Goal: Communication & Community: Participate in discussion

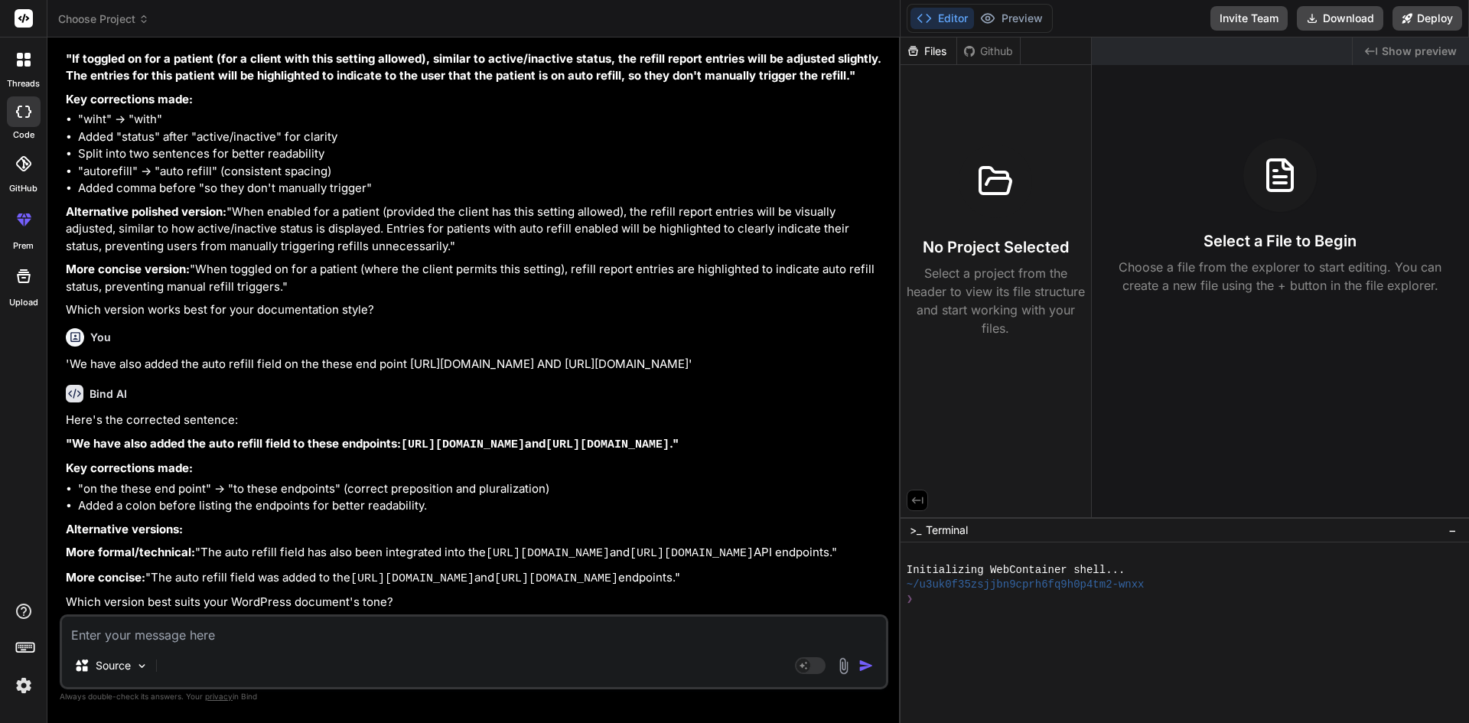
scroll to position [1673, 0]
click at [278, 641] on textarea at bounding box center [474, 630] width 824 height 28
type textarea "'"
type textarea "x"
type textarea "''"
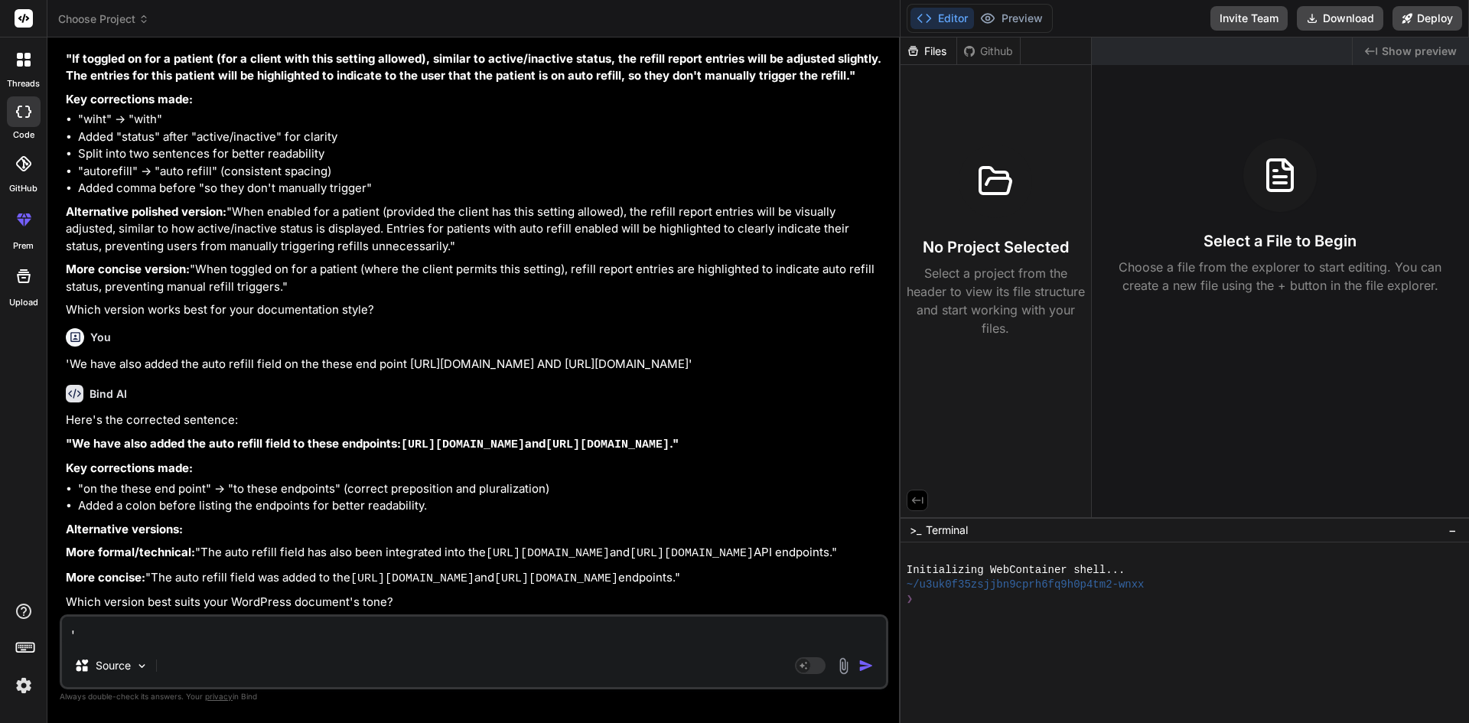
type textarea "x"
paste textarea "Hi team, Please send all database changes with description for the move code UA…"
type textarea "'Hi team, Please send all database changes with description for the move code U…"
type textarea "x"
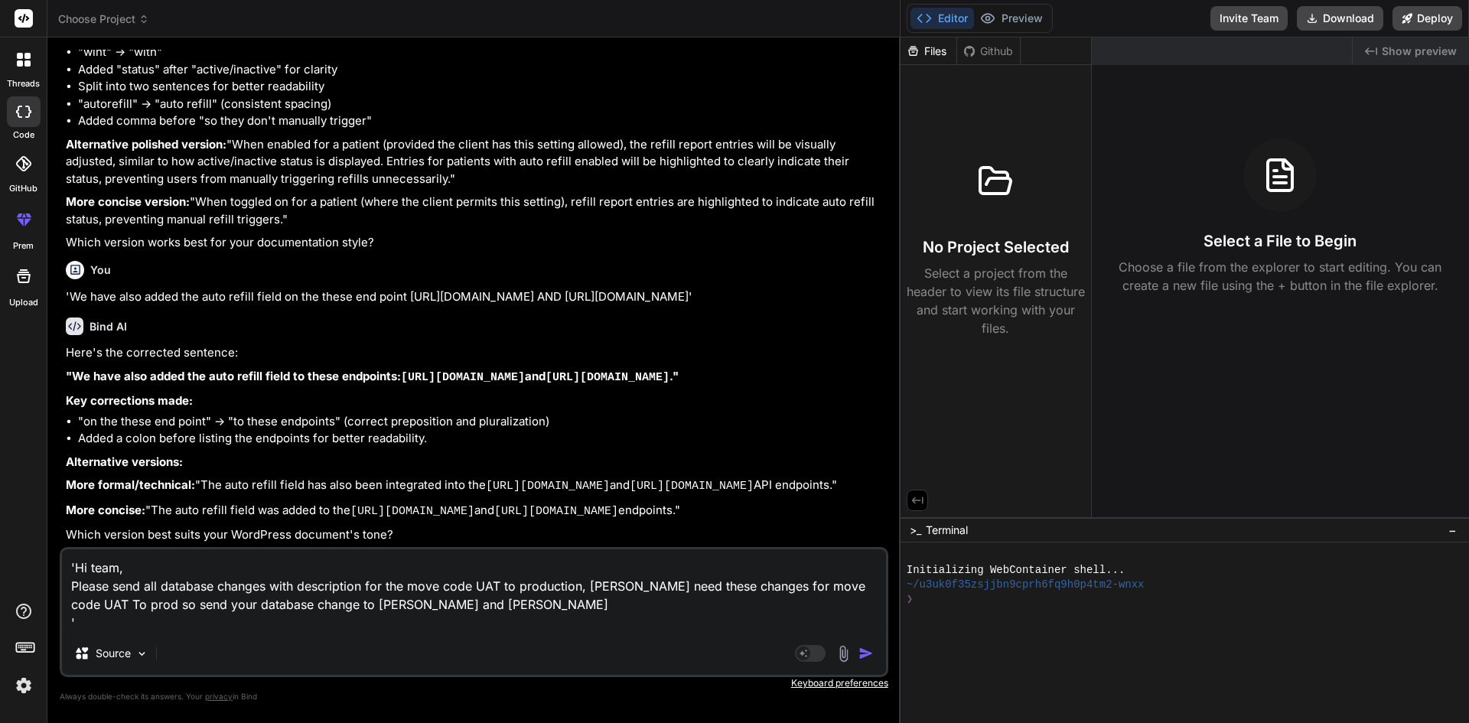
type textarea "'Hi team, Please send all database changes with description for the move code U…"
type textarea "x"
type textarea "'Hi team, Please send all database changes with description for the move code U…"
type textarea "x"
type textarea "'Hi team, Please send all database changes with description for the move code U…"
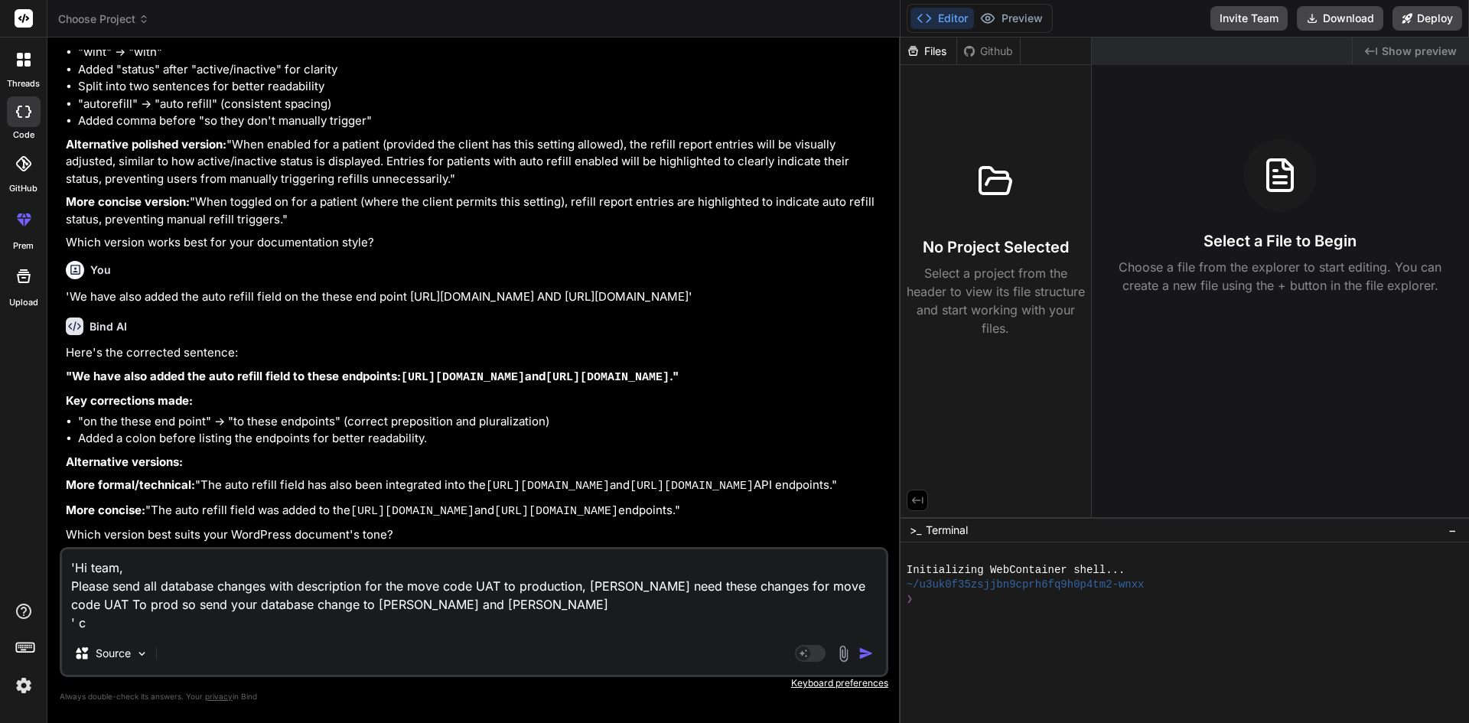
type textarea "x"
type textarea "'Hi team, Please send all database changes with description for the move code U…"
type textarea "x"
type textarea "'Hi team, Please send all database changes with description for the move code U…"
type textarea "x"
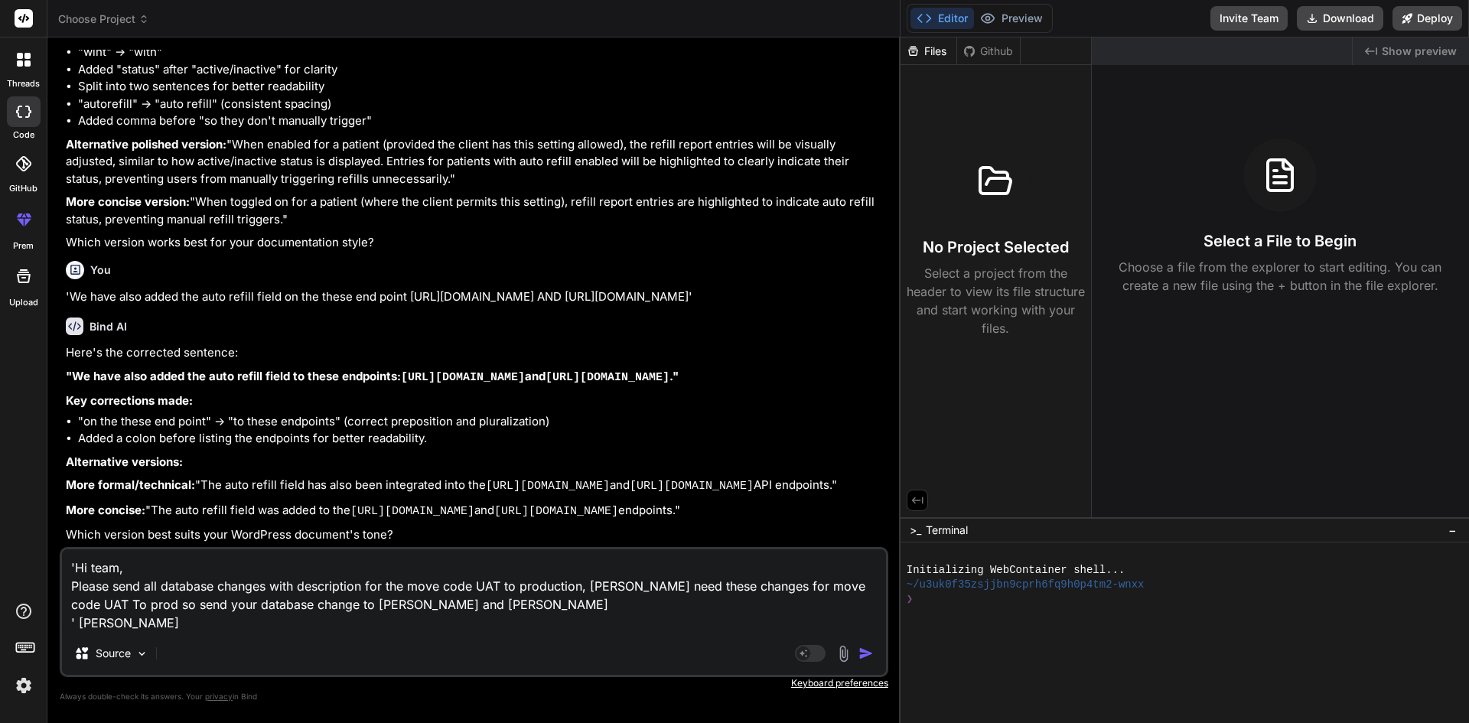
type textarea "'Hi team, Please send all database changes with description for the move code U…"
type textarea "x"
type textarea "'Hi team, Please send all database changes with description for the move code U…"
type textarea "x"
type textarea "'Hi team, Please send all database changes with description for the move code U…"
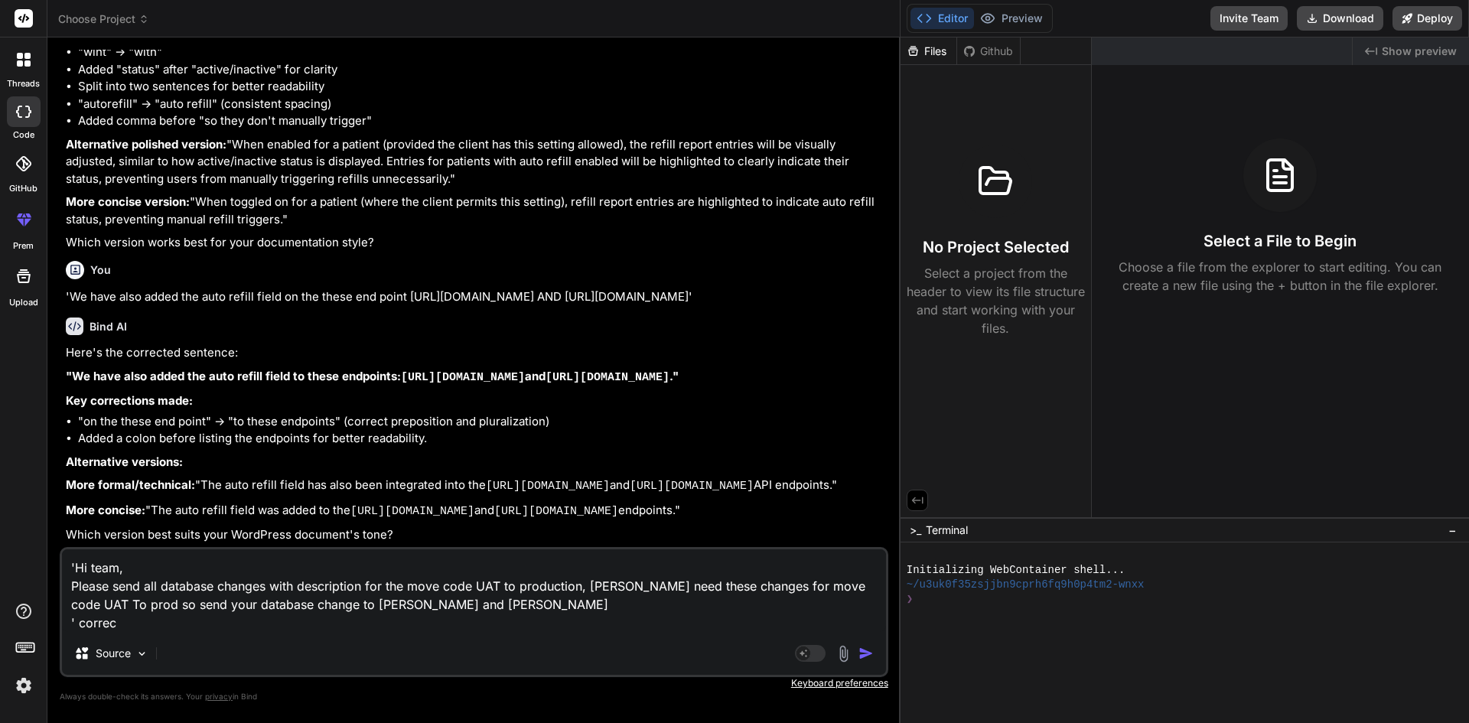
type textarea "x"
type textarea "'Hi team, Please send all database changes with description for the move code U…"
type textarea "x"
type textarea "'Hi team, Please send all database changes with description for the move code U…"
type textarea "x"
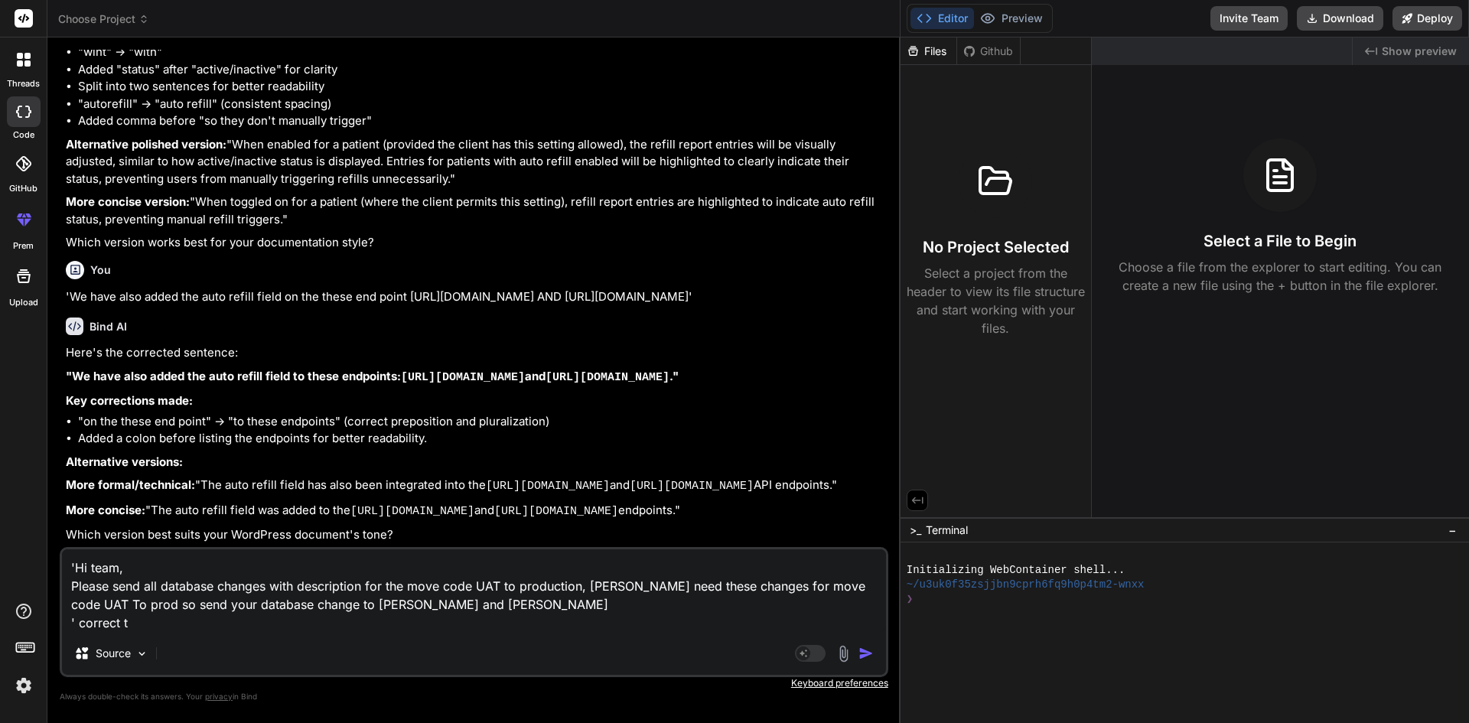
type textarea "'Hi team, Please send all database changes with description for the move code U…"
type textarea "x"
type textarea "'Hi team, Please send all database changes with description for the move code U…"
type textarea "x"
type textarea "'Hi team, Please send all database changes with description for the move code U…"
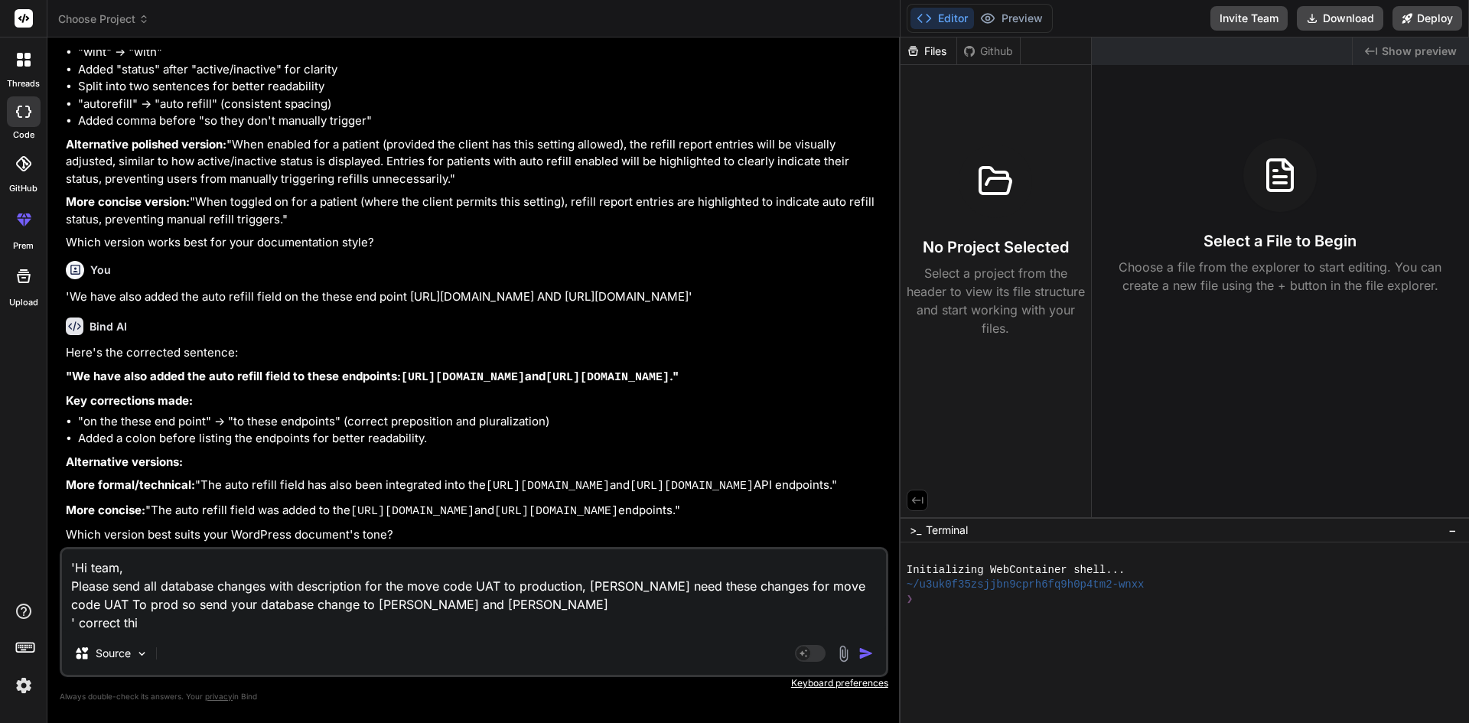
type textarea "x"
type textarea "'Hi team, Please send all database changes with description for the move code U…"
type textarea "x"
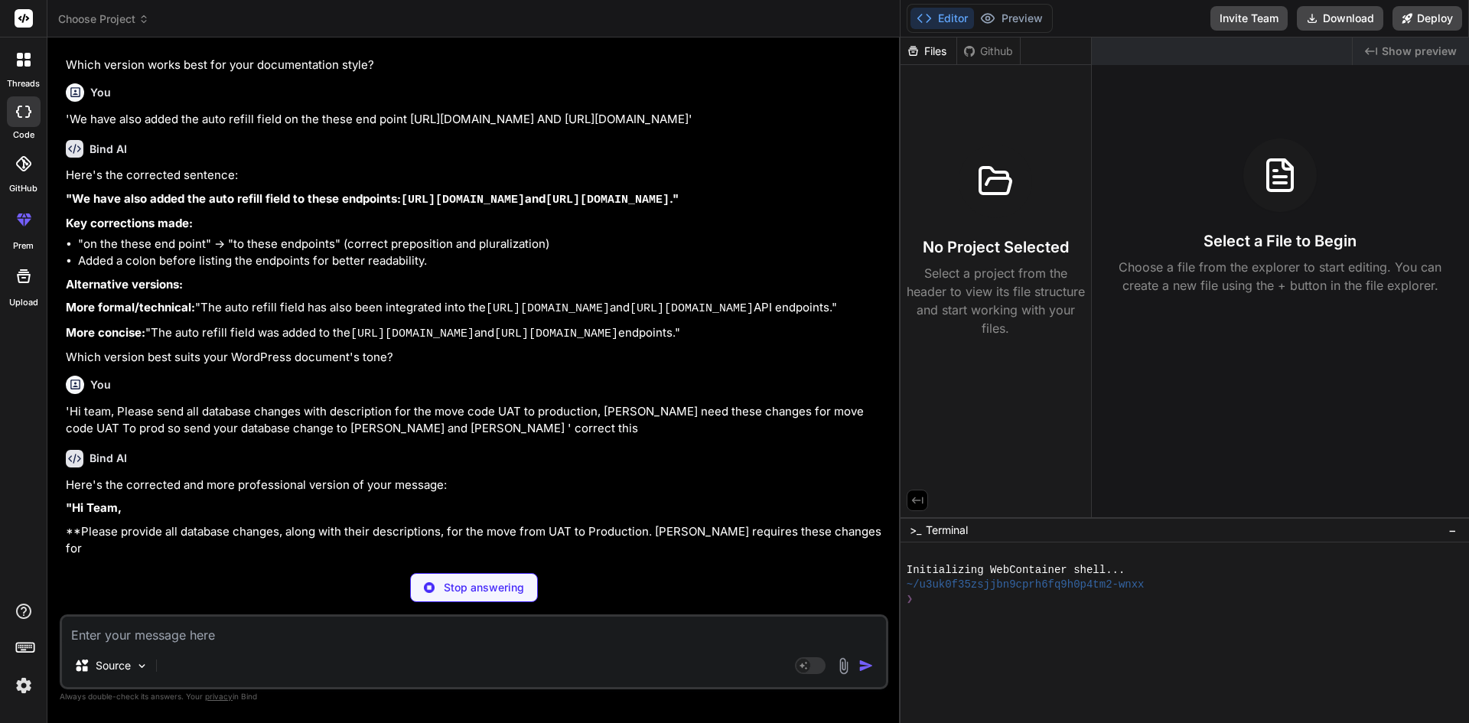
scroll to position [1849, 0]
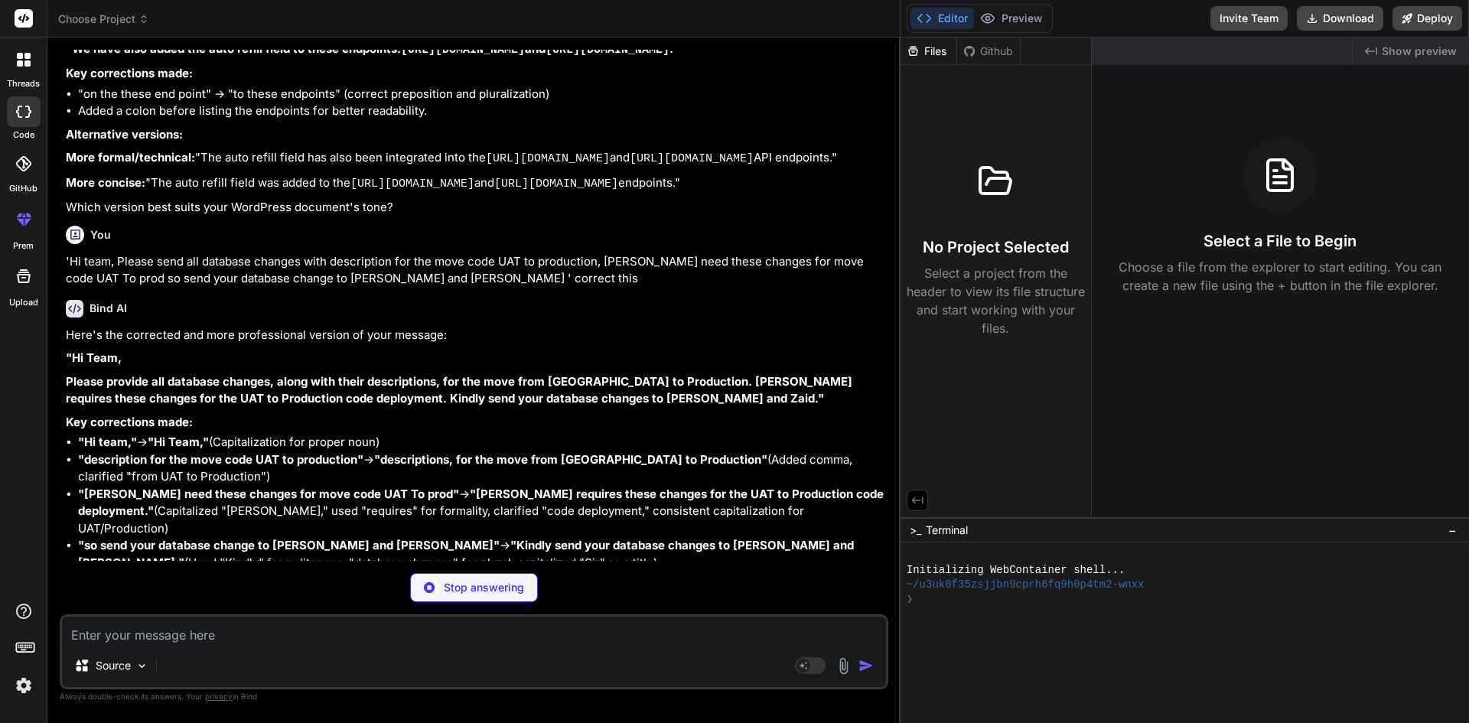
type textarea "x"
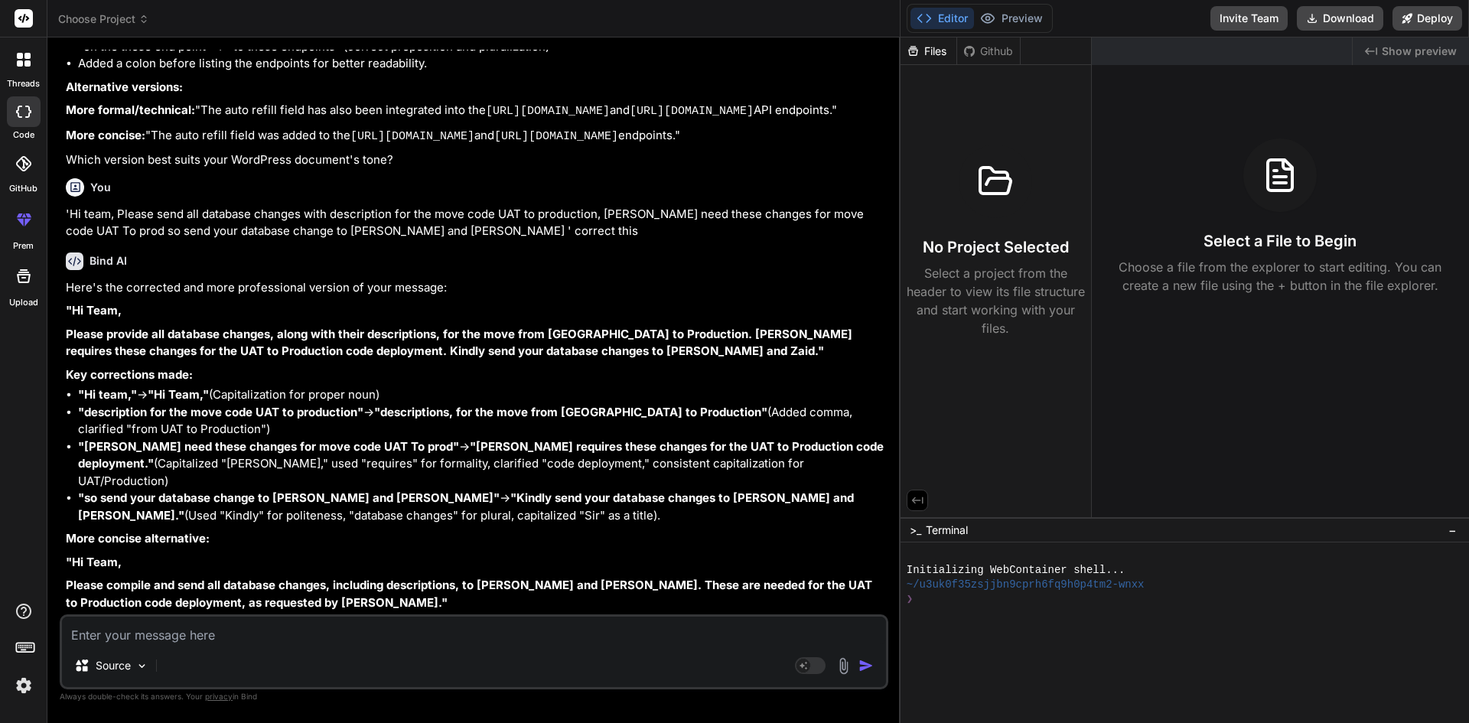
scroll to position [2099, 0]
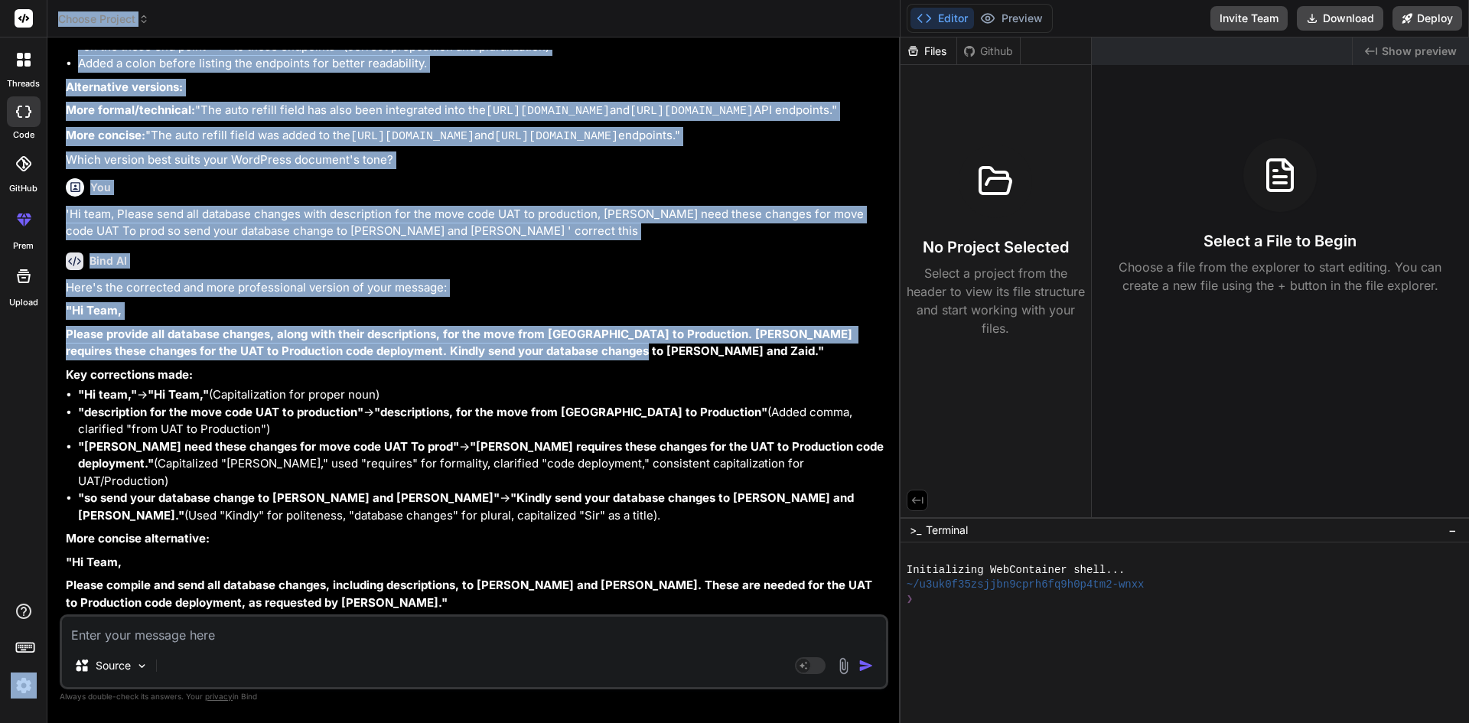
drag, startPoint x: 565, startPoint y: 369, endPoint x: 47, endPoint y: 324, distance: 520.5
click at [47, 324] on div "threads code GitHub prem Upload Choose Project Created with Pixso. Bind AI Web …" at bounding box center [734, 361] width 1469 height 723
click at [47, 324] on div "threads code GitHub prem Upload" at bounding box center [23, 361] width 47 height 723
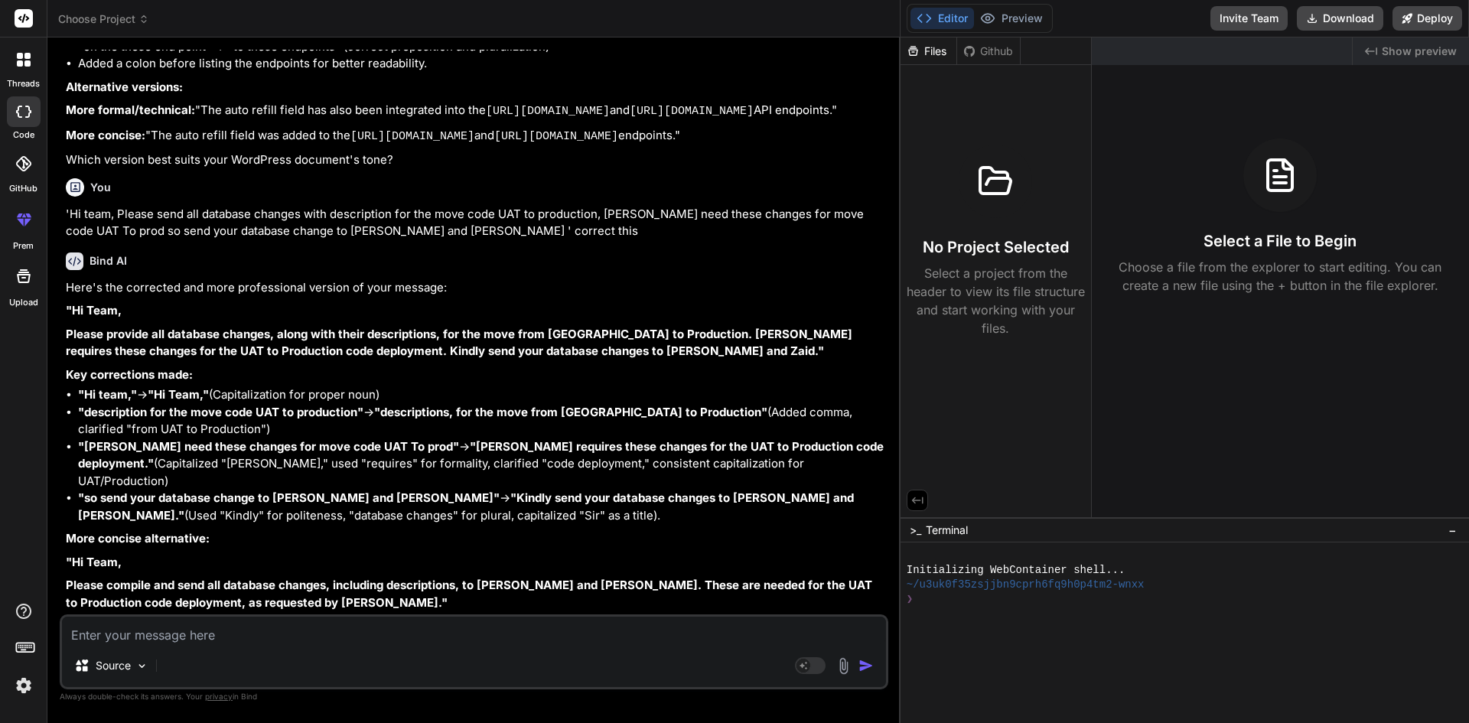
drag, startPoint x: 304, startPoint y: 357, endPoint x: 425, endPoint y: 387, distance: 125.2
click at [308, 359] on p "Please provide all database changes, along with their descriptions, for the mov…" at bounding box center [475, 343] width 819 height 34
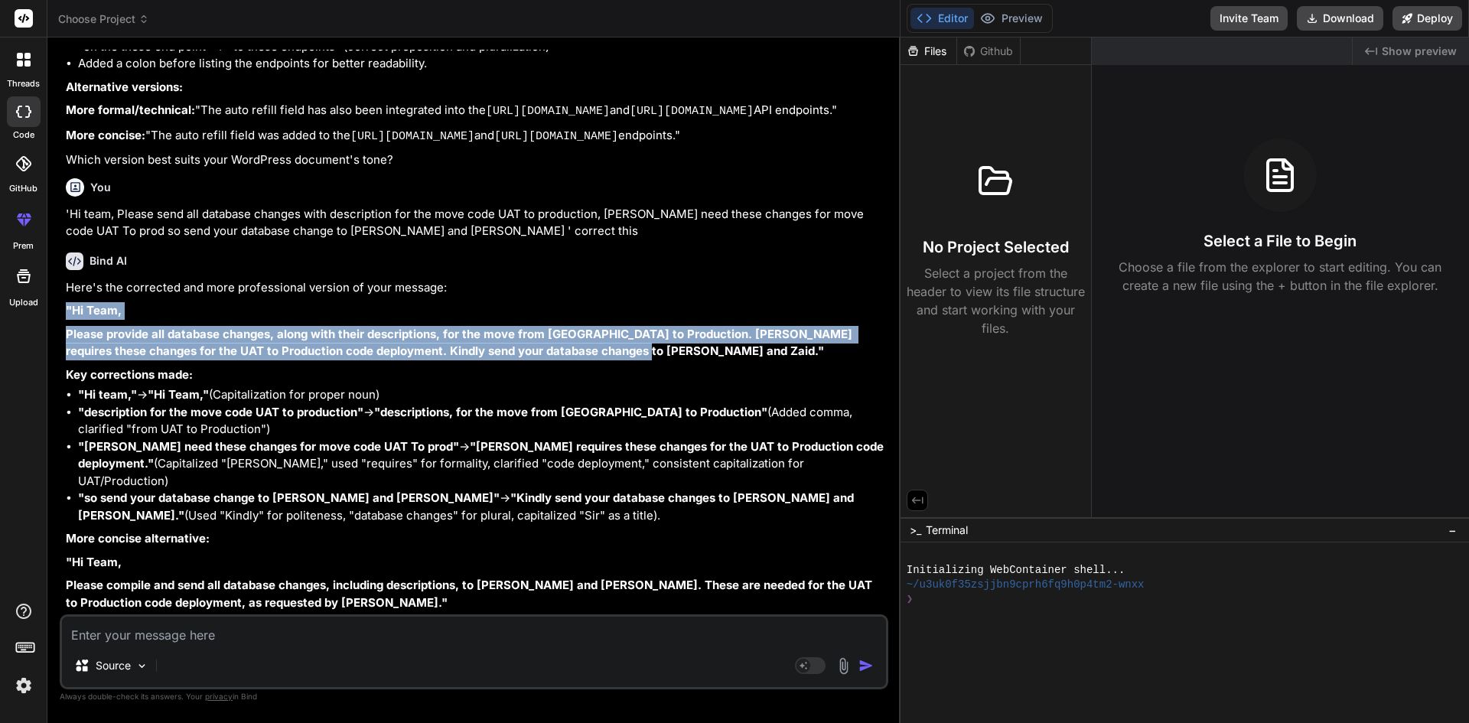
drag, startPoint x: 602, startPoint y: 370, endPoint x: 57, endPoint y: 321, distance: 546.8
click at [57, 321] on div "Bind AI Web Search Created with Pixso. Code Generator You hello Bind AI Hello! …" at bounding box center [473, 379] width 853 height 685
copy div ""Hi Team, Please provide all database changes, along with their descriptions, f…"
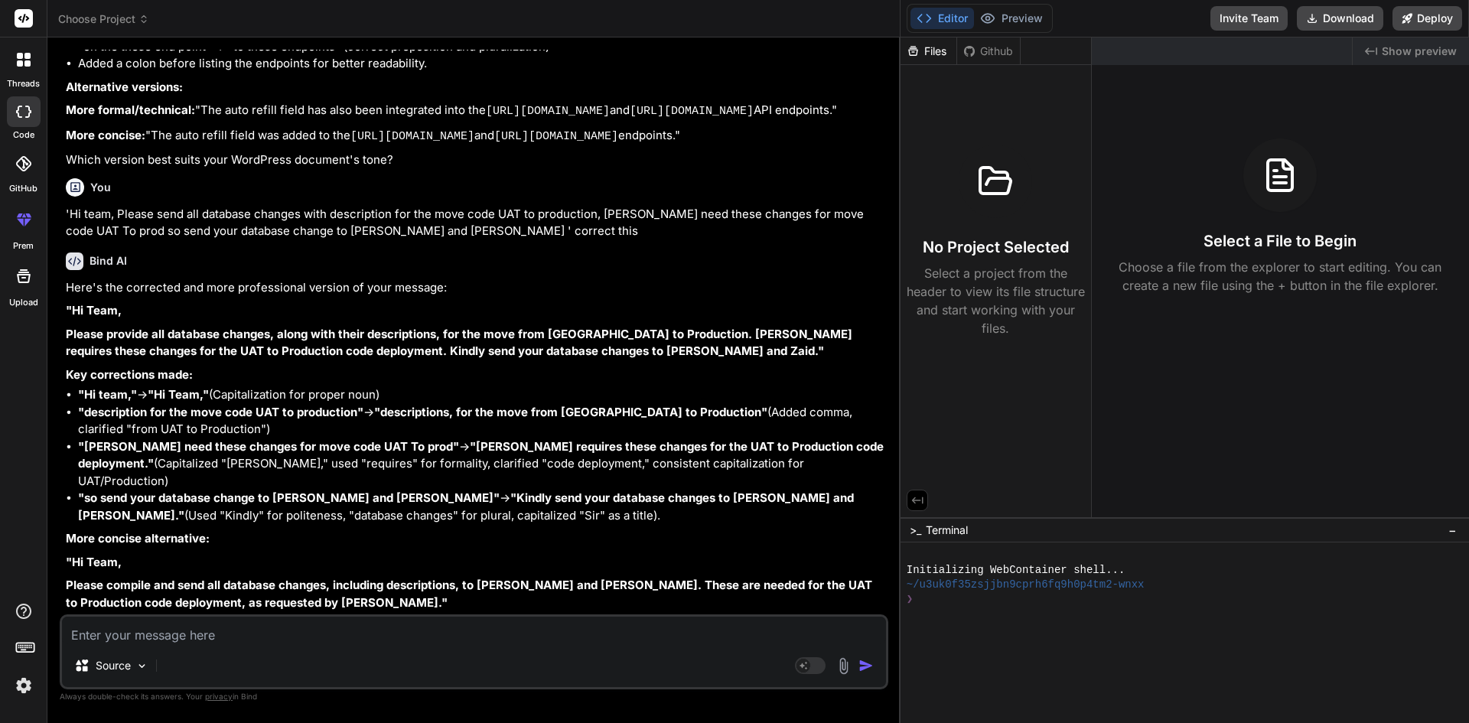
click at [419, 639] on textarea at bounding box center [474, 630] width 824 height 28
type textarea "I"
type textarea "x"
type textarea "I"
type textarea "x"
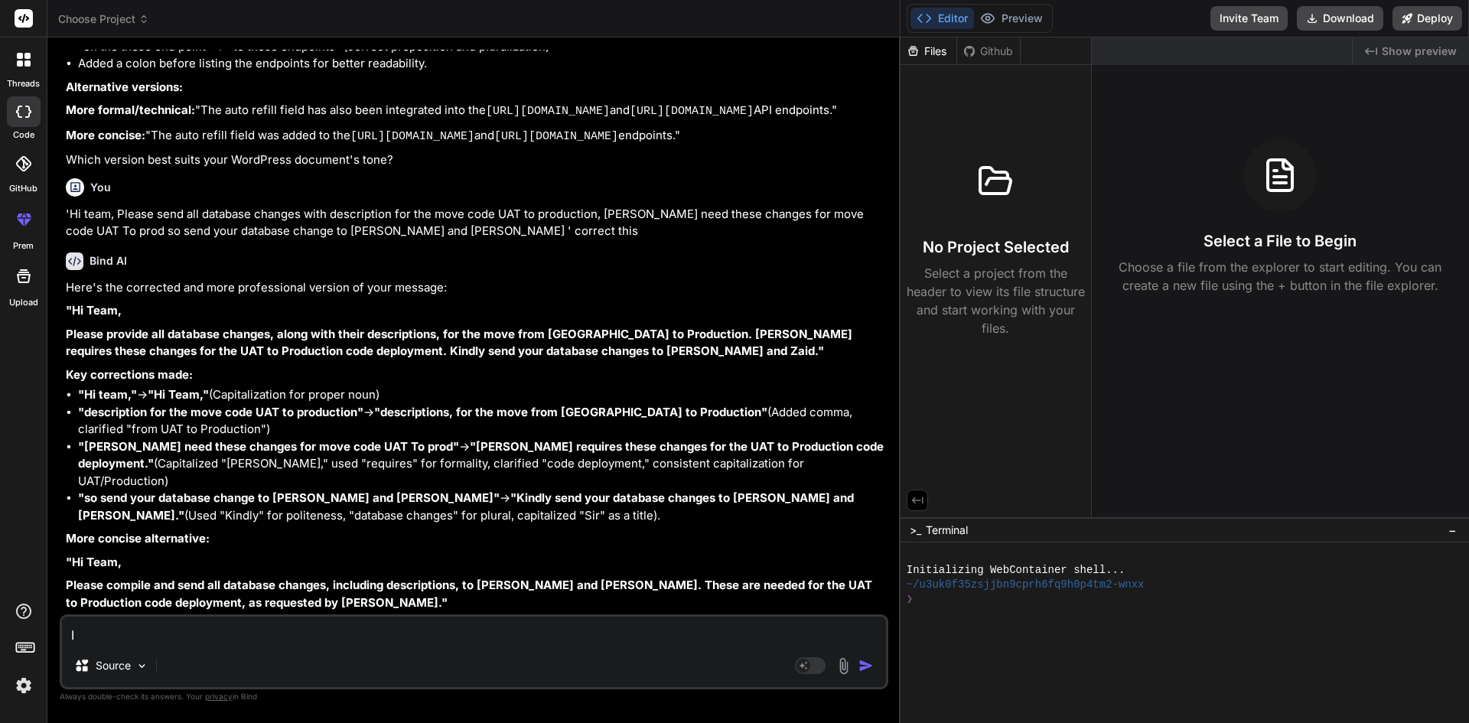
type textarea "I w"
type textarea "x"
type textarea "I wa"
type textarea "x"
type textarea "I wan"
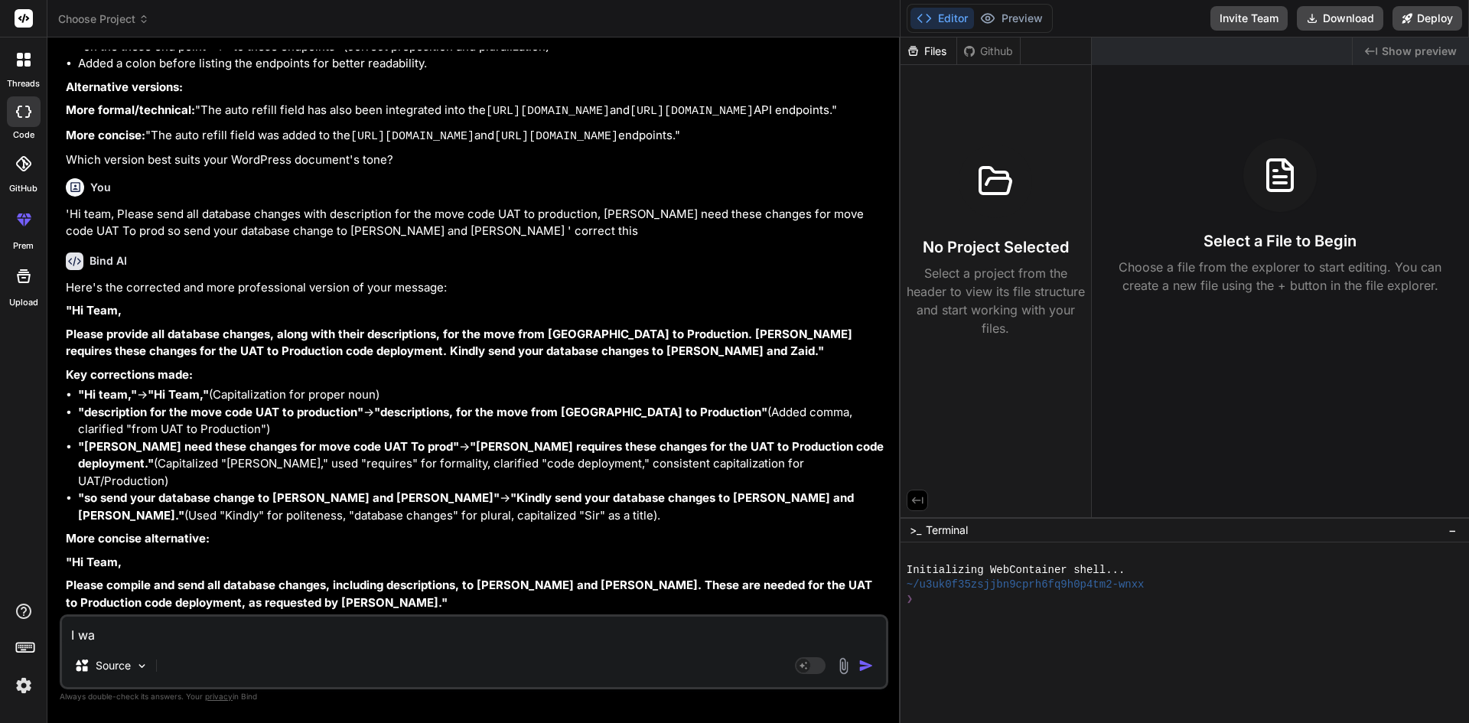
type textarea "x"
type textarea "I want"
type textarea "x"
type textarea "I want"
type textarea "x"
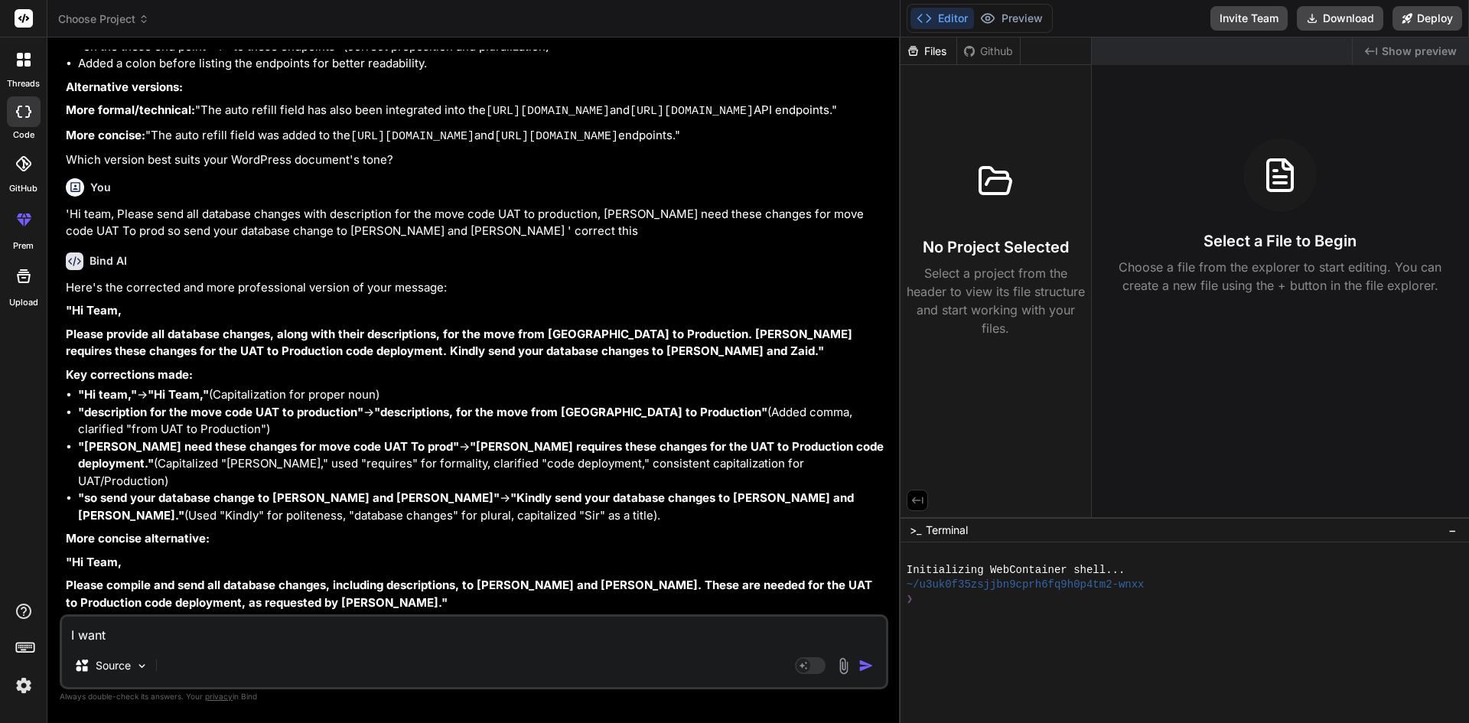
type textarea "I want t"
type textarea "x"
type textarea "I want to"
type textarea "x"
type textarea "I want to"
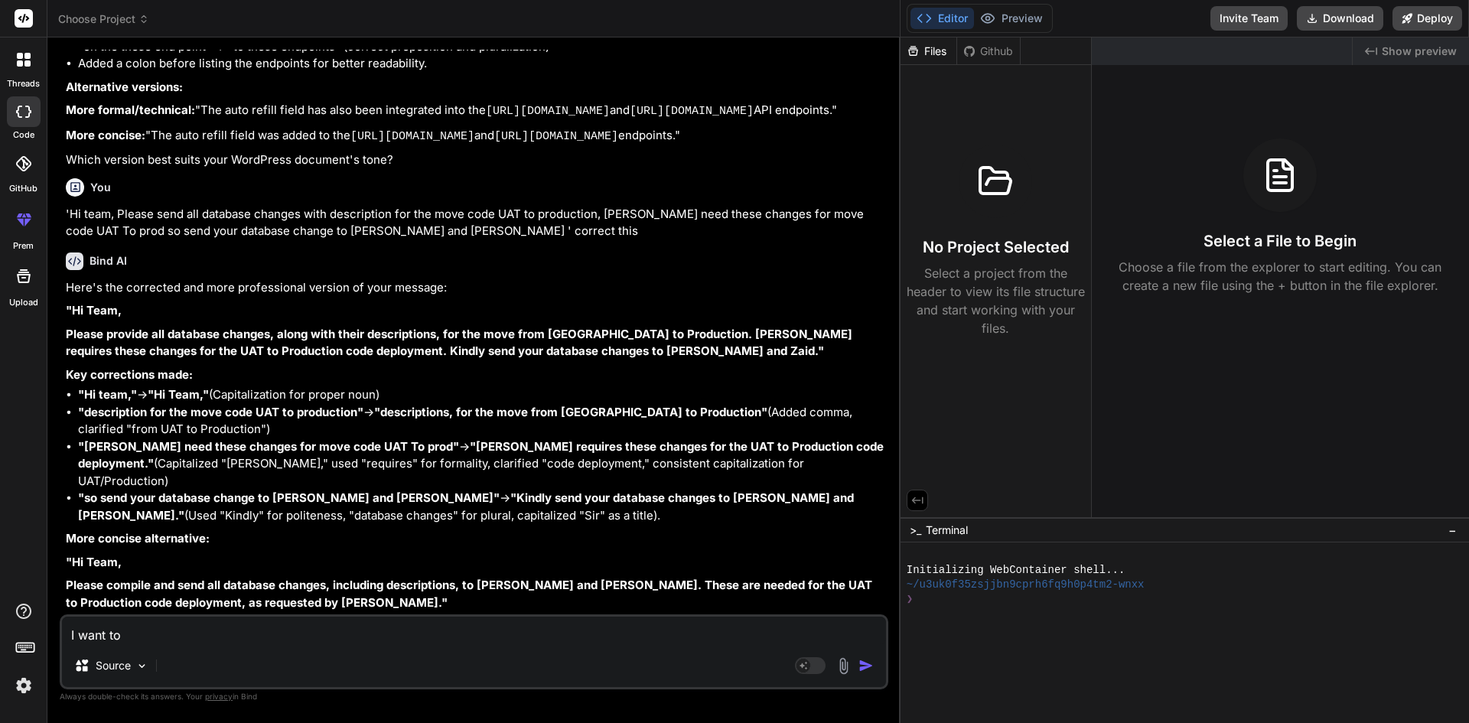
type textarea "x"
type textarea "I want to s"
type textarea "x"
type textarea "I want to st"
type textarea "x"
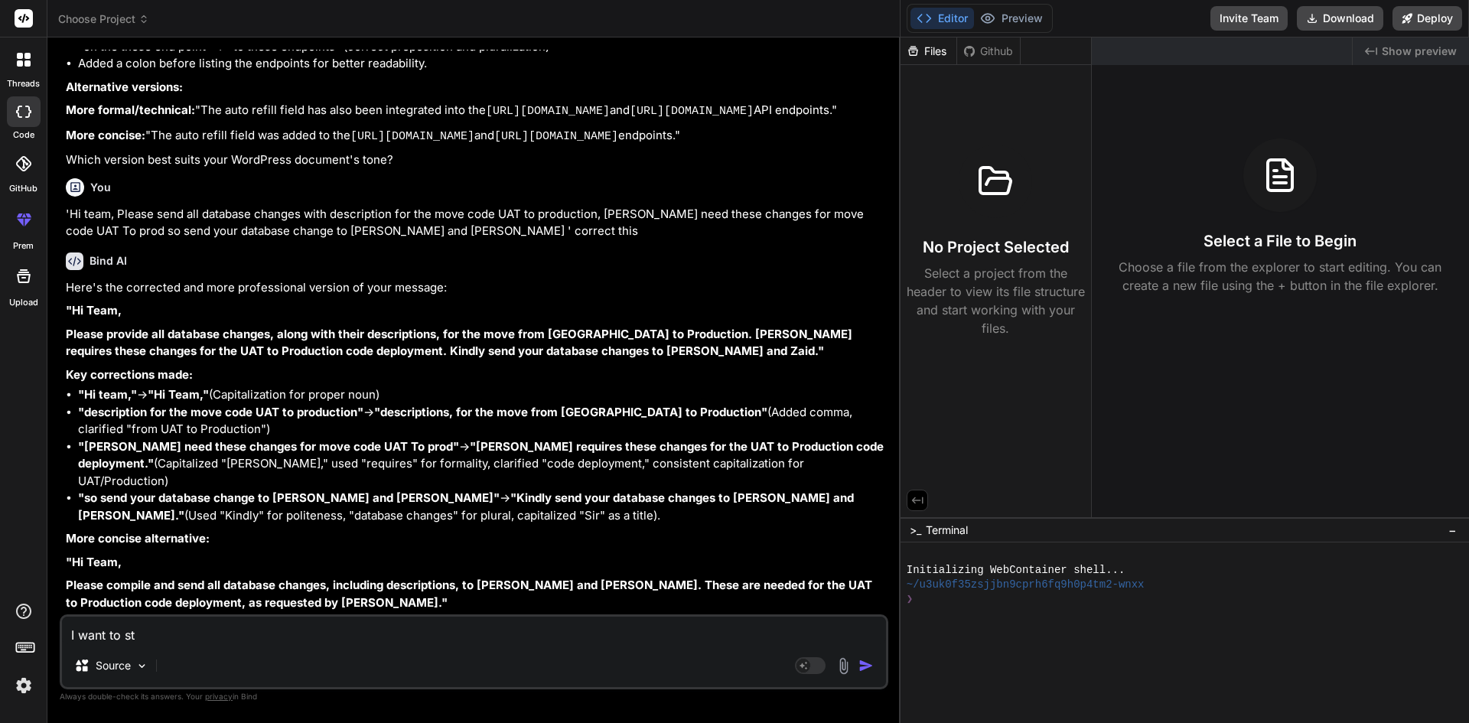
type textarea "I want to sto"
type textarea "x"
type textarea "I want to stor"
type textarea "x"
type textarea "I want to store"
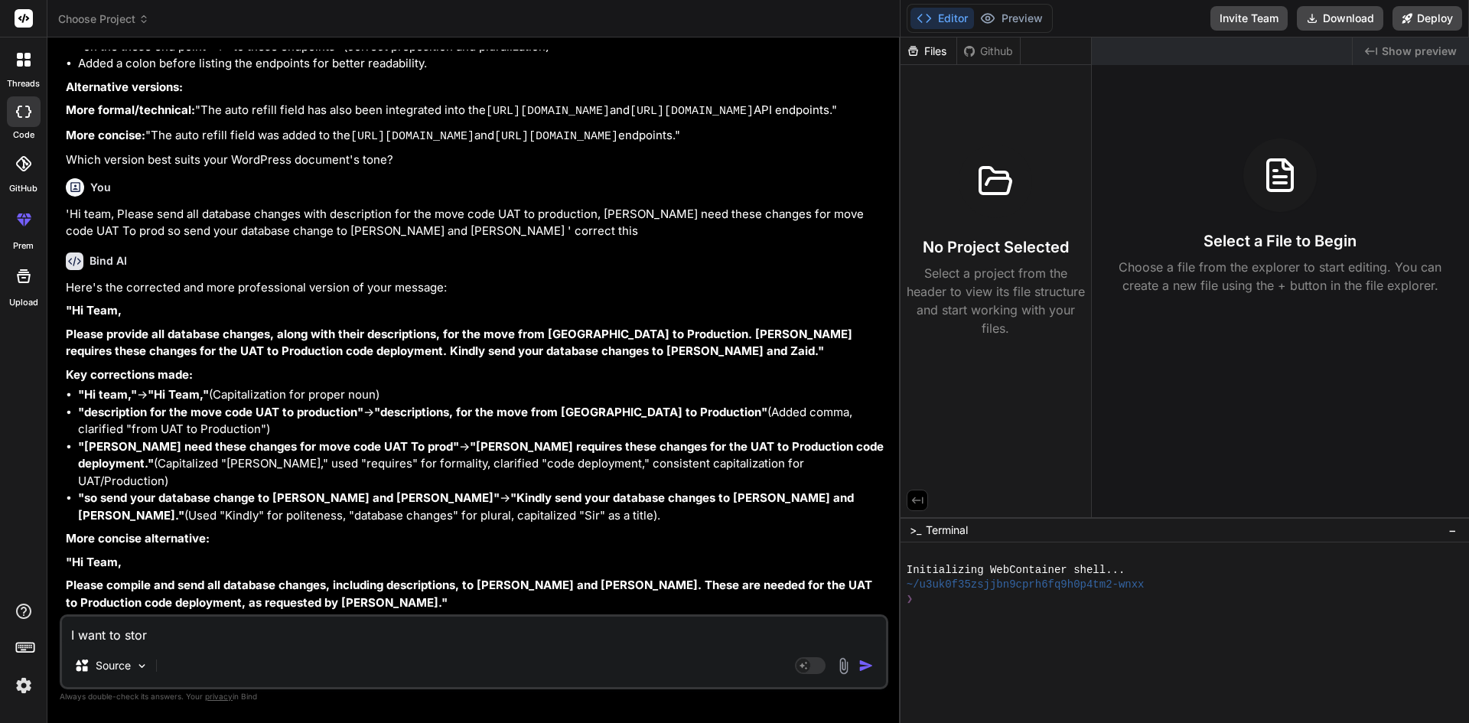
type textarea "x"
type textarea "I want to store"
type textarea "x"
type textarea "I want to store d"
type textarea "x"
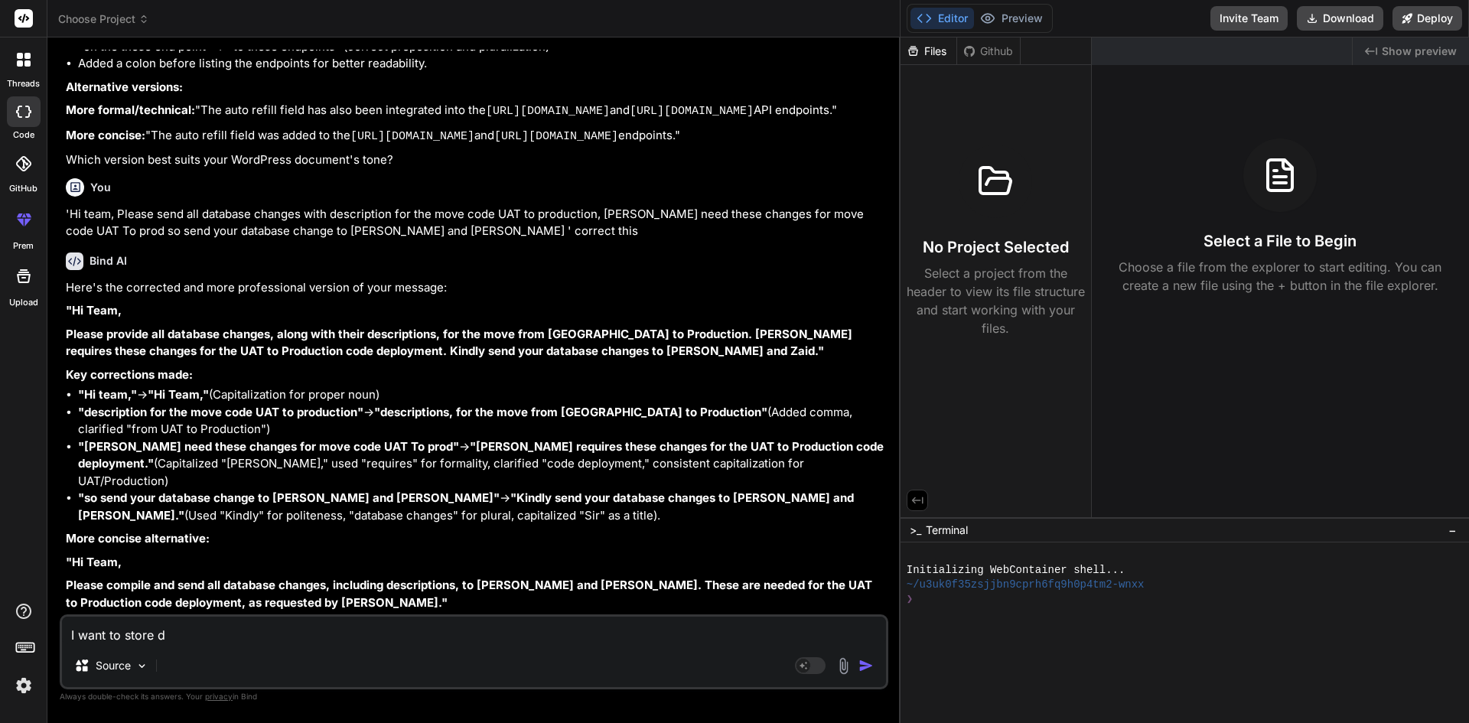
type textarea "I want to store da"
type textarea "x"
type textarea "I want to store dat"
type textarea "x"
type textarea "I want to store data"
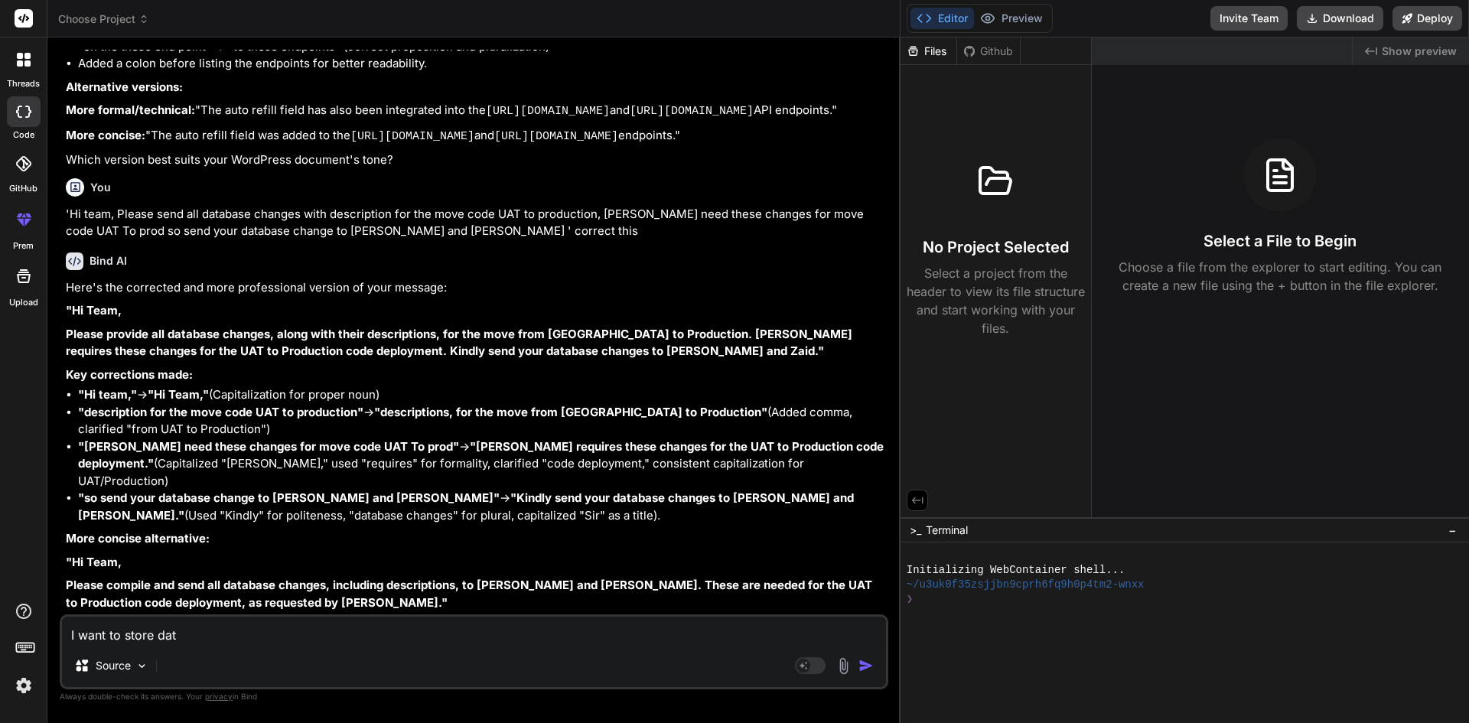
type textarea "x"
type textarea "I want to store datab"
type textarea "x"
type textarea "I want to store databa"
type textarea "x"
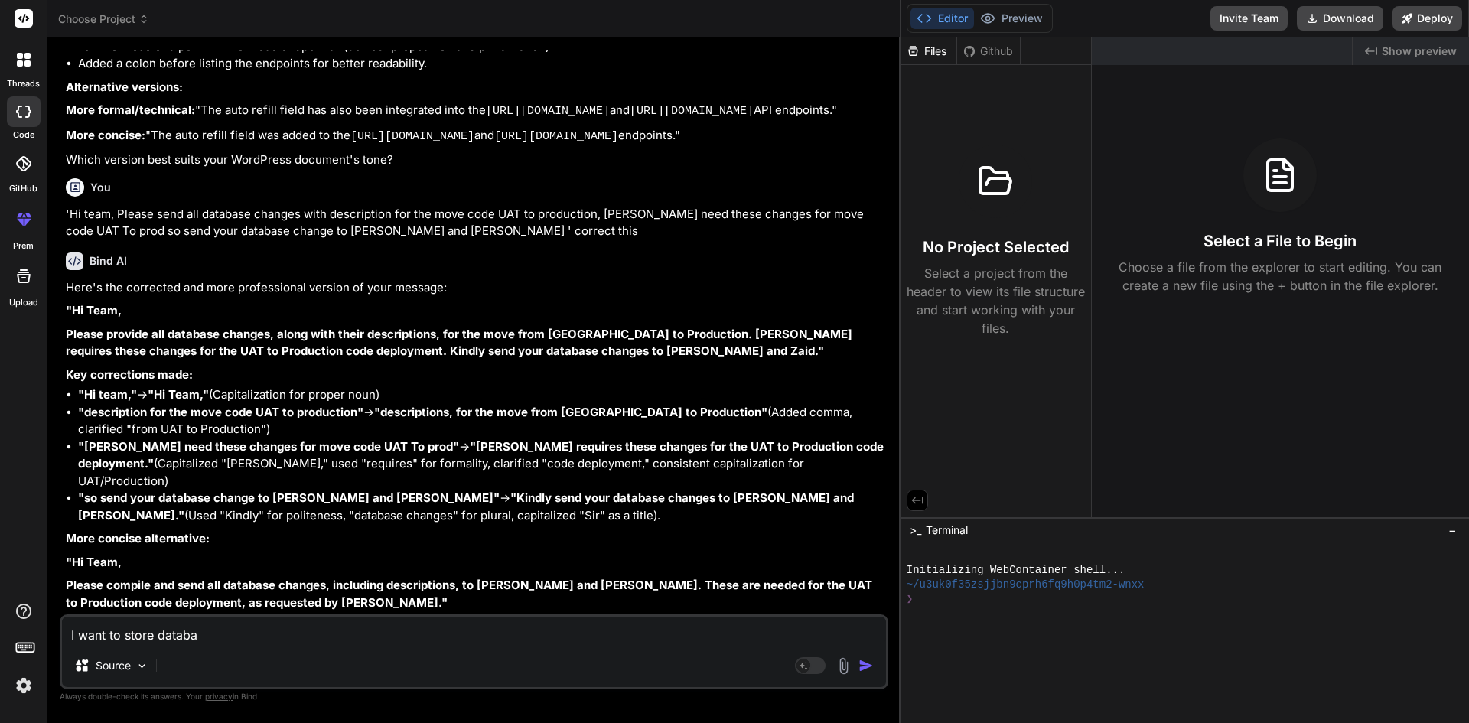
type textarea "I want to store datab"
type textarea "x"
type textarea "I want to store data"
type textarea "x"
type textarea "I want to store dat"
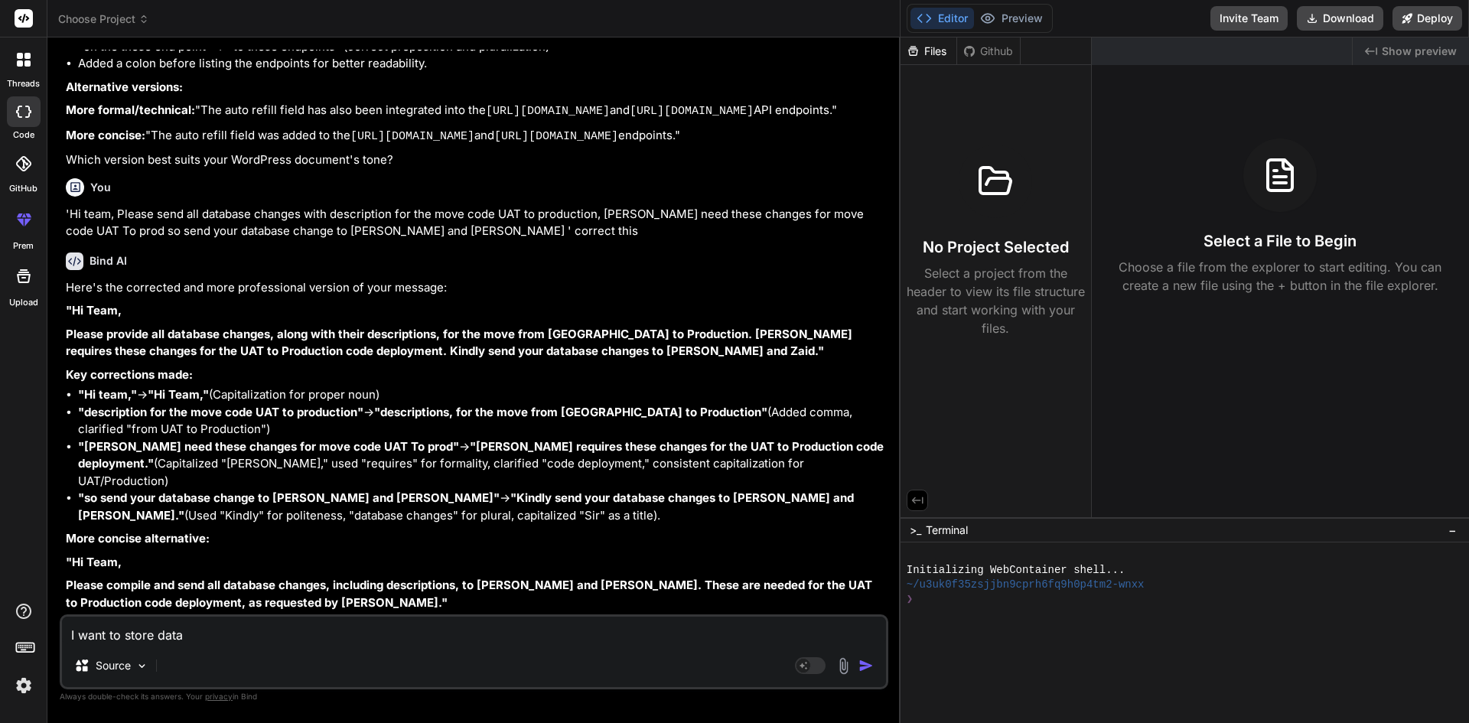
type textarea "x"
type textarea "I want to store da"
type textarea "x"
type textarea "I want to store d"
type textarea "x"
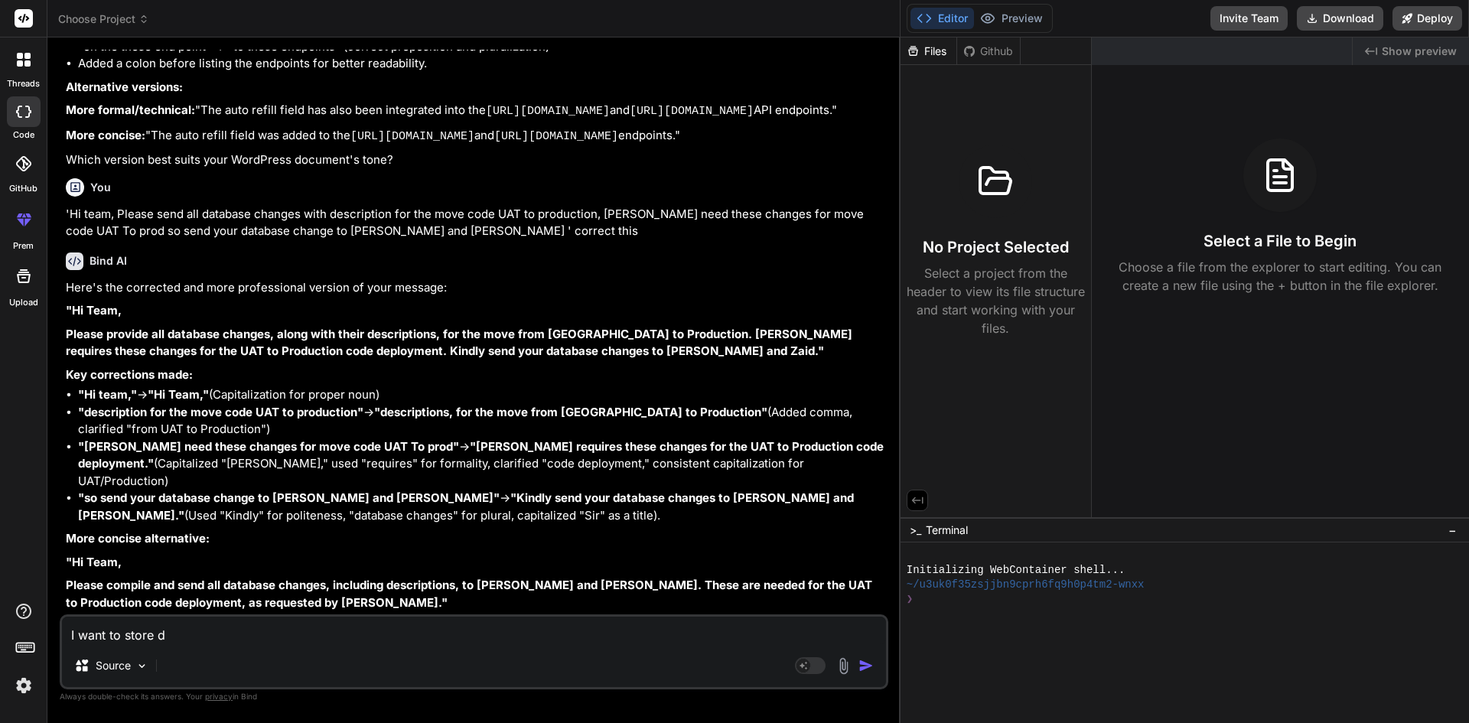
type textarea "I want to store"
type textarea "x"
type textarea "I want to store S"
type textarea "x"
type textarea "I want to store SQ"
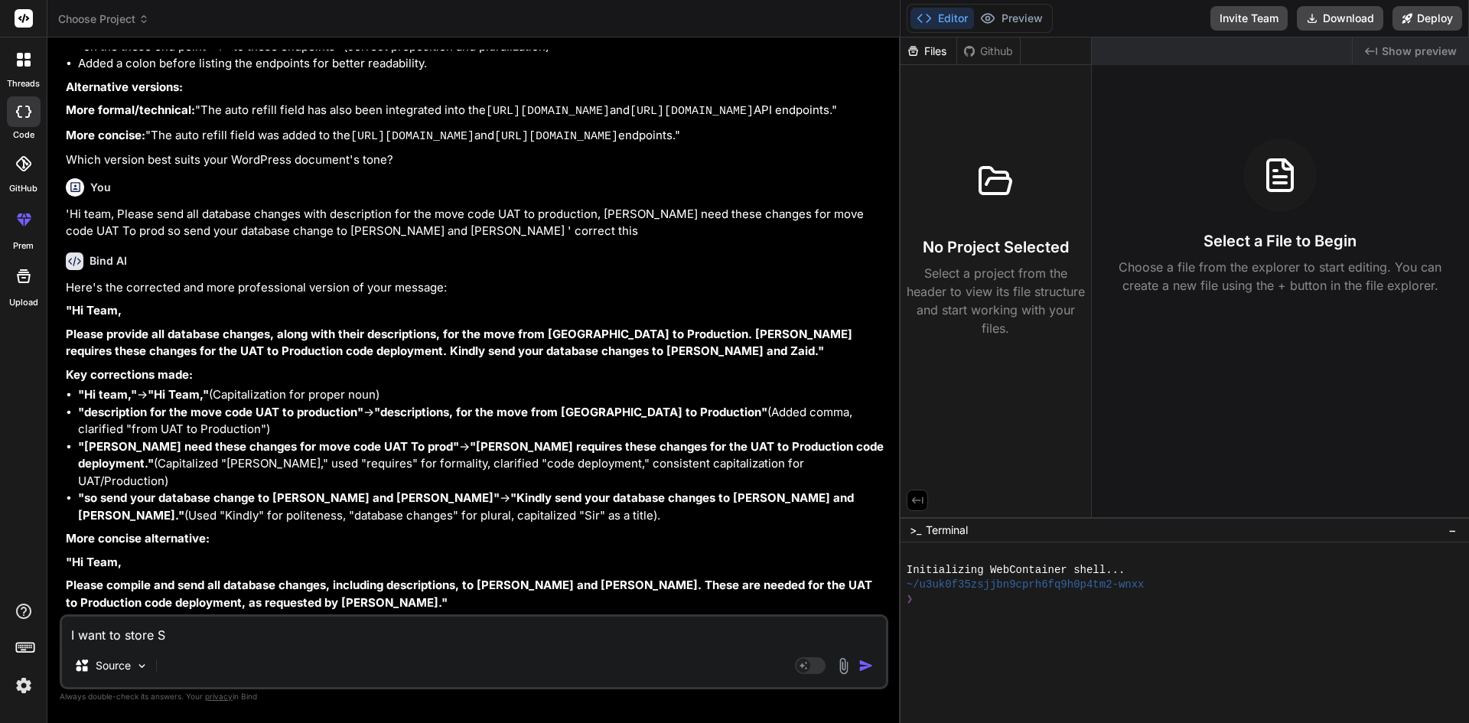
type textarea "x"
type textarea "I want to store SQL"
type textarea "x"
type textarea "I want to store SQL"
type textarea "x"
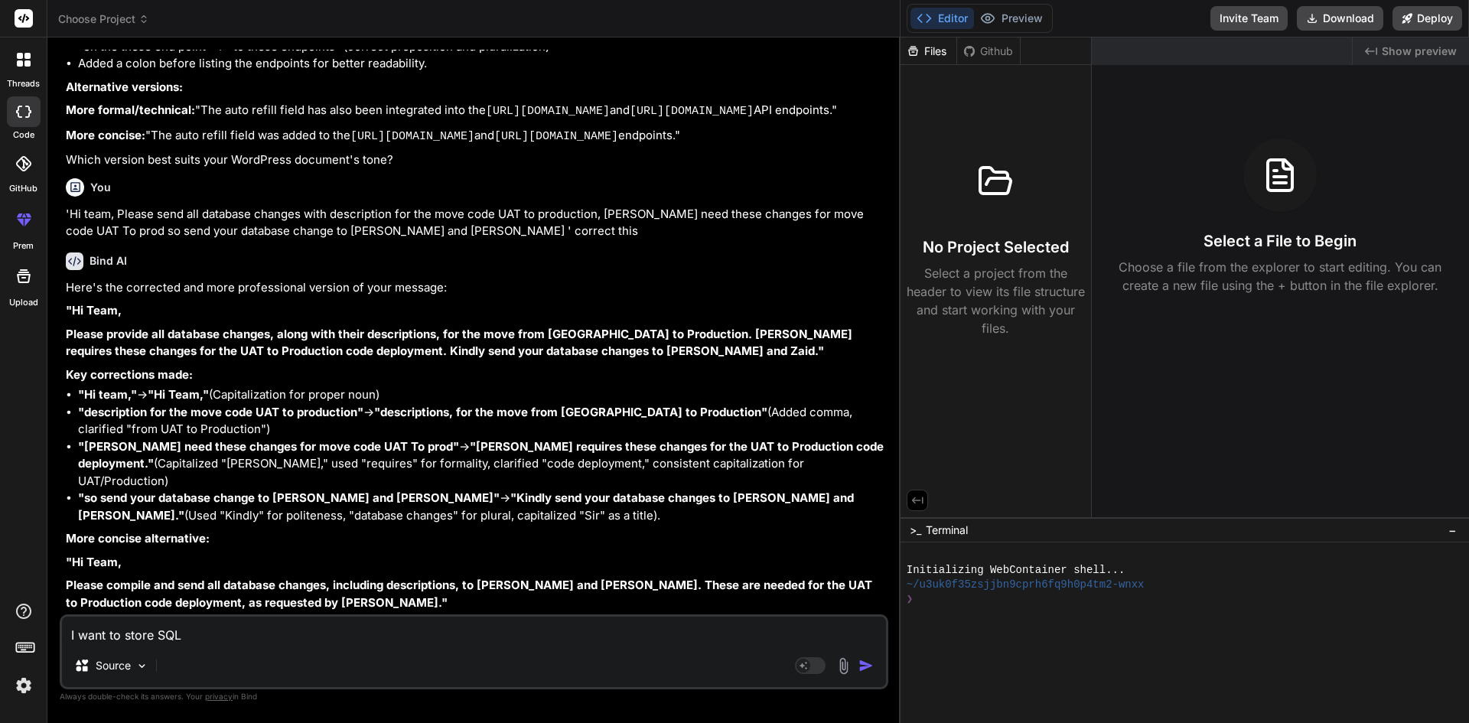
type textarea "I want to store SQL d"
type textarea "x"
type textarea "I want to store SQL da"
type textarea "x"
type textarea "I want to store SQL dat"
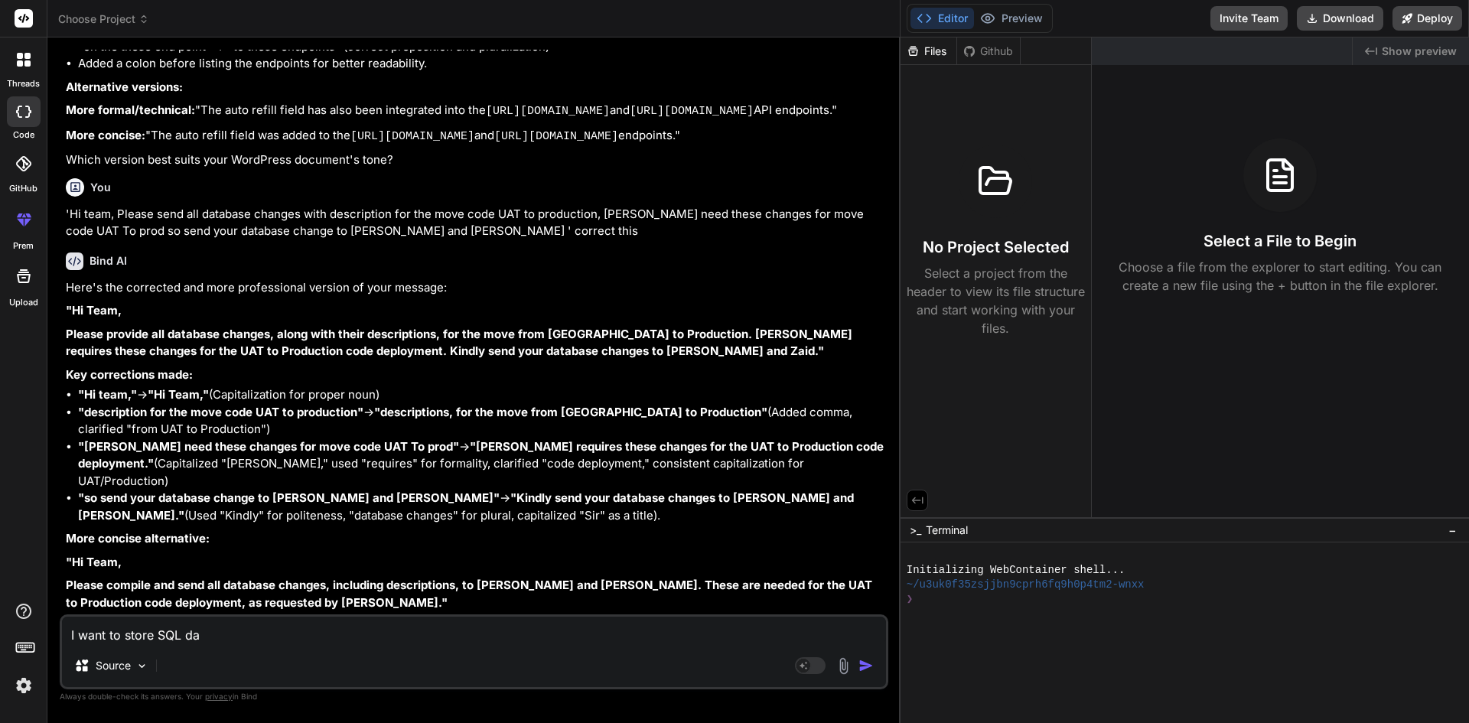
type textarea "x"
type textarea "I want to store SQL data"
type textarea "x"
type textarea "I want to store SQL datab"
type textarea "x"
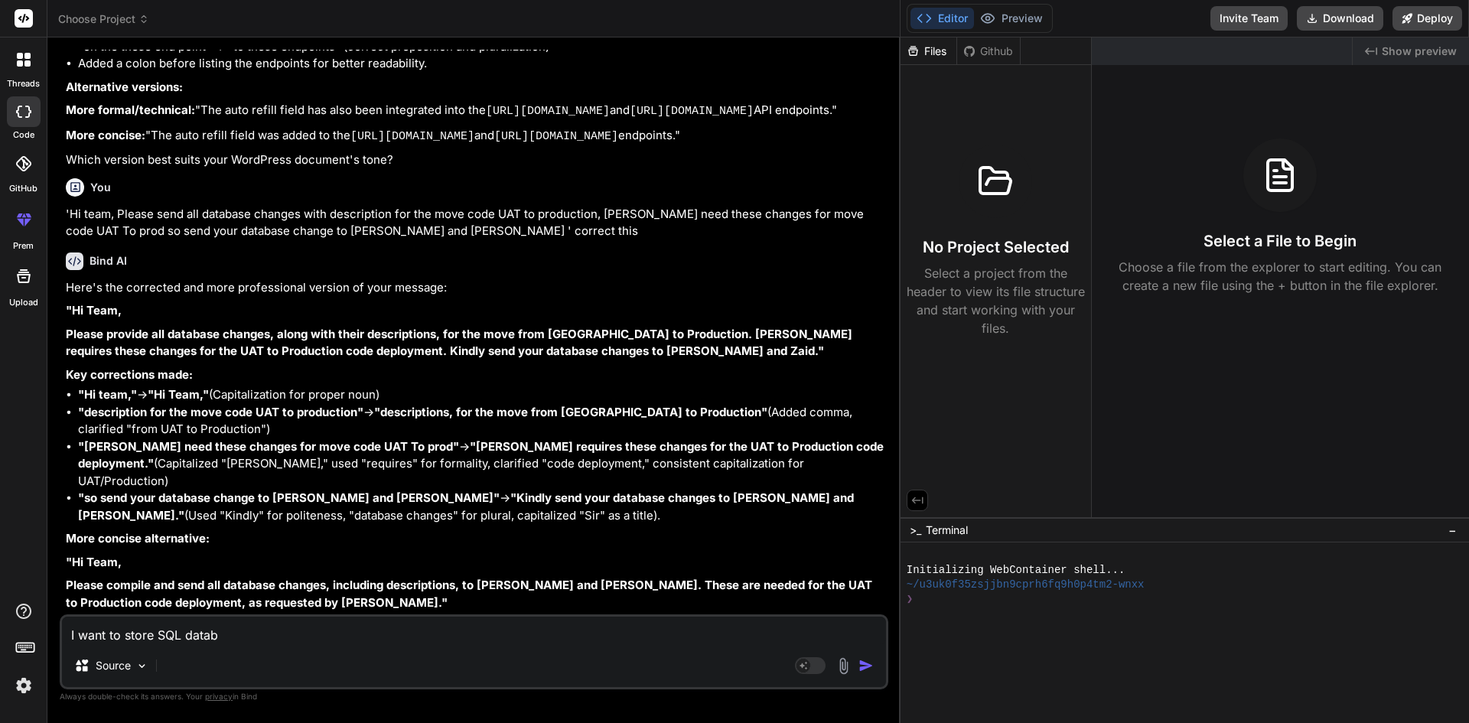
type textarea "I want to store SQL databa"
type textarea "x"
type textarea "I want to store SQL databas"
type textarea "x"
type textarea "I want to store SQL database"
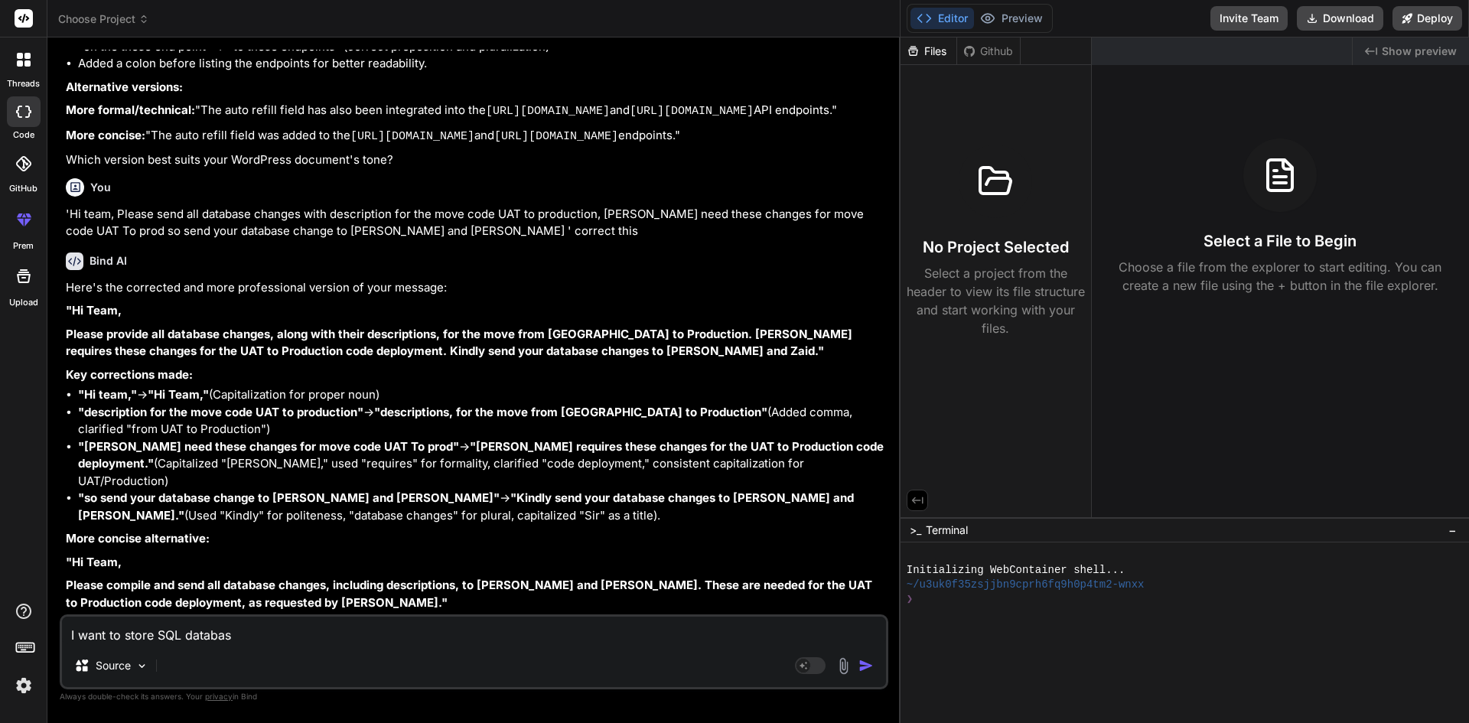
type textarea "x"
type textarea "I want to store SQL database"
type textarea "x"
type textarea "I want to store SQL database c"
type textarea "x"
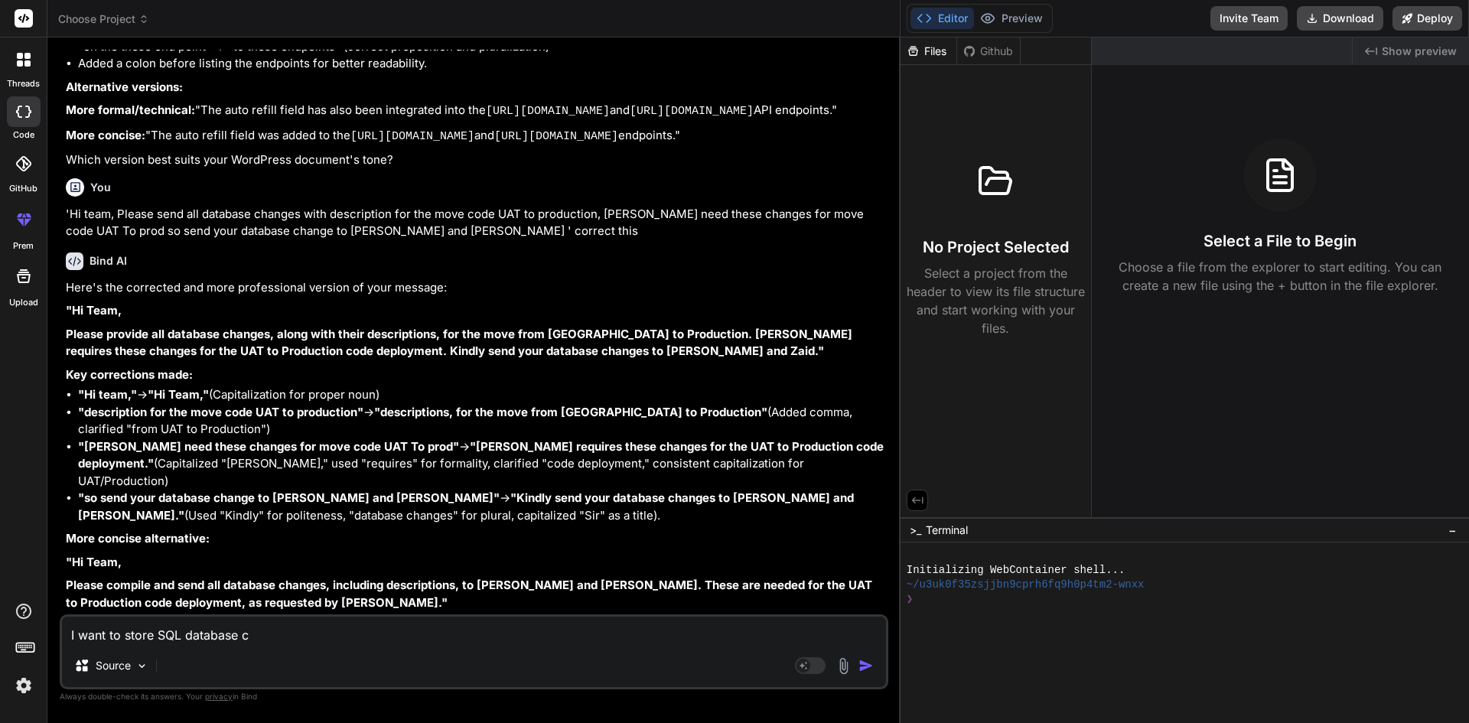
type textarea "I want to store SQL database ch"
type textarea "x"
type textarea "I want to store SQL database cha"
type textarea "x"
type textarea "I want to store SQL database chan"
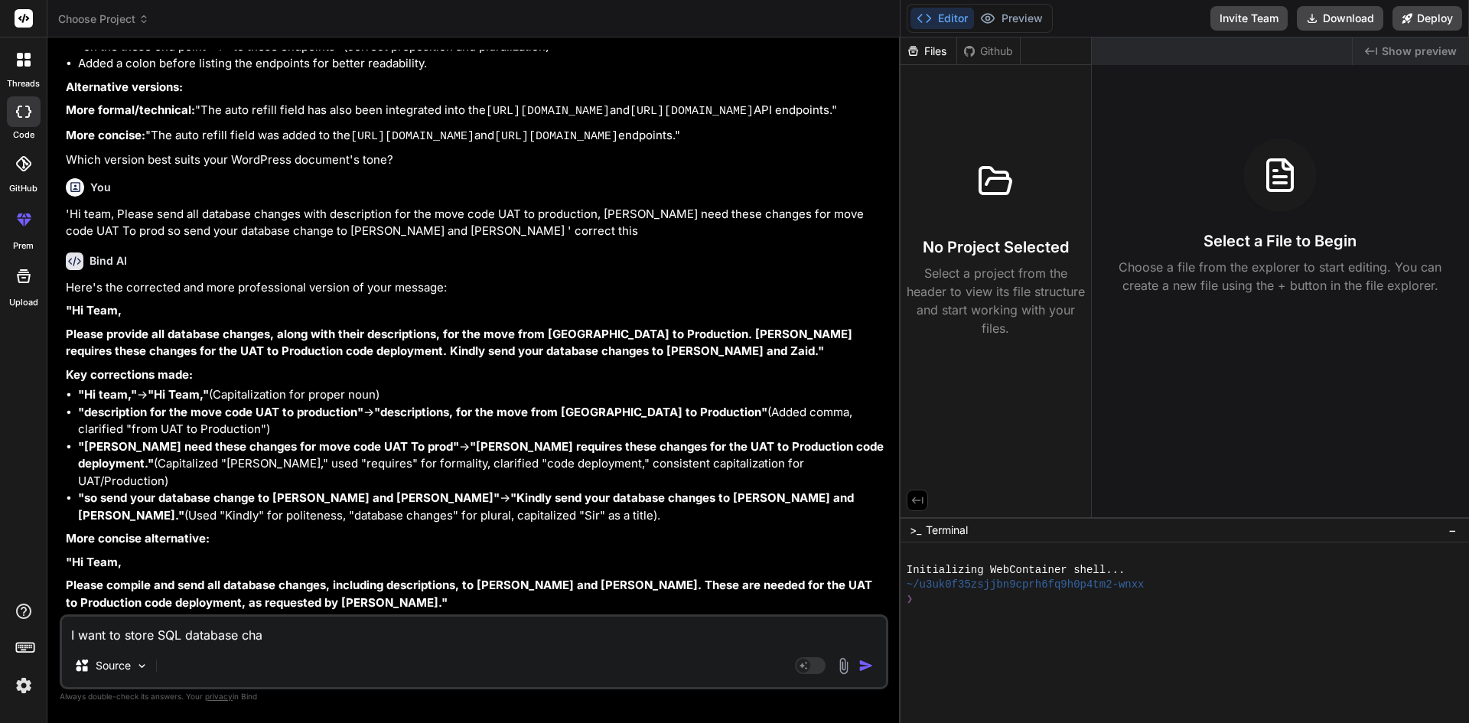
type textarea "x"
type textarea "I want to store SQL database [PERSON_NAME]"
type textarea "x"
type textarea "I want to store SQL database change"
type textarea "x"
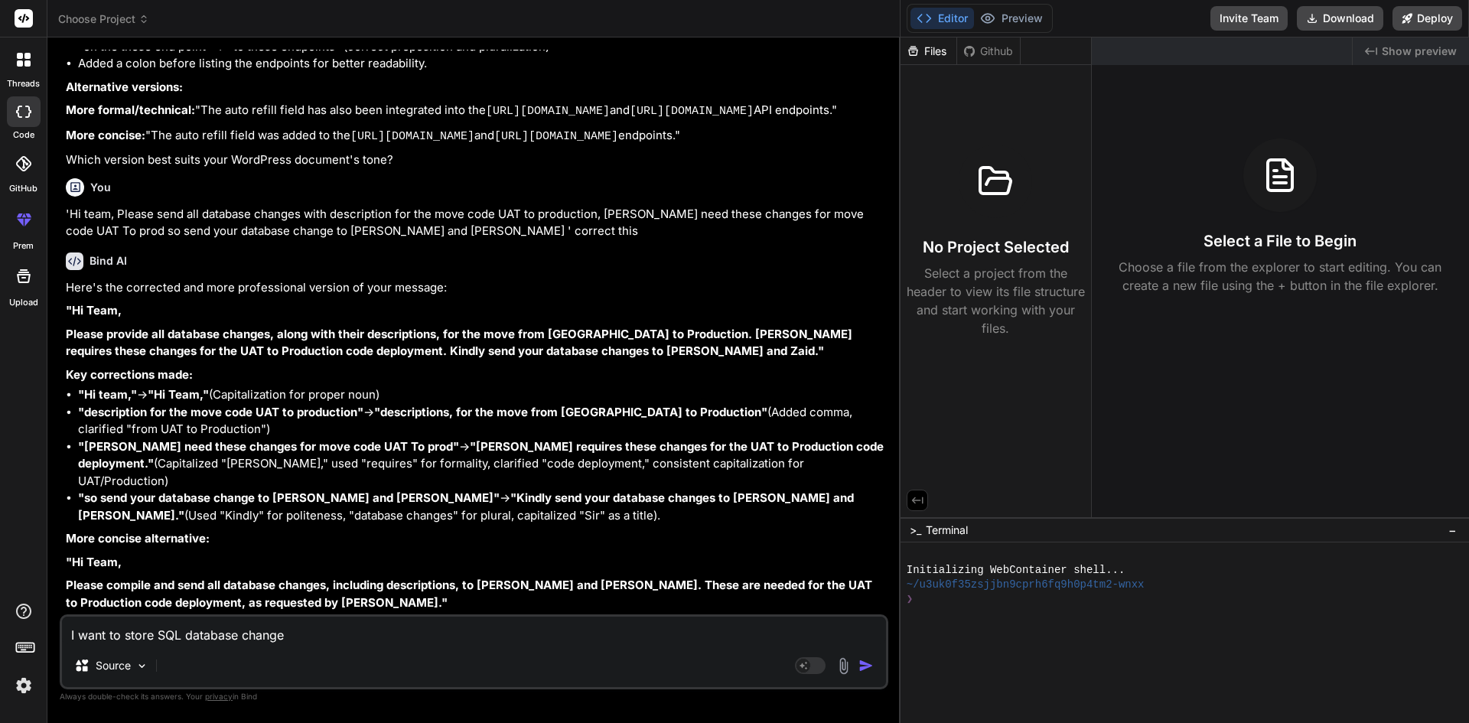
type textarea "I want to store SQL database changes"
type textarea "x"
type textarea "I want to store SQL database changes"
type textarea "x"
type textarea "I want to store SQL database changes s"
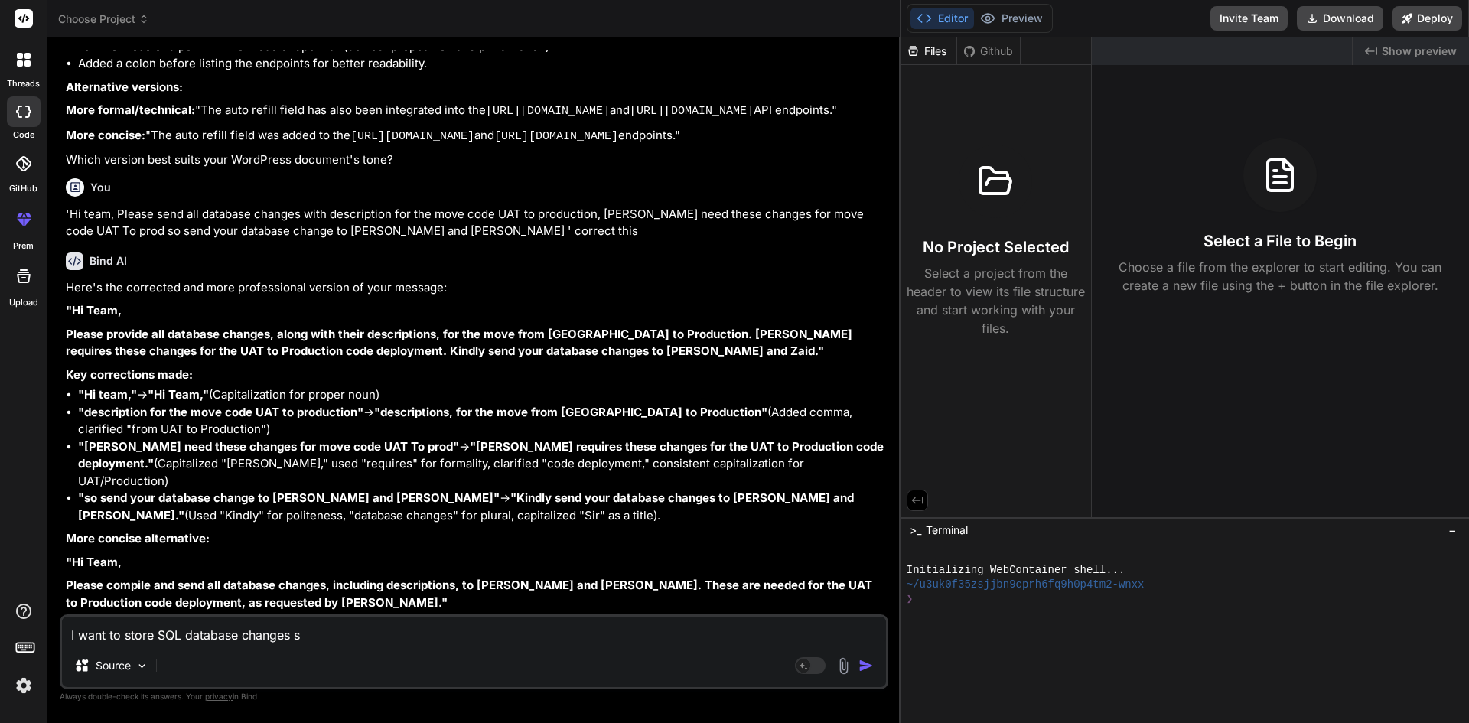
type textarea "x"
type textarea "I want to store SQL database changes so"
type textarea "x"
type textarea "I want to store SQL database changes so"
type textarea "x"
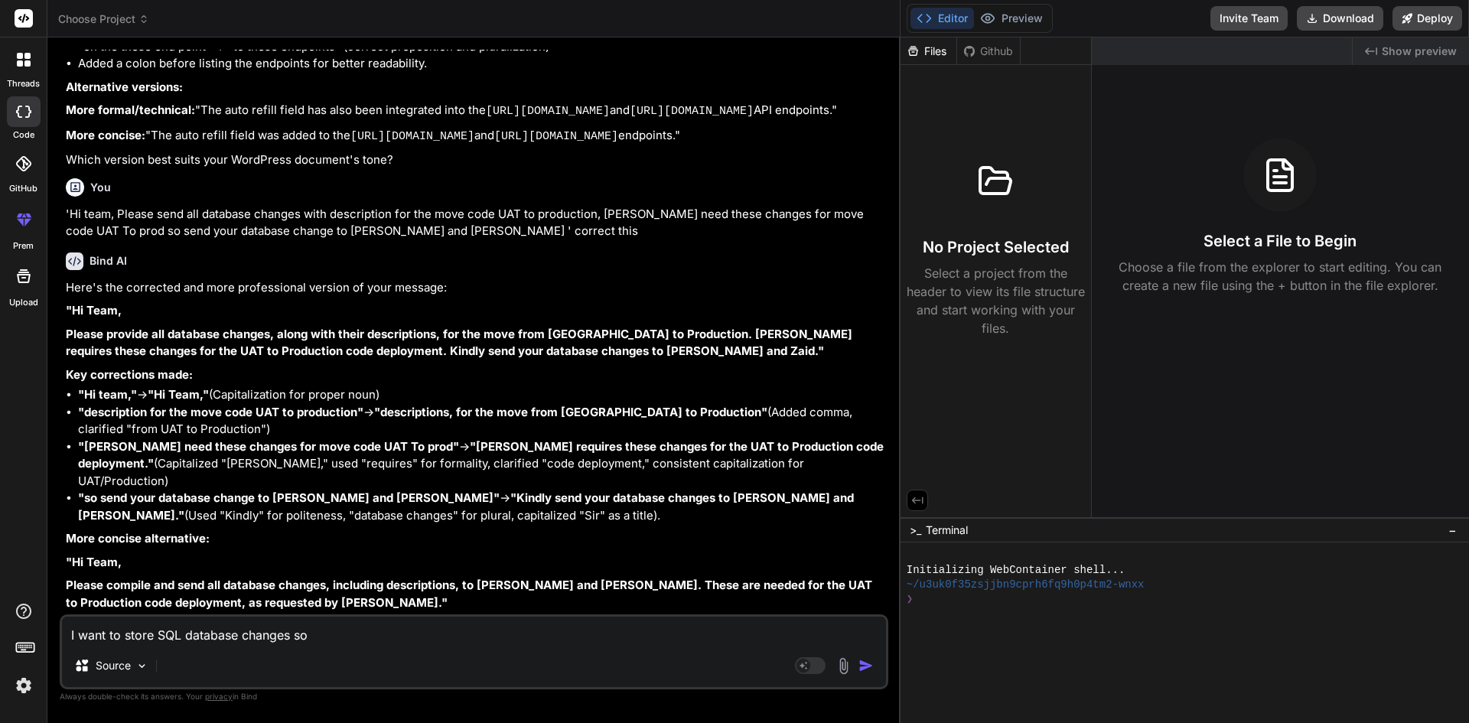
type textarea "I want to store SQL database changes so w"
type textarea "x"
type textarea "I want to store SQL database changes so wh"
type textarea "x"
type textarea "I want to store SQL database changes so wha"
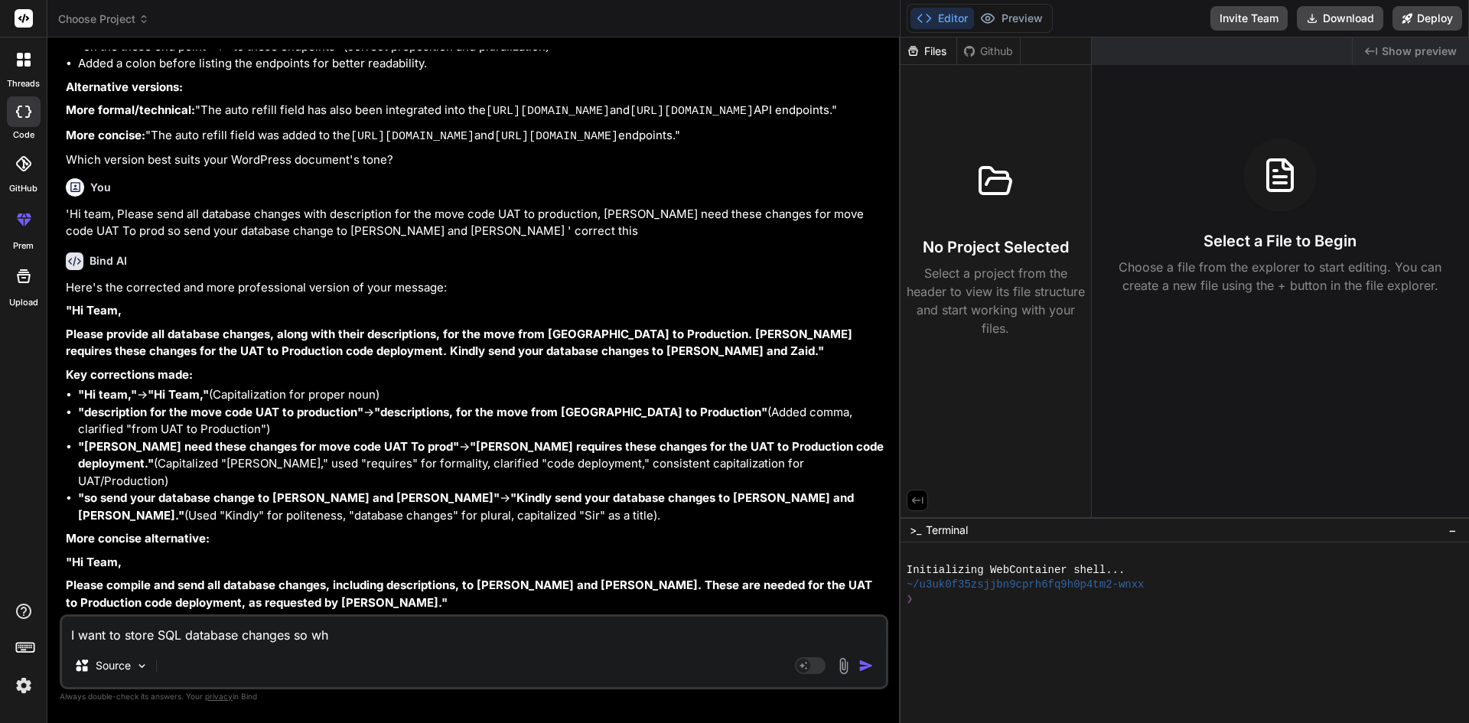
type textarea "x"
type textarea "I want to store SQL database changes so what"
type textarea "x"
type textarea "I want to store SQL database changes so what"
type textarea "x"
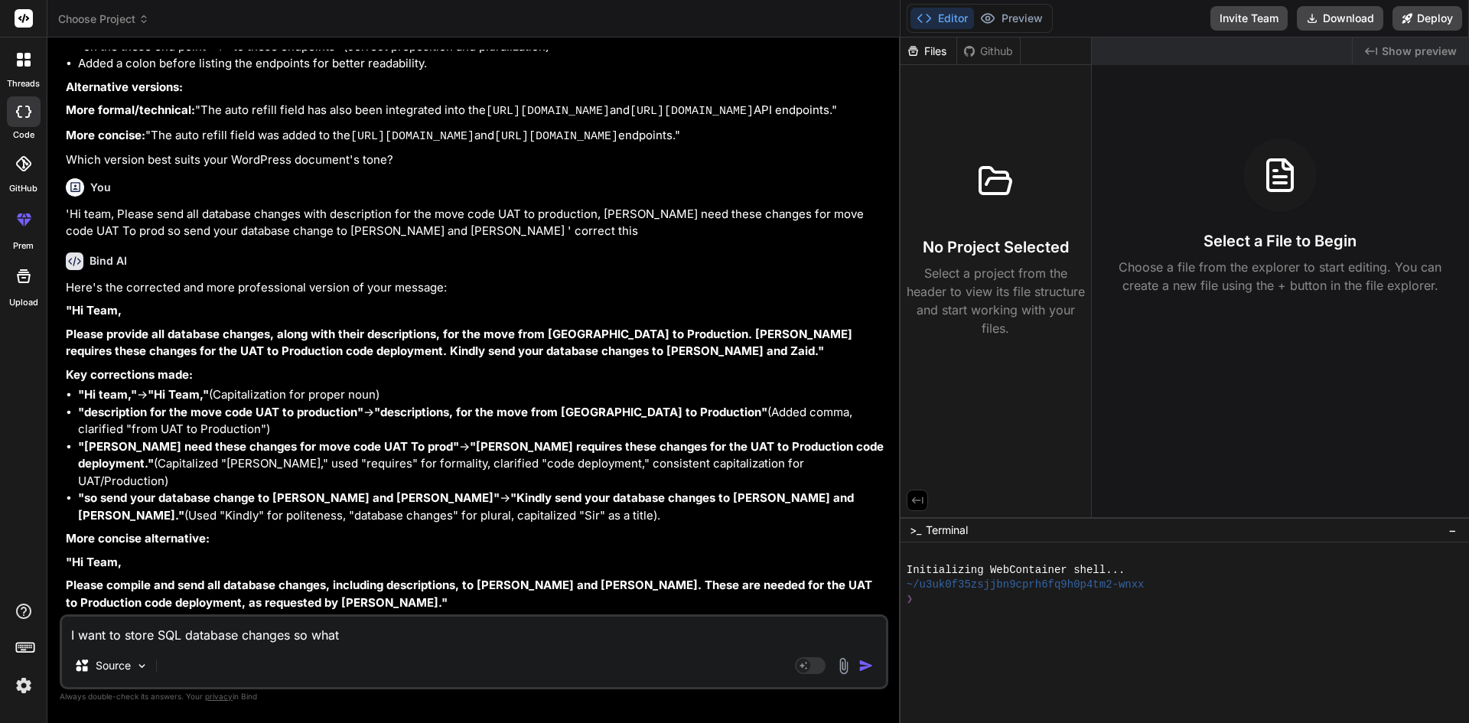
type textarea "I want to store SQL database changes so what n"
type textarea "x"
type textarea "I want to store SQL database changes so what ne"
type textarea "x"
type textarea "I want to store SQL database changes so what nee"
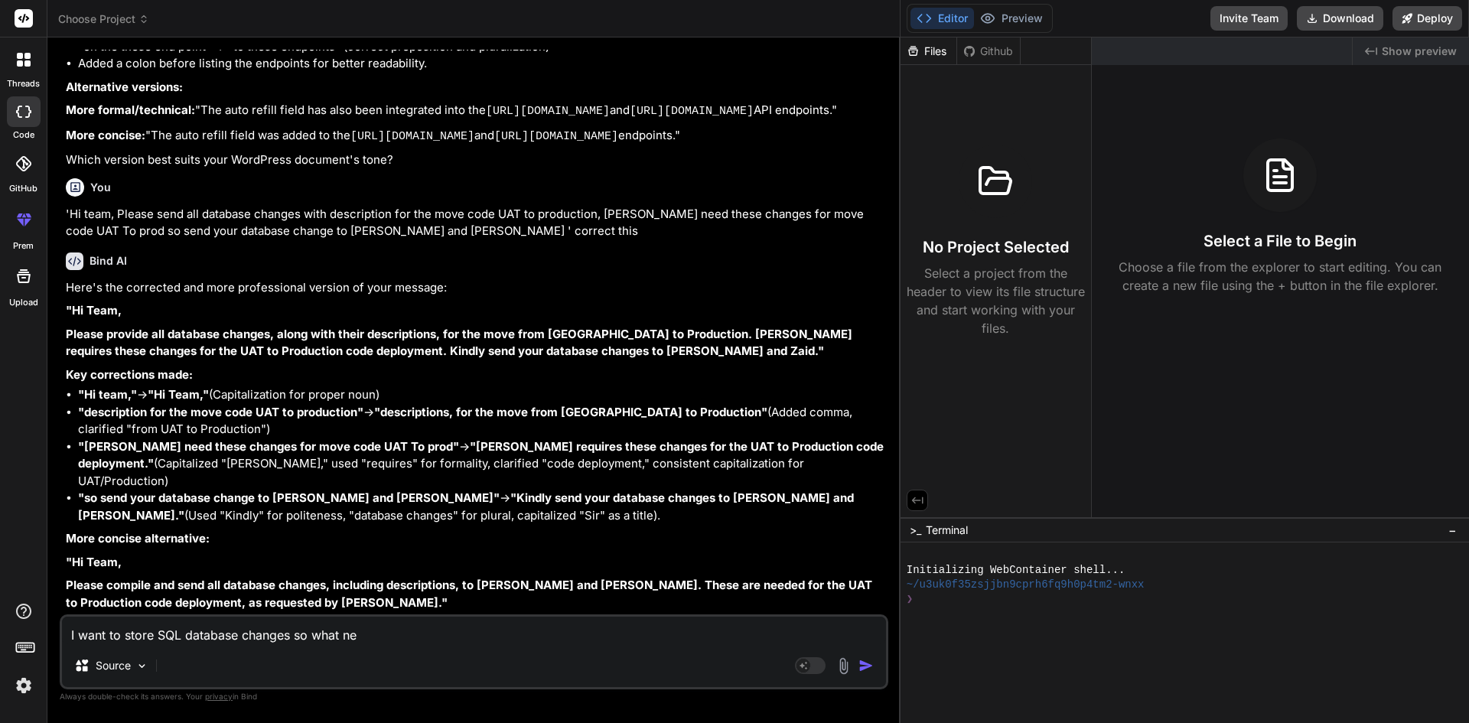
type textarea "x"
type textarea "I want to store SQL database changes so what need"
type textarea "x"
type textarea "I want to store SQL database changes so what need"
type textarea "x"
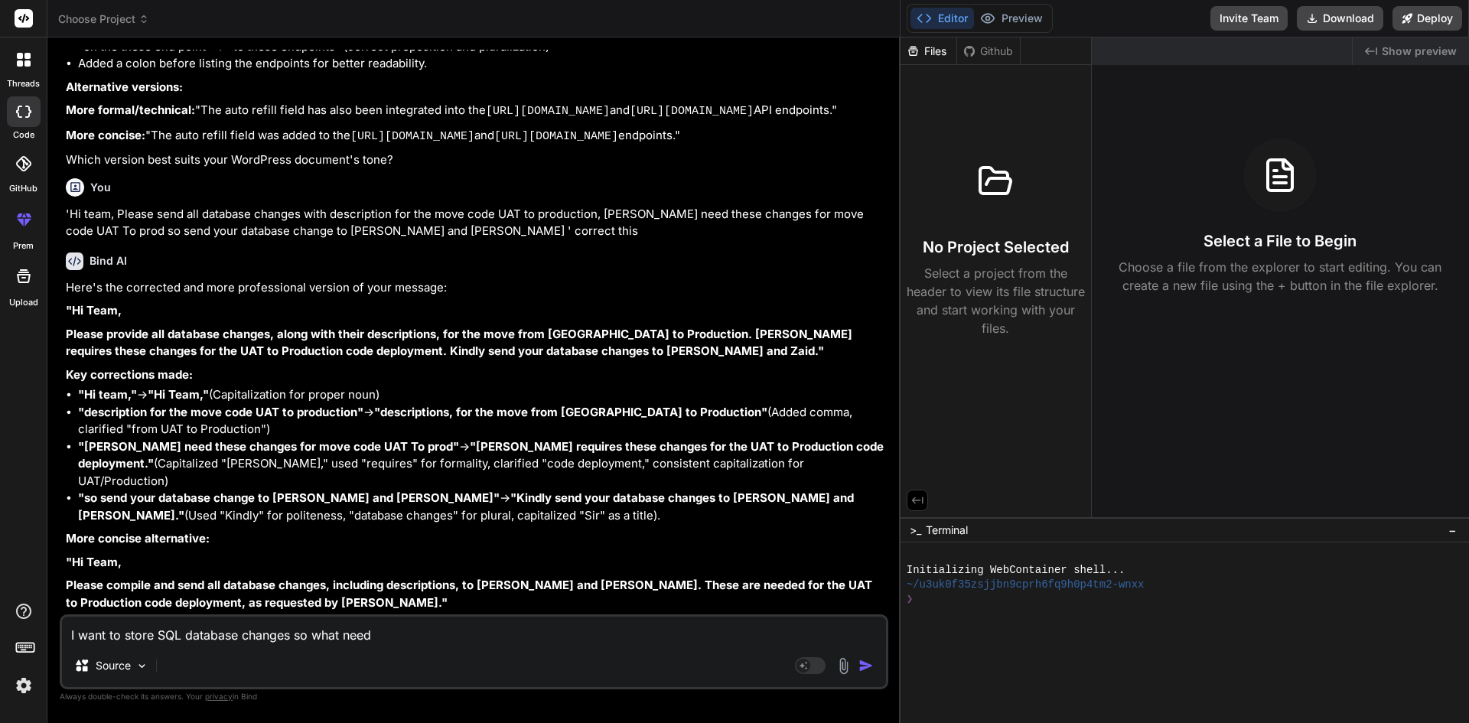
type textarea "I want to store SQL database changes so what need"
type textarea "x"
type textarea "I want to store SQL database changes so what nee"
type textarea "x"
type textarea "I want to store SQL database changes so what ne"
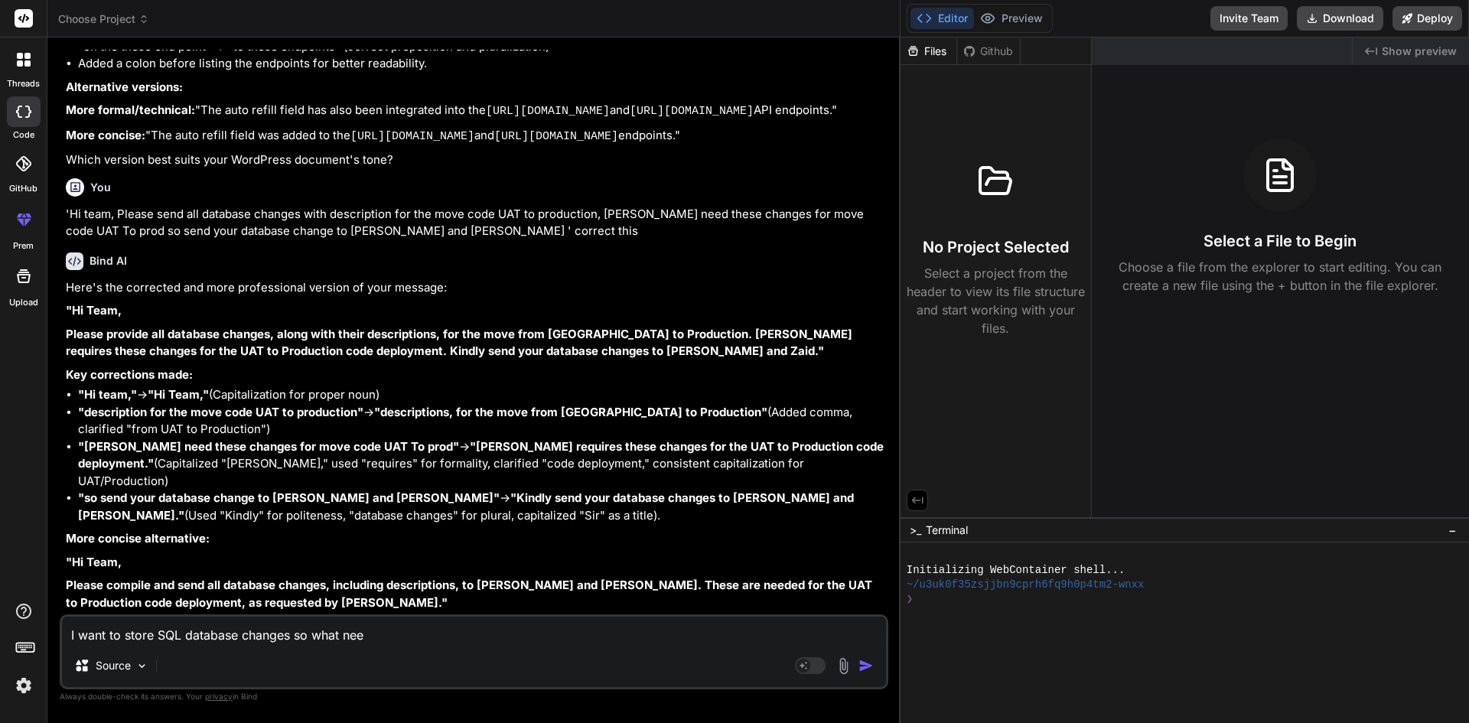
type textarea "x"
type textarea "I want to store SQL database changes so what n"
type textarea "x"
type textarea "I want to store SQL database changes so what"
type textarea "x"
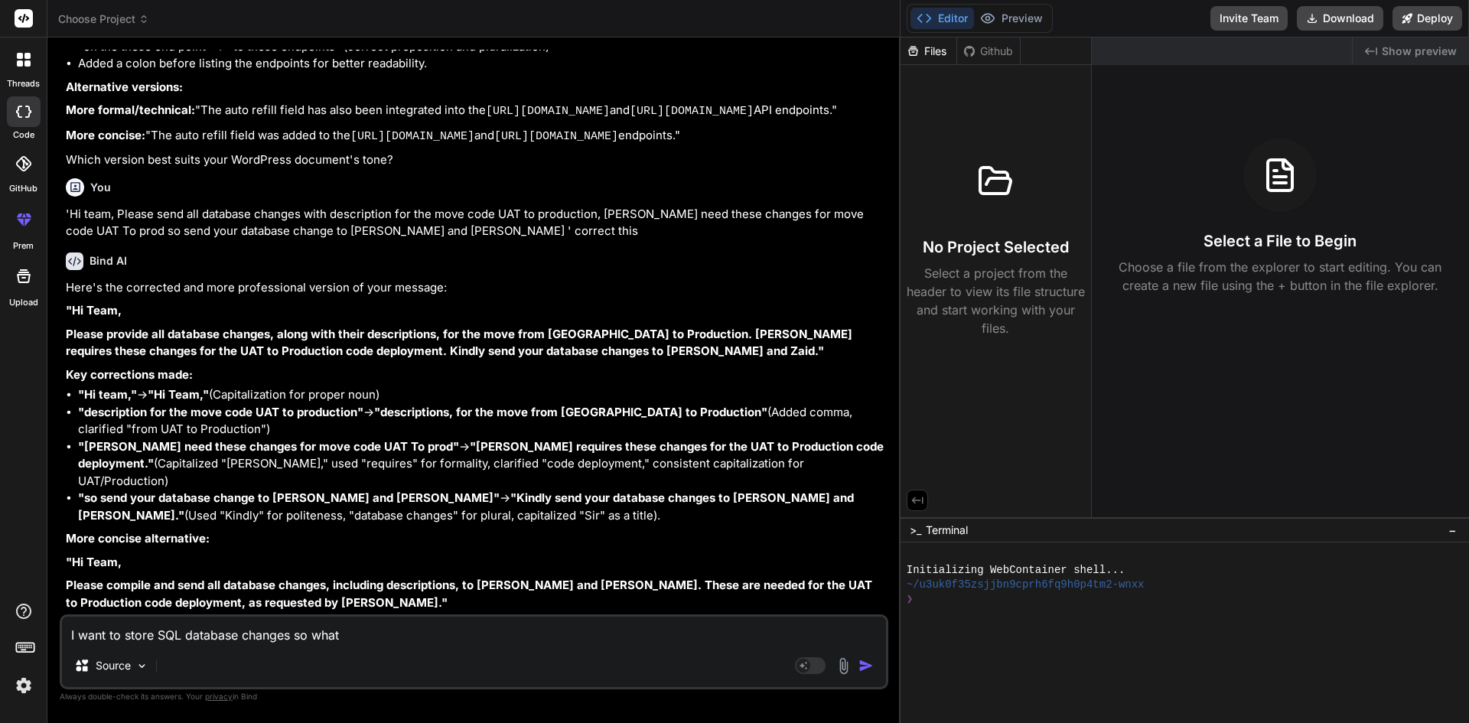
type textarea "I want to store SQL database changes so what c"
type textarea "x"
type textarea "I want to store SQL database changes so what co"
type textarea "x"
type textarea "I want to store SQL database changes so what col"
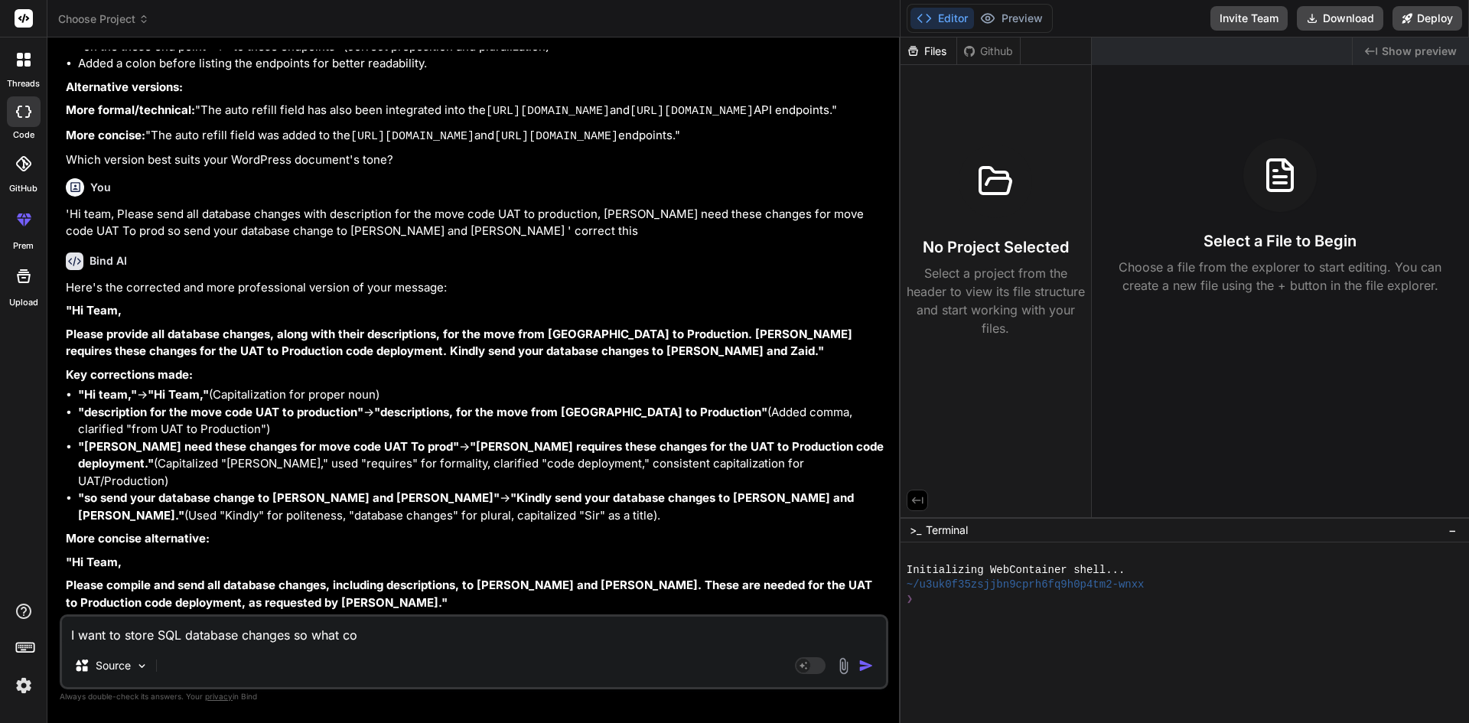
type textarea "x"
type textarea "I want to store SQL database changes so what colu"
type textarea "x"
type textarea "I want to store SQL database changes so what colum"
type textarea "x"
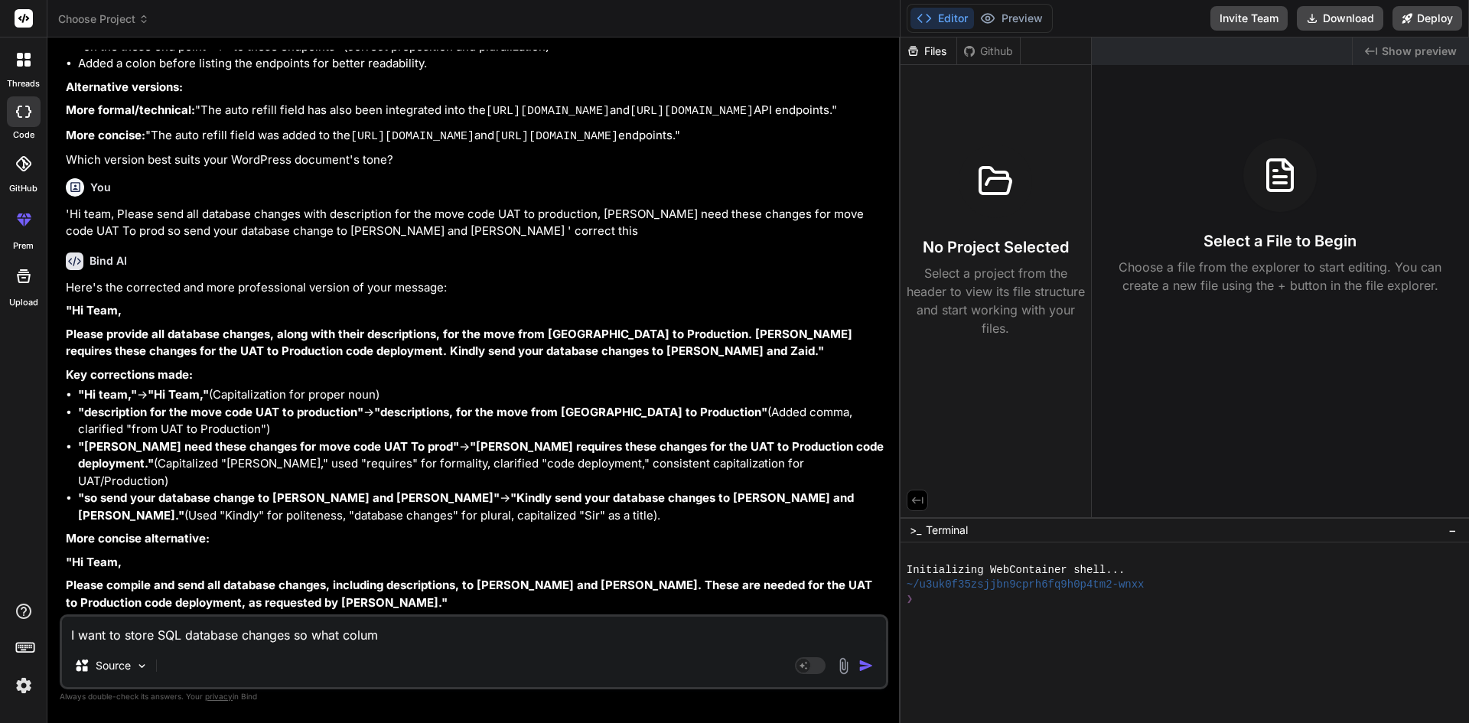
type textarea "I want to store SQL database changes so what column"
type textarea "x"
type textarea "I want to store SQL database changes so what column"
type textarea "x"
type textarea "I want to store SQL database changes so what column n"
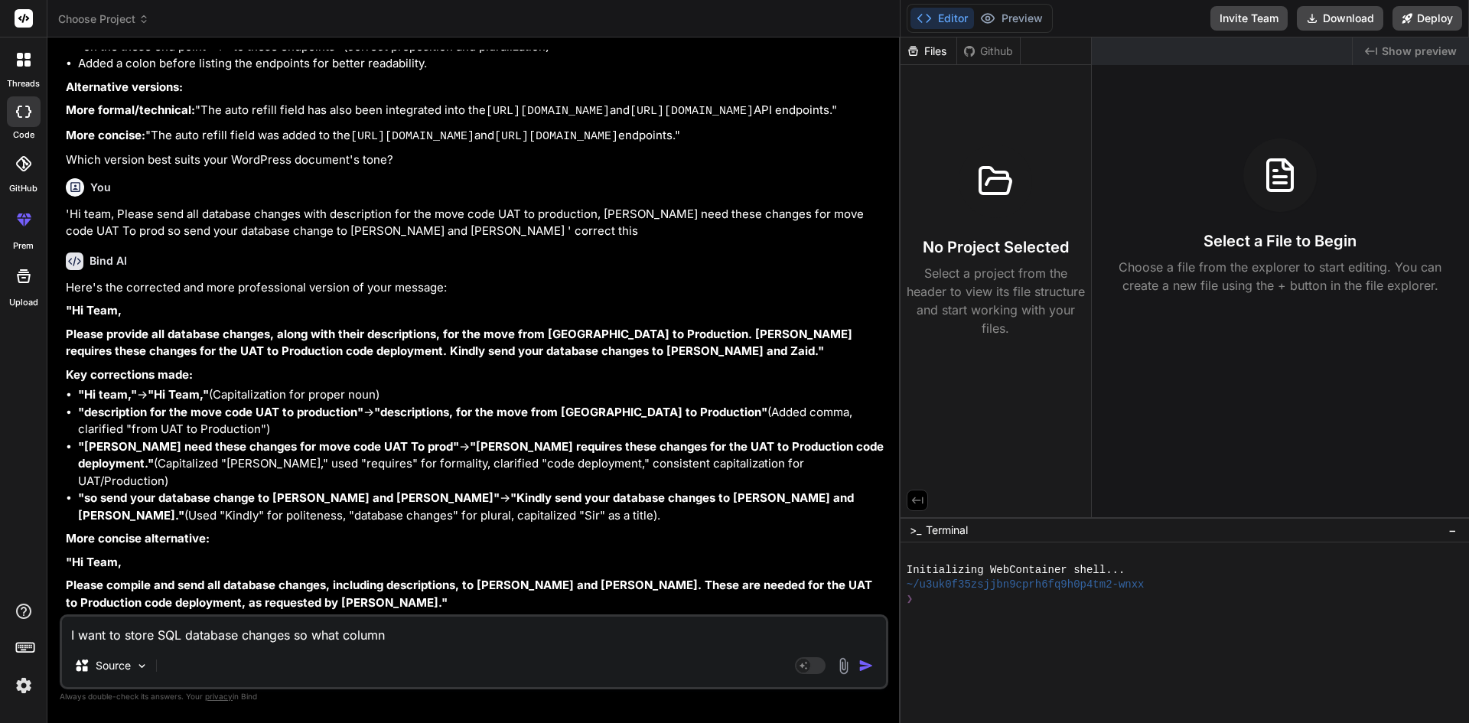
type textarea "x"
type textarea "I want to store SQL database changes so what column na"
type textarea "x"
type textarea "I want to store SQL database changes so what column nam"
type textarea "x"
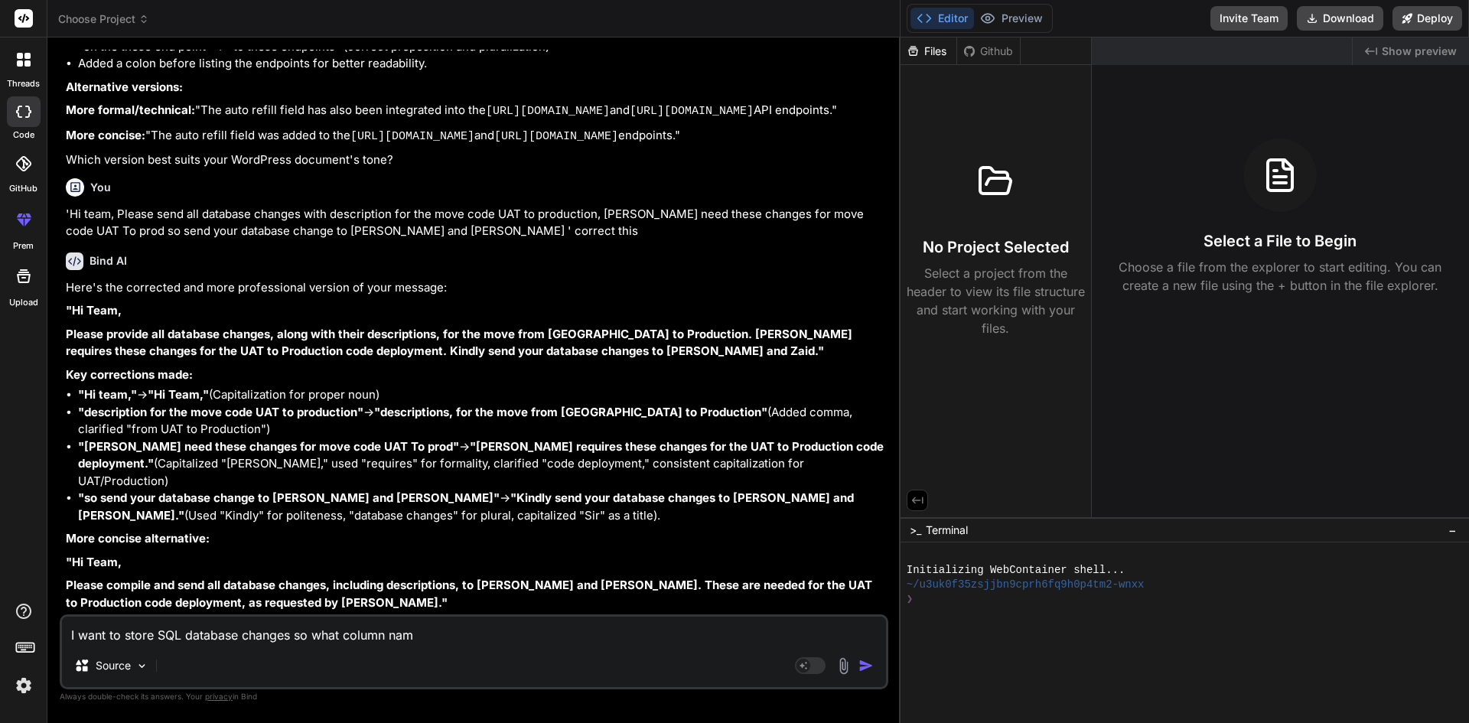
type textarea "I want to store SQL database changes so what column name"
type textarea "x"
type textarea "I want to store SQL database changes so what column name"
type textarea "x"
type textarea "I want to store SQL database changes so what column name t"
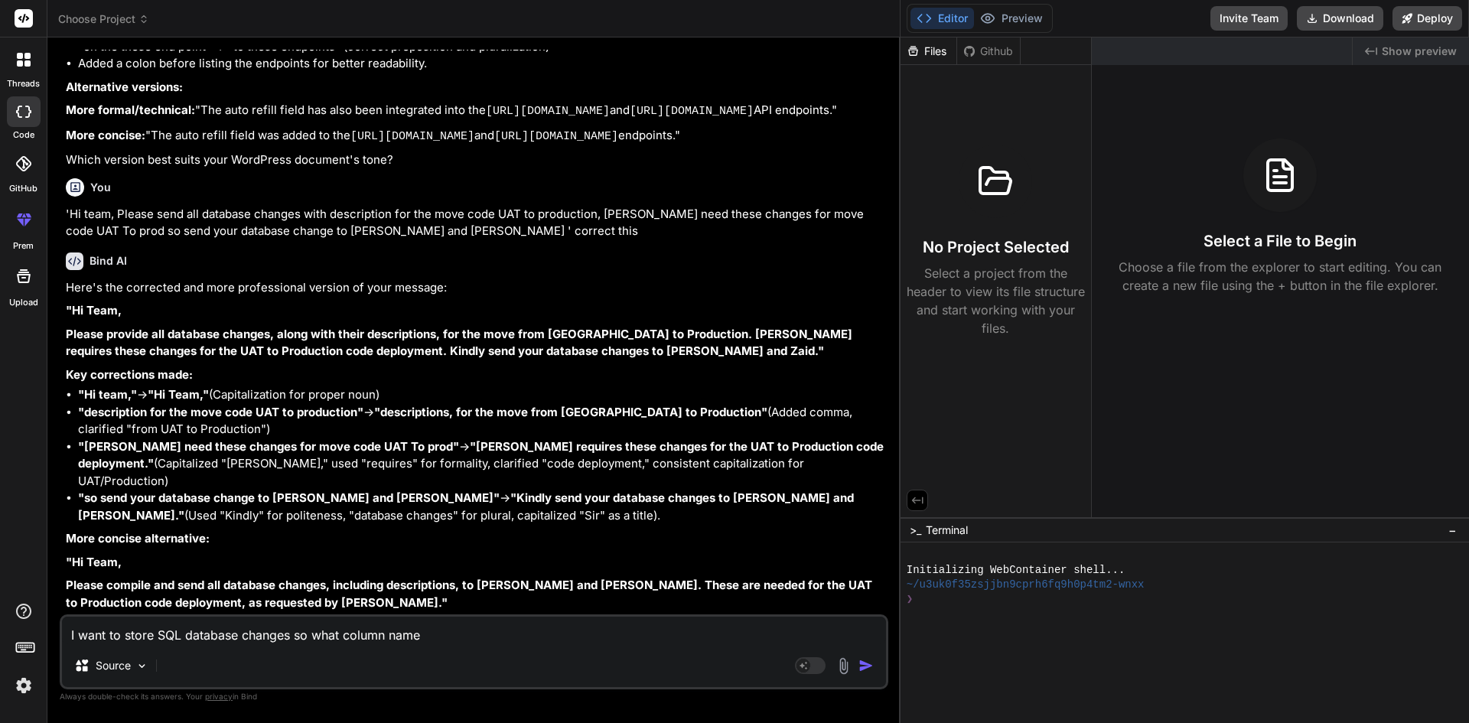
type textarea "x"
type textarea "I want to store SQL database changes so what column name ta"
type textarea "x"
type textarea "I want to store SQL database changes so what column name [PERSON_NAME]"
type textarea "x"
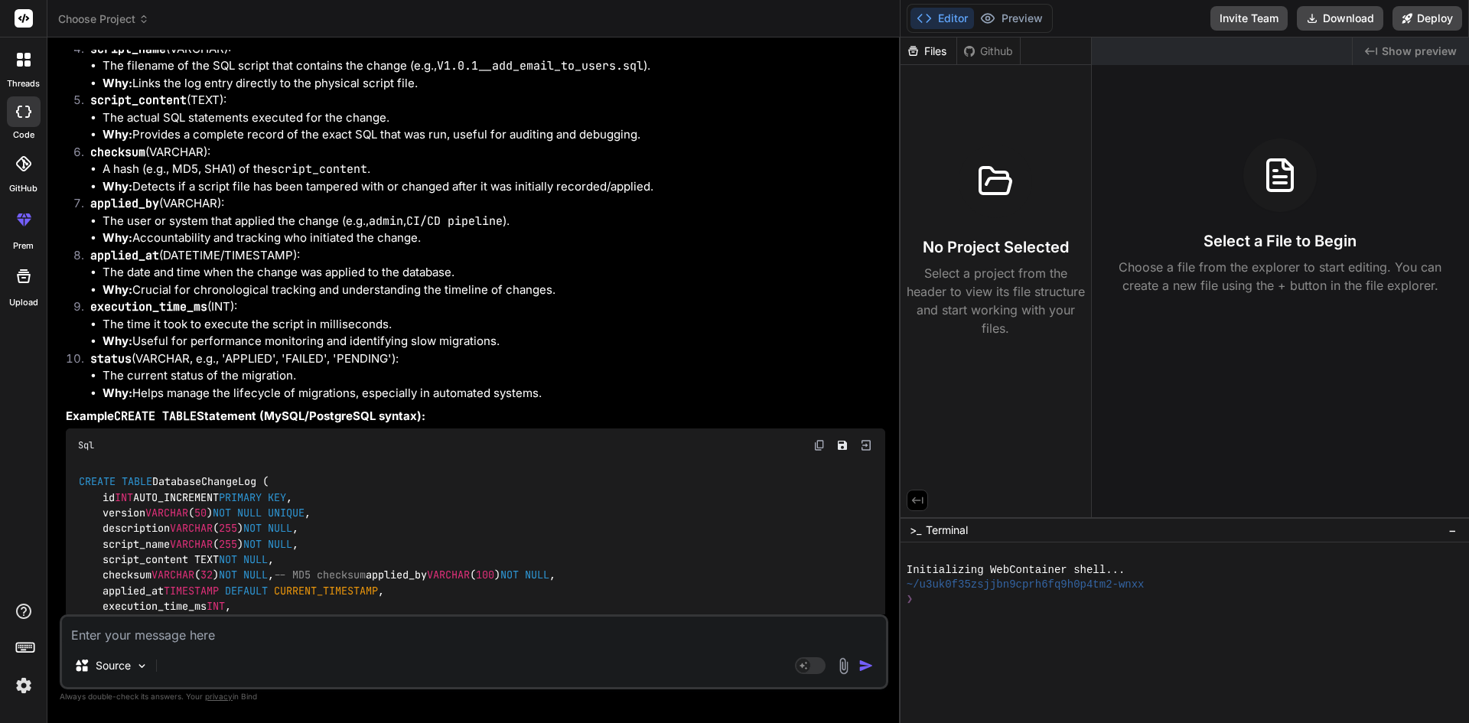
scroll to position [3329, 0]
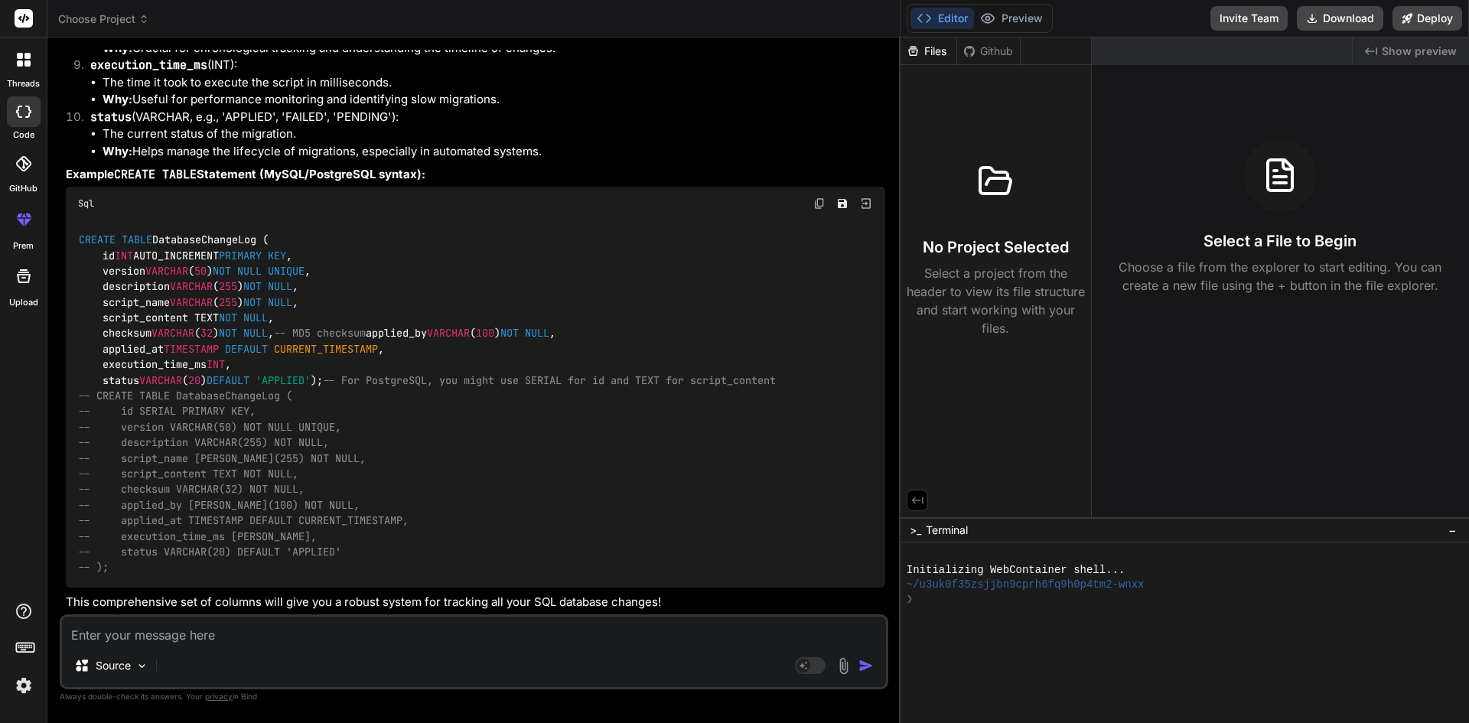
click at [298, 640] on textarea at bounding box center [474, 630] width 824 height 28
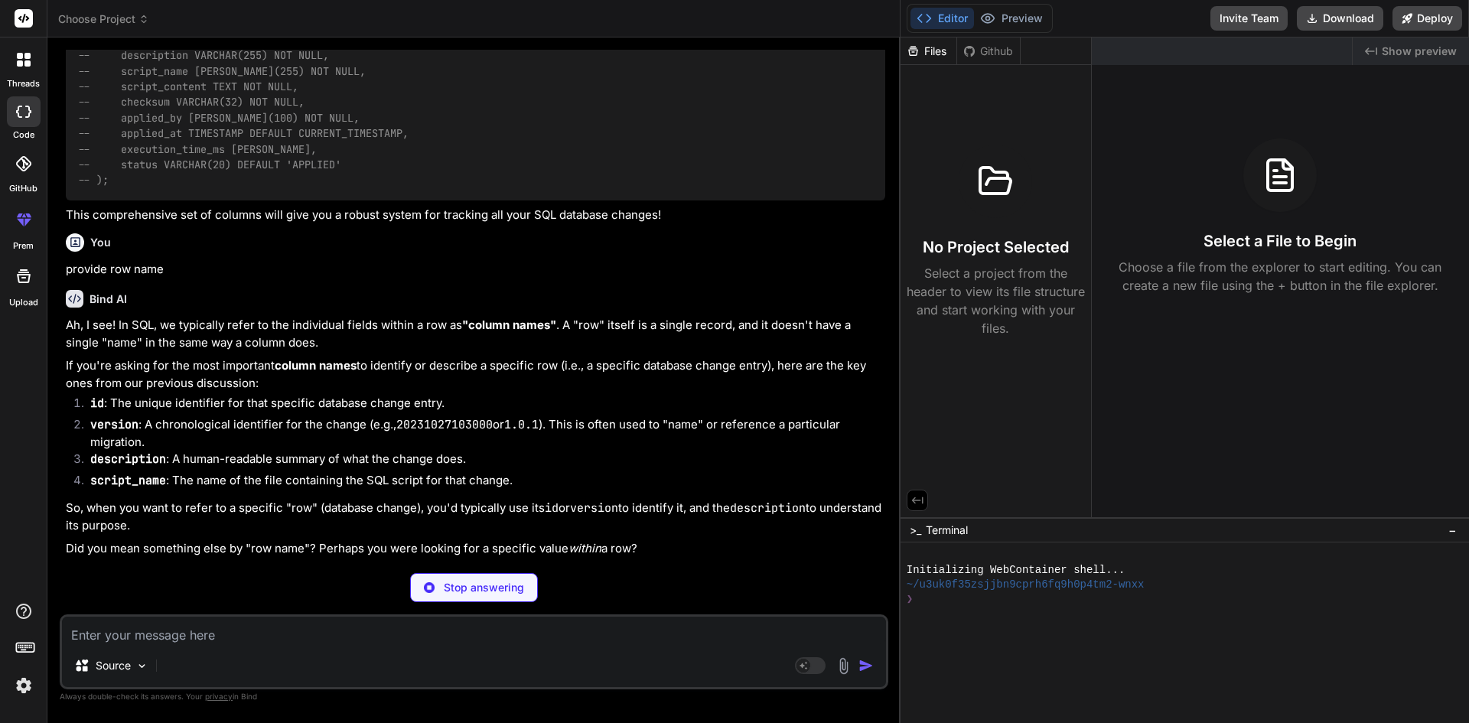
scroll to position [3662, 0]
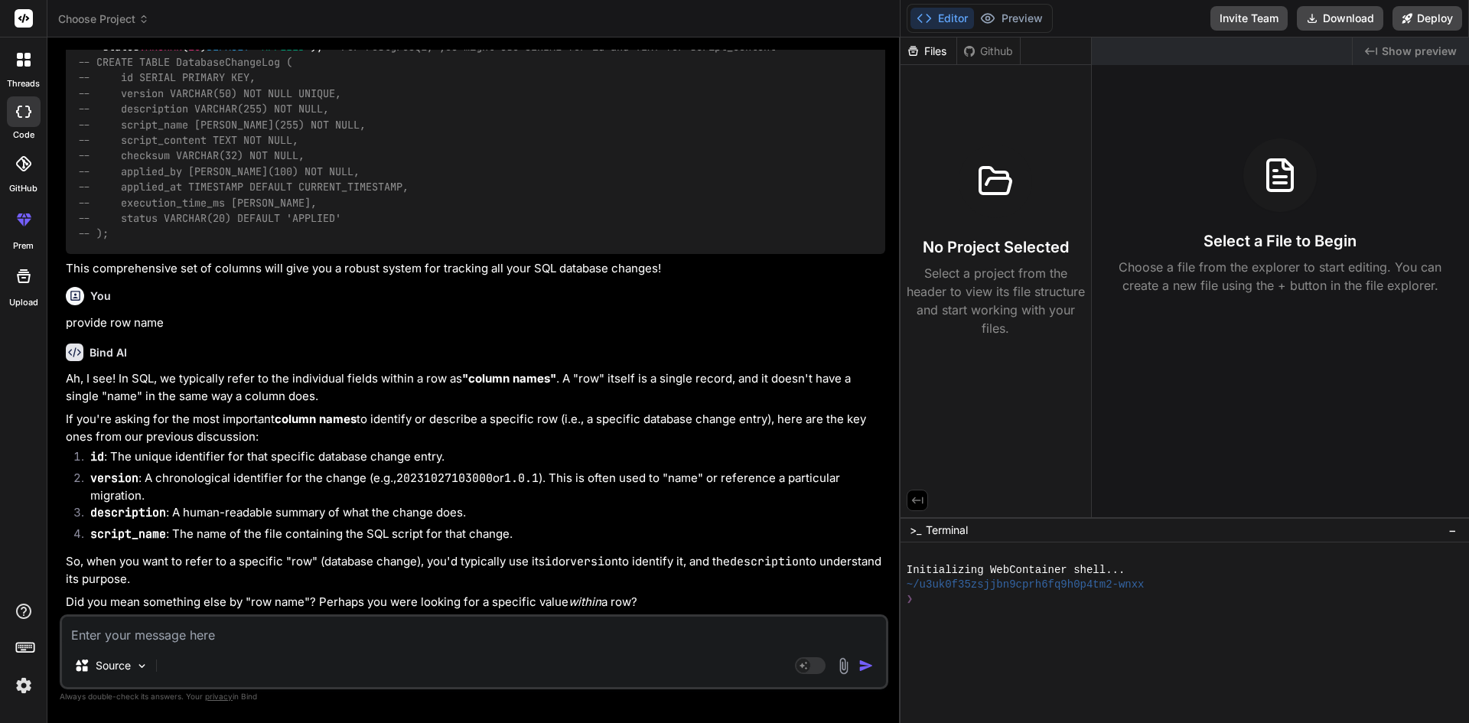
click at [423, 542] on li "script_name : The name of the file containing the SQL script for that change." at bounding box center [481, 535] width 807 height 21
click at [248, 631] on textarea at bounding box center [474, 630] width 824 height 28
click at [397, 634] on textarea at bounding box center [474, 630] width 824 height 28
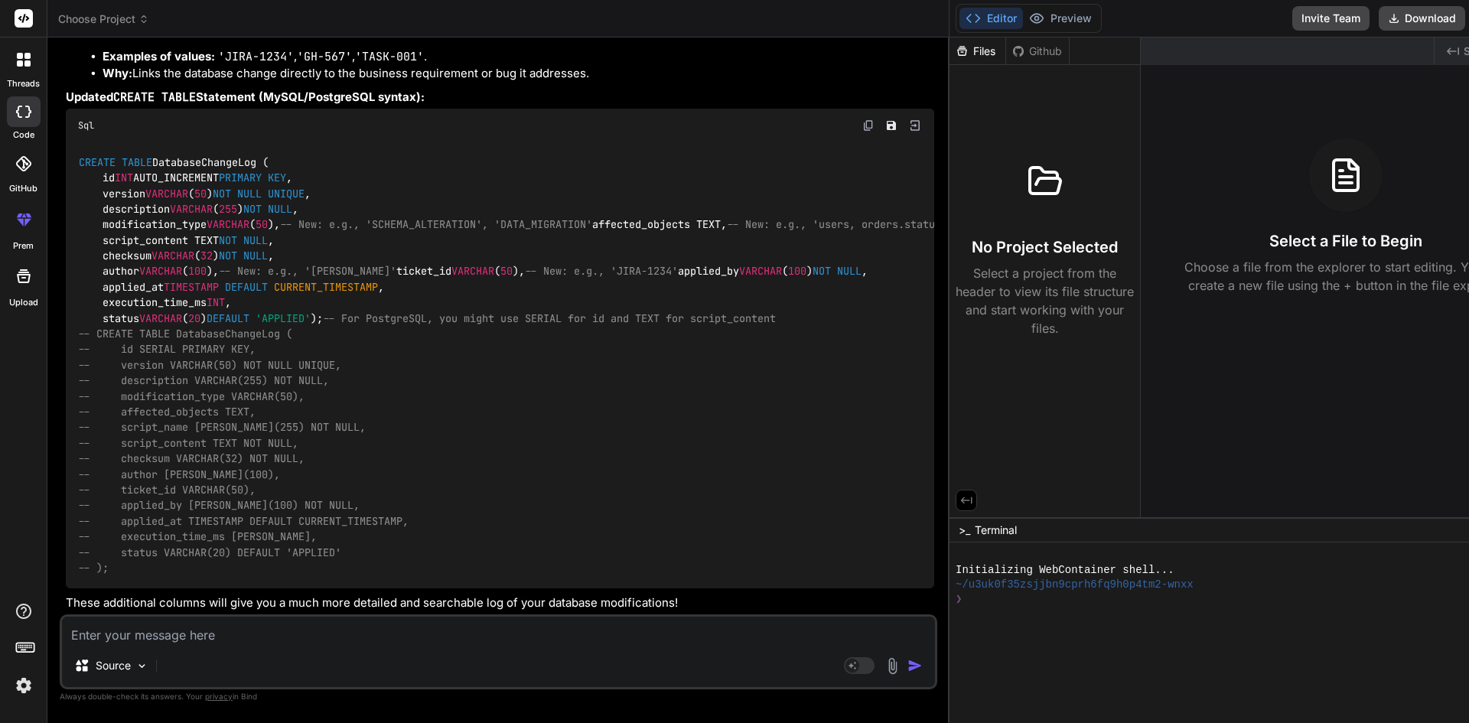
scroll to position [4753, 0]
click at [301, 644] on div "Source Agent Mode. When this toggle is activated, AI automatically makes decisi…" at bounding box center [498, 651] width 877 height 75
click at [450, 654] on div "Source" at bounding box center [498, 668] width 873 height 37
click at [399, 645] on div "Source Agent Mode. When this toggle is activated, AI automatically makes decisi…" at bounding box center [498, 651] width 877 height 75
click at [190, 636] on textarea at bounding box center [498, 630] width 873 height 28
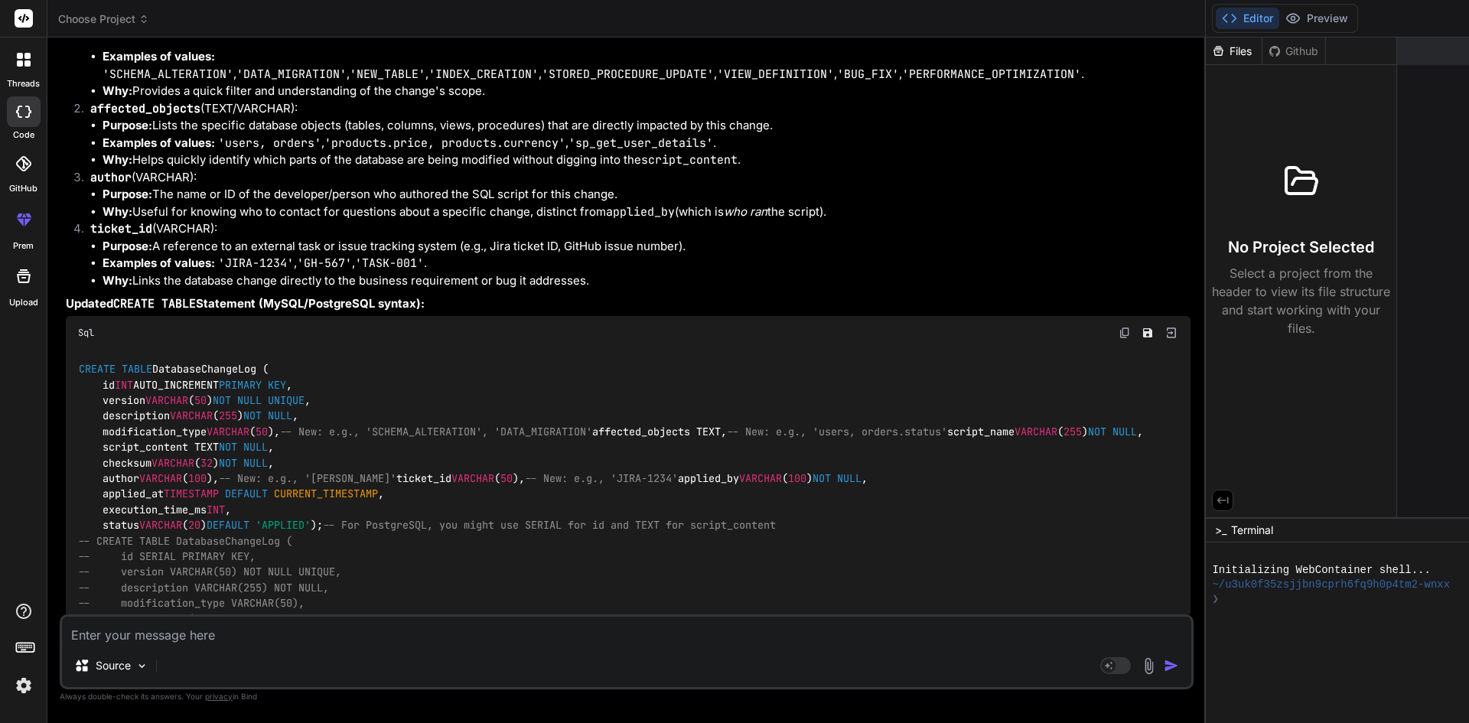
scroll to position [3950, 0]
click at [138, 28] on code "modification_type" at bounding box center [148, 20] width 117 height 15
copy p "modification_type"
drag, startPoint x: 440, startPoint y: 312, endPoint x: 317, endPoint y: 267, distance: 131.1
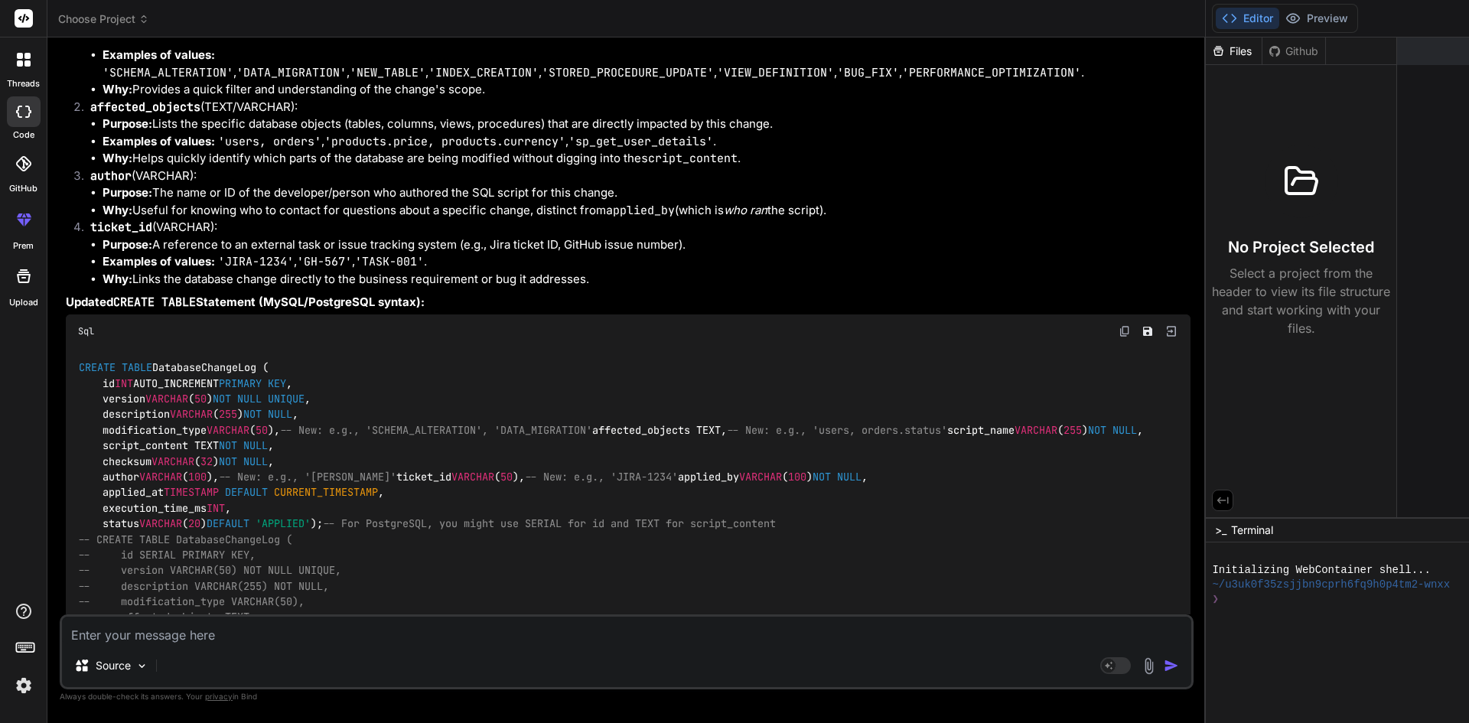
click at [428, 99] on li "Why: Provides a quick filter and understanding of the change's scope." at bounding box center [646, 90] width 1088 height 18
click at [160, 28] on code "modification_type" at bounding box center [148, 20] width 117 height 15
copy p "modification_type"
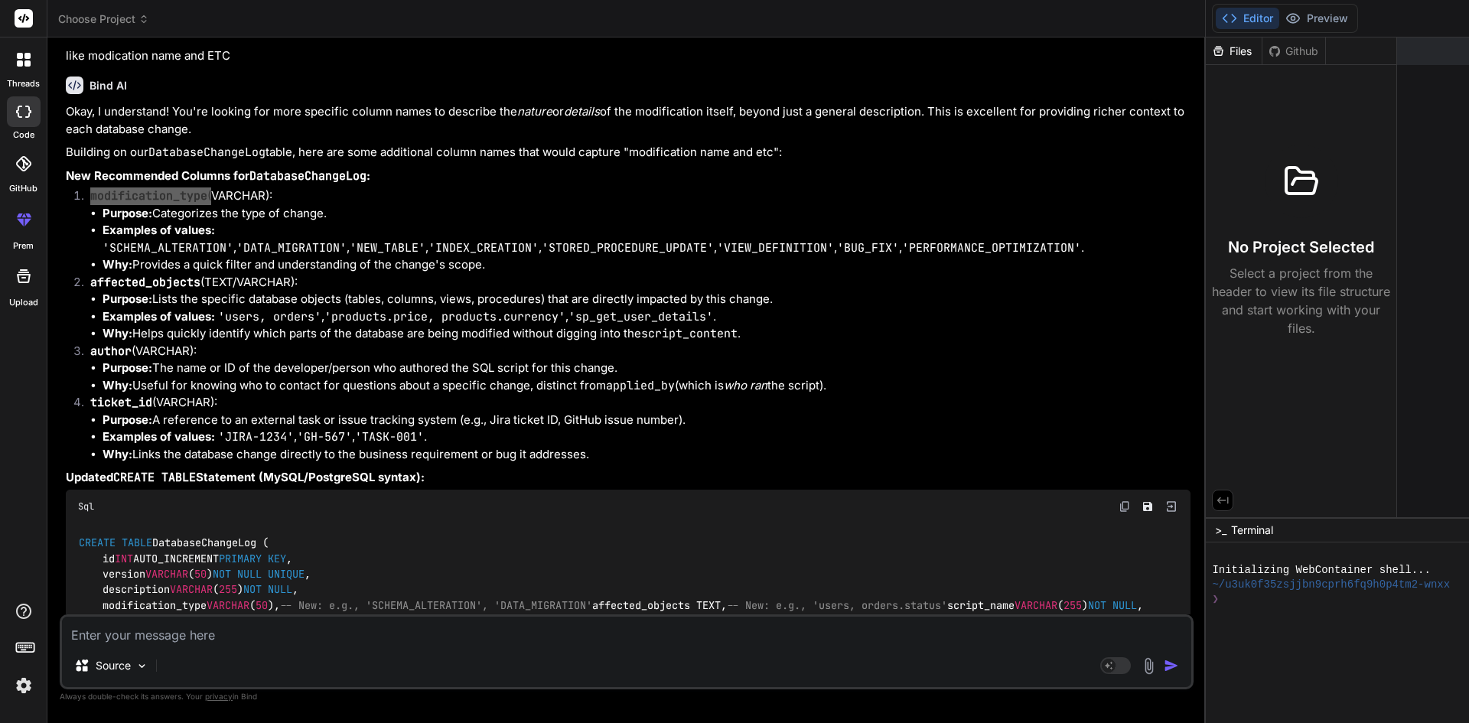
scroll to position [3797, 0]
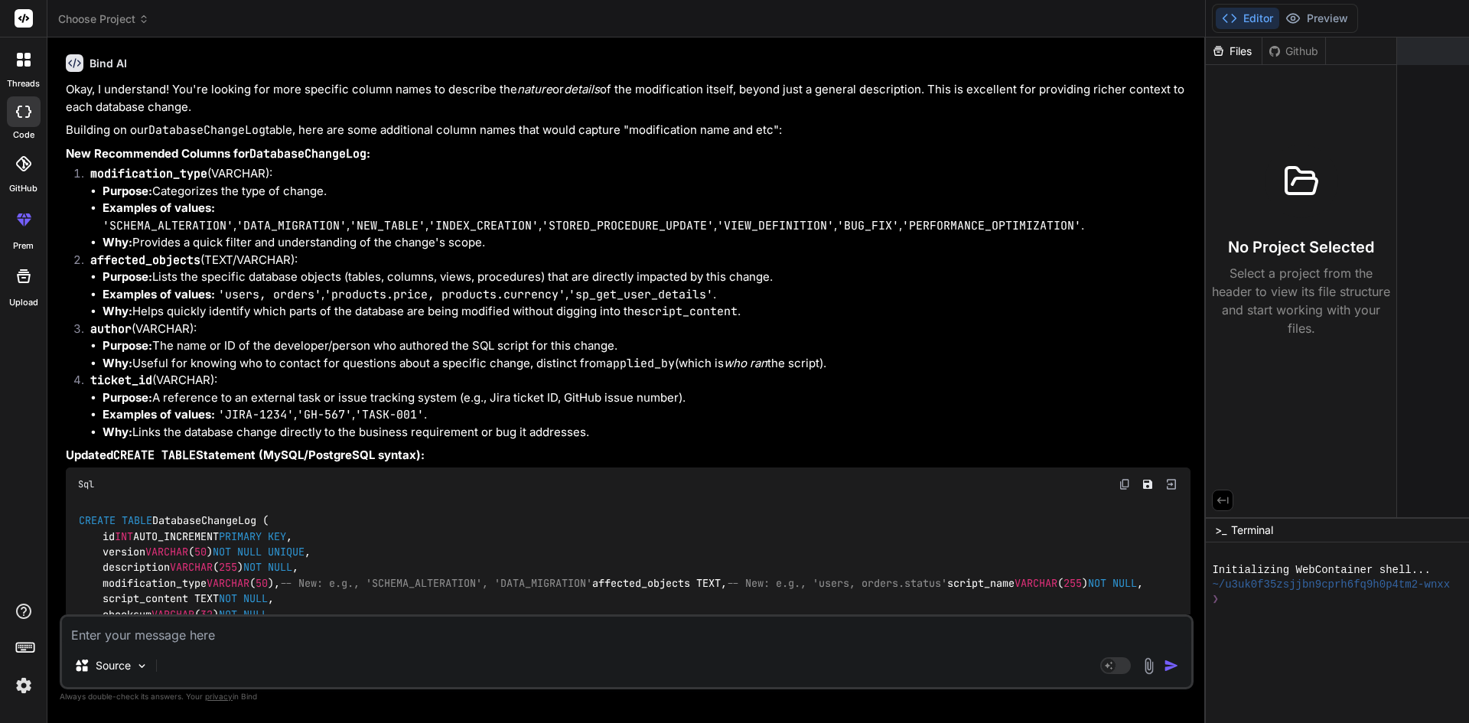
click at [233, 233] on code "'SCHEMA_ALTERATION'" at bounding box center [167, 225] width 131 height 15
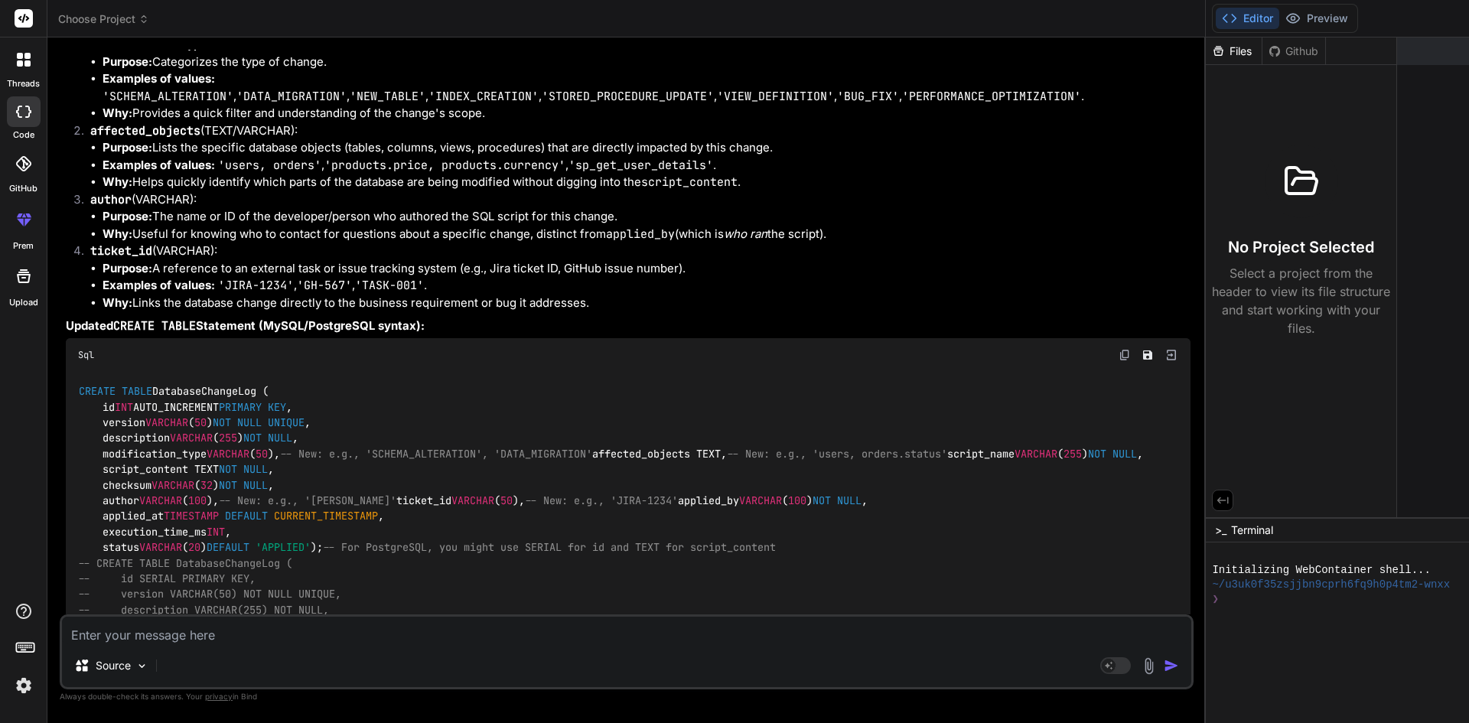
scroll to position [3950, 0]
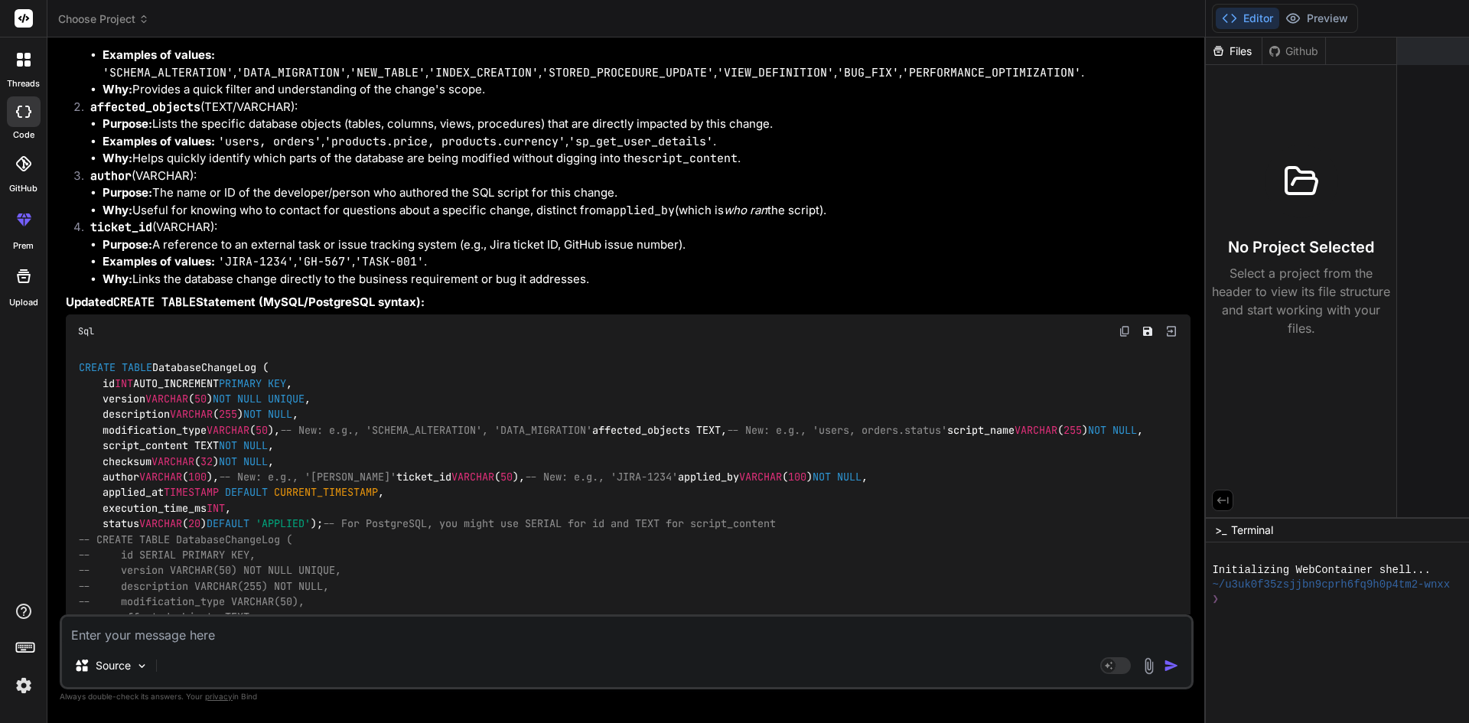
drag, startPoint x: 594, startPoint y: 499, endPoint x: 70, endPoint y: 318, distance: 554.9
click at [70, 288] on ol "modification_type (VARCHAR): Purpose: Categorizes the type of change. Examples …" at bounding box center [628, 149] width 1124 height 275
copy ol "affected_objects (TEXT/VARCHAR): Purpose: Lists the specific database objects (…"
click at [445, 185] on p "author (VARCHAR):" at bounding box center [640, 177] width 1100 height 18
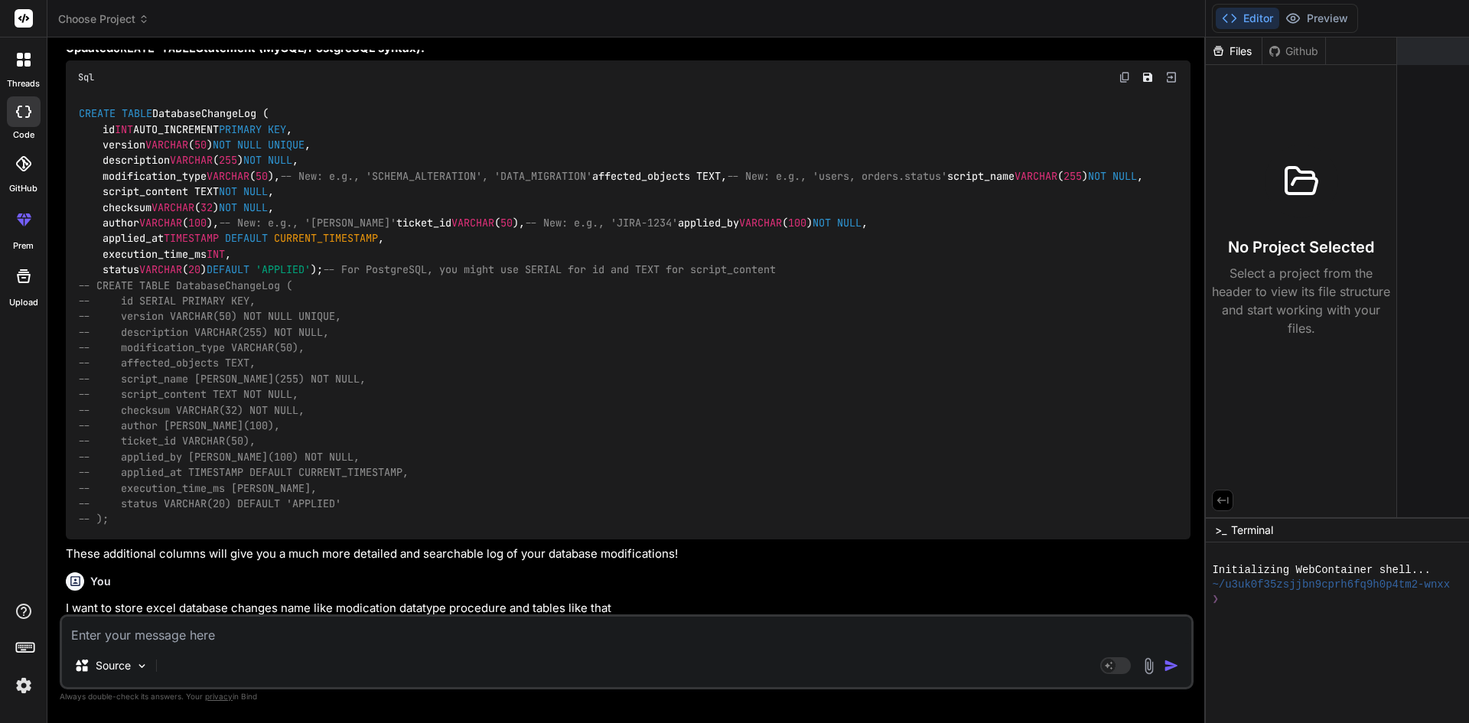
scroll to position [4409, 0]
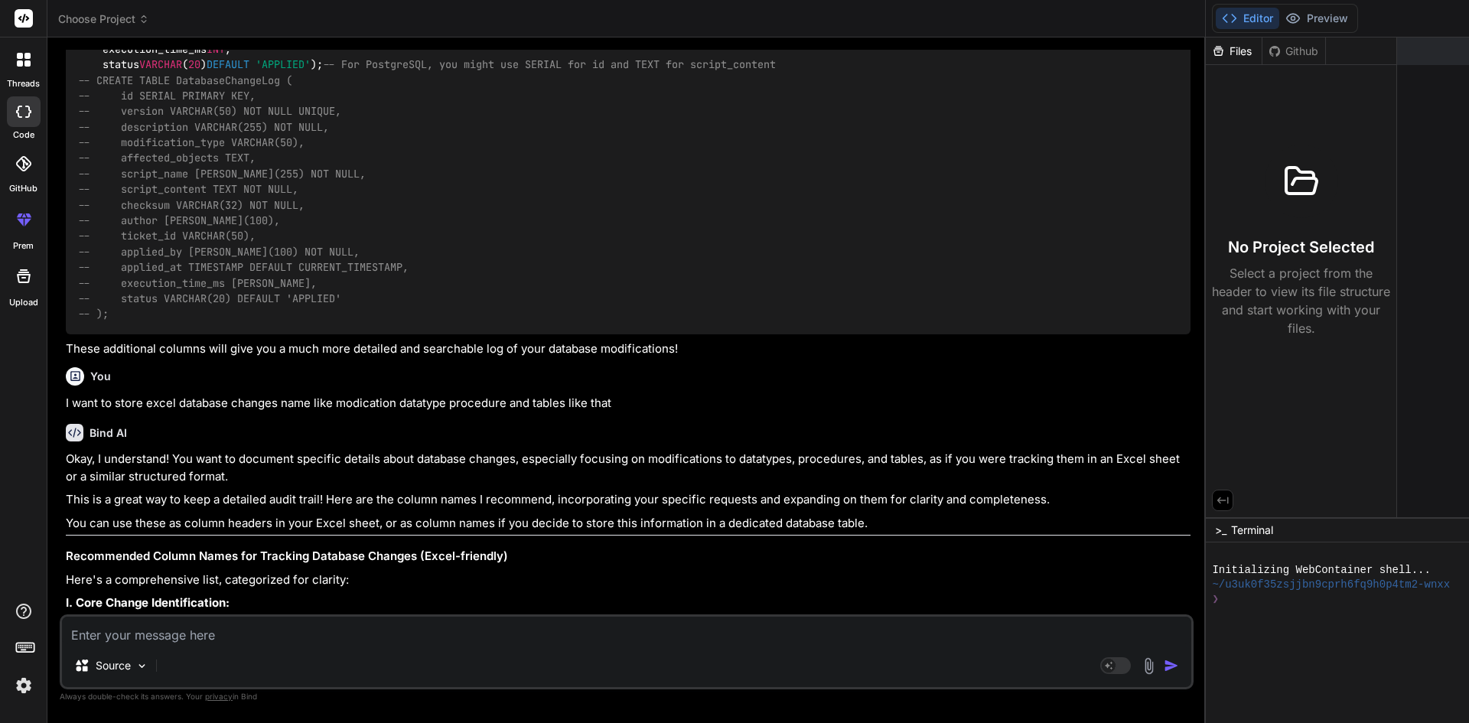
click at [345, 643] on textarea at bounding box center [626, 630] width 1129 height 28
paste textarea "these procedure i have modified the scriptco feedback and auto refiil asana tic…"
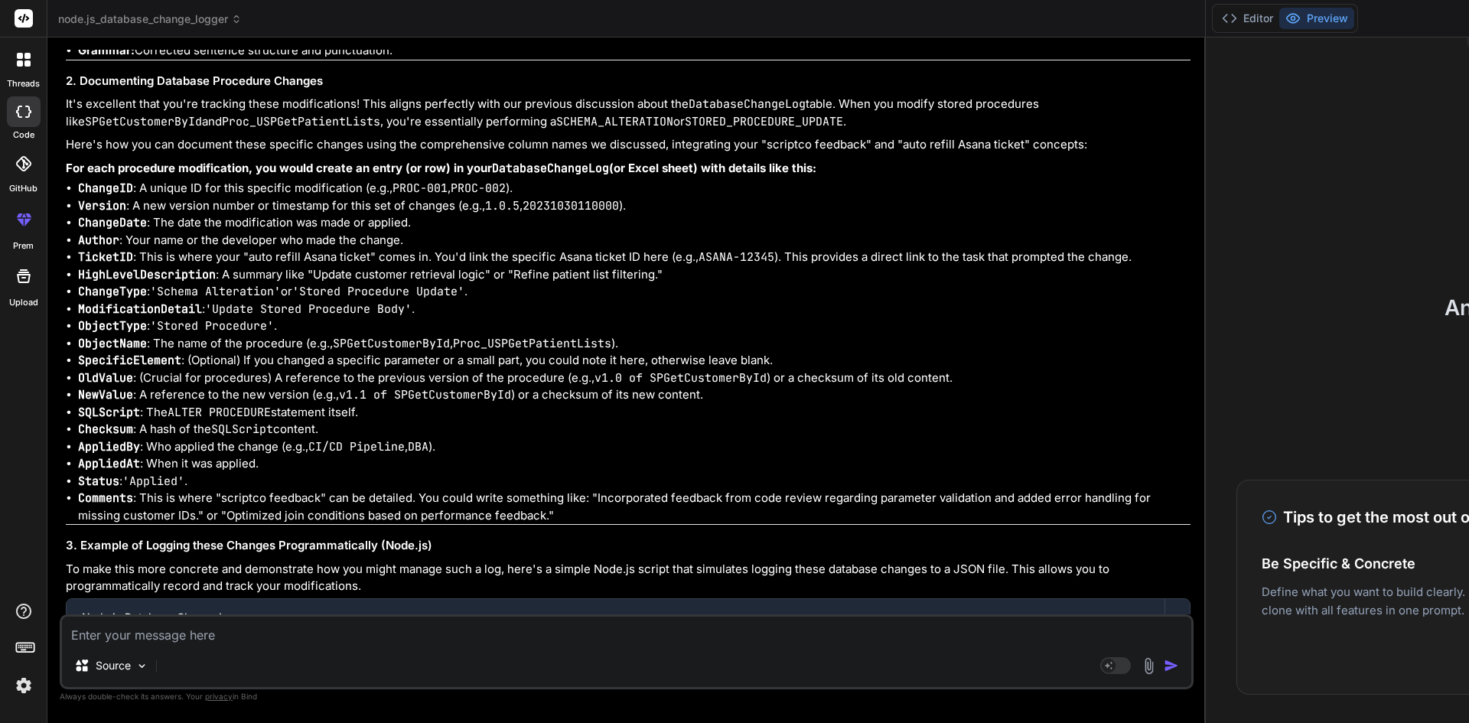
scroll to position [73, 0]
drag, startPoint x: 135, startPoint y: 285, endPoint x: 71, endPoint y: 267, distance: 66.8
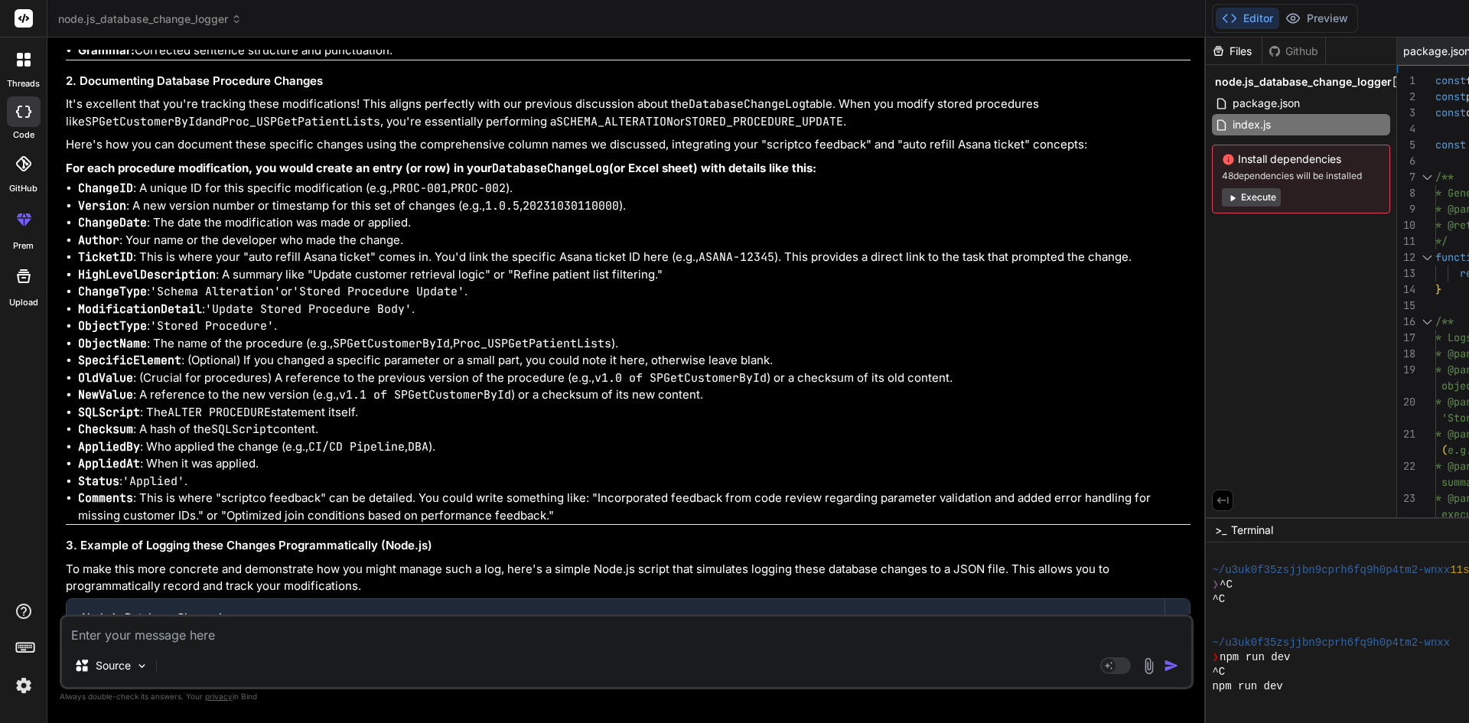
copy strong "I have modified the following stored procedures: [SPGetCustomerById] and Proc_U…"
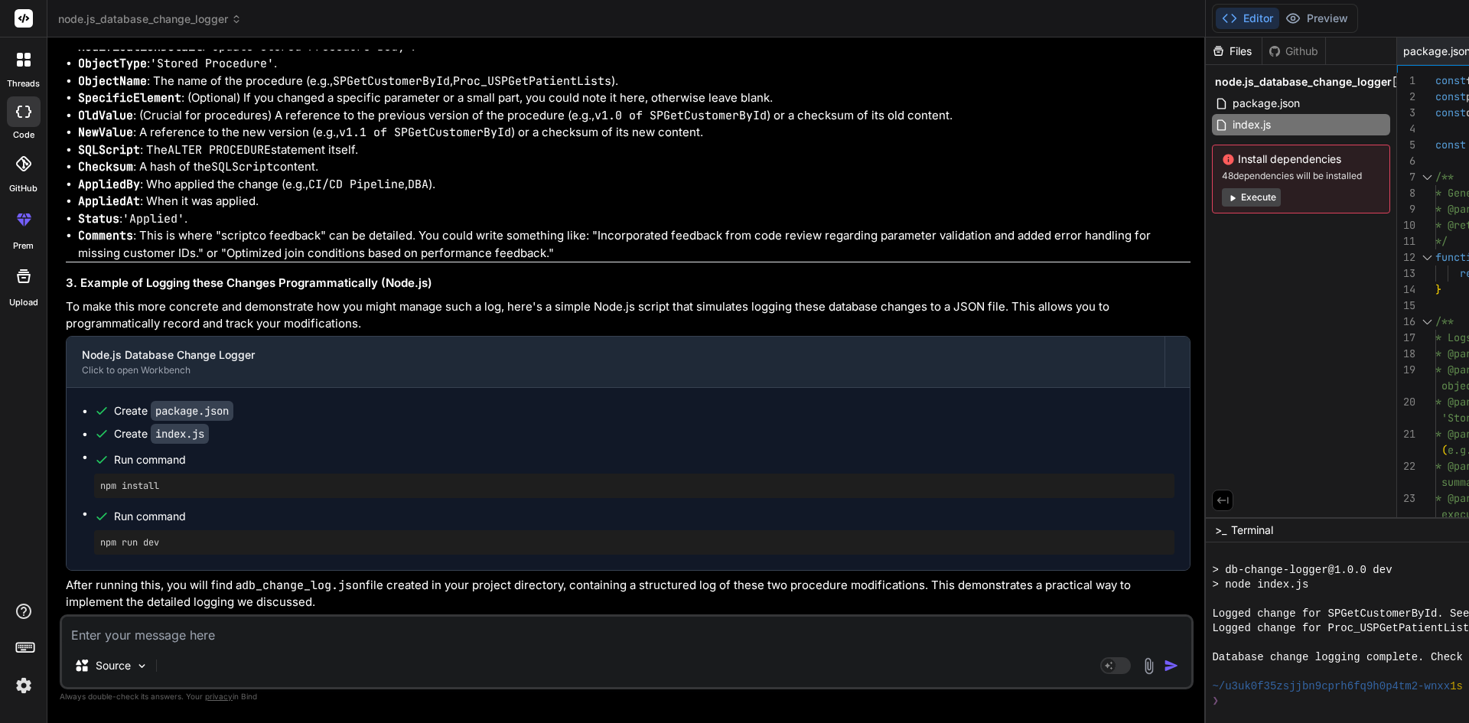
scroll to position [7245, 0]
click at [245, 626] on textarea at bounding box center [626, 630] width 1129 height 28
paste textarea "'I have modified the following stored procedures These changes are script feedb…"
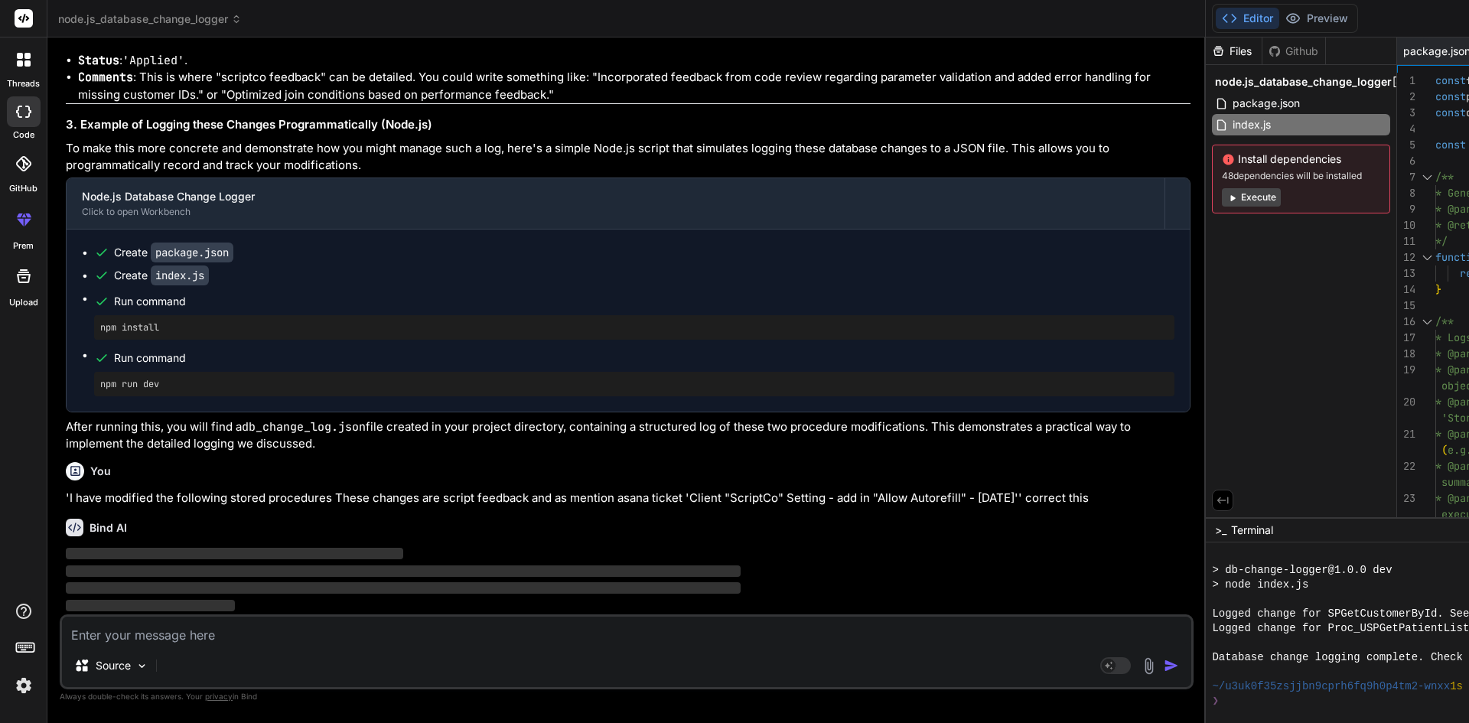
scroll to position [7537, 0]
click at [1468, 44] on button at bounding box center [1485, 50] width 19 height 19
click at [1465, 47] on icon at bounding box center [1471, 51] width 13 height 13
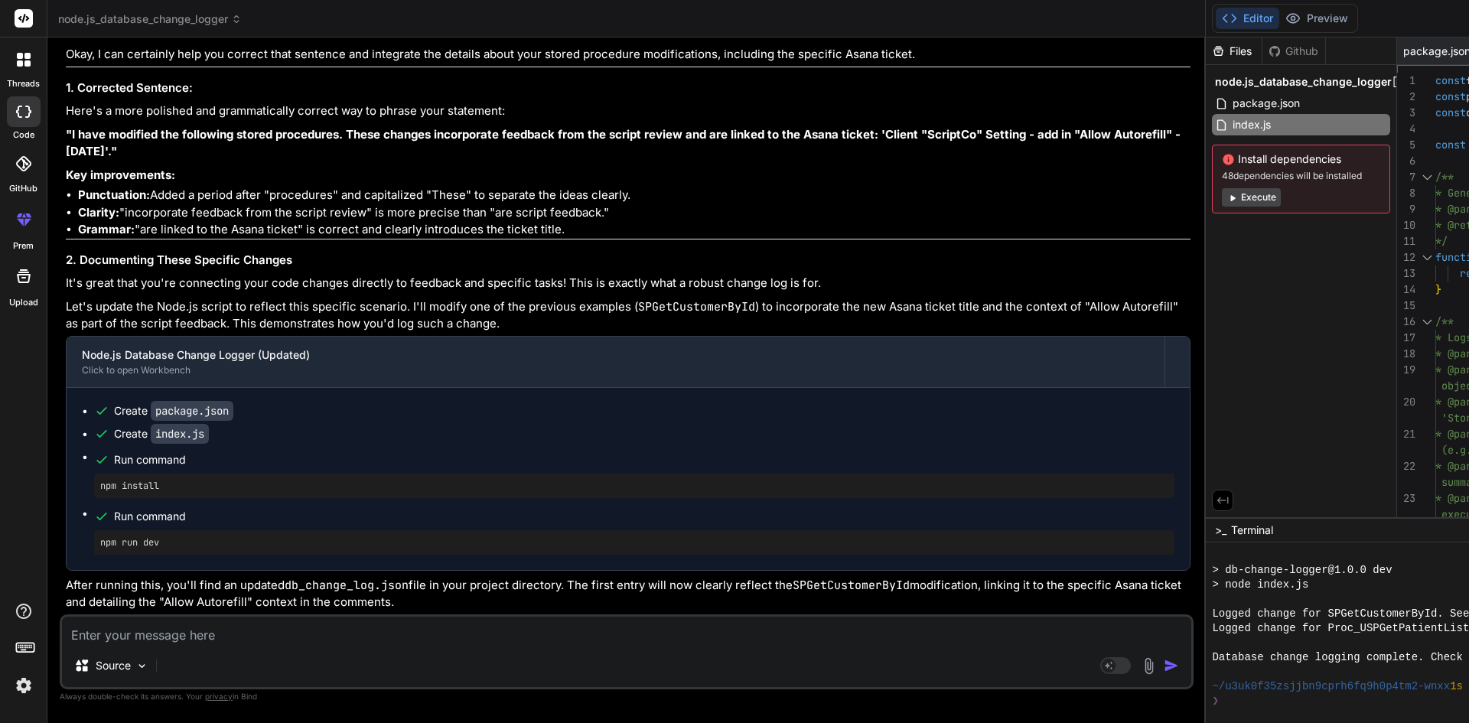
scroll to position [7903, 0]
drag, startPoint x: 188, startPoint y: 281, endPoint x: 72, endPoint y: 267, distance: 117.2
click at [72, 159] on strong ""I have modified the following stored procedures. These changes incorporate fee…" at bounding box center [624, 143] width 1117 height 32
copy strong "I have modified the following stored procedures. These changes incorporate feed…"
click at [46, 409] on div "threads code GitHub prem Upload" at bounding box center [23, 361] width 47 height 723
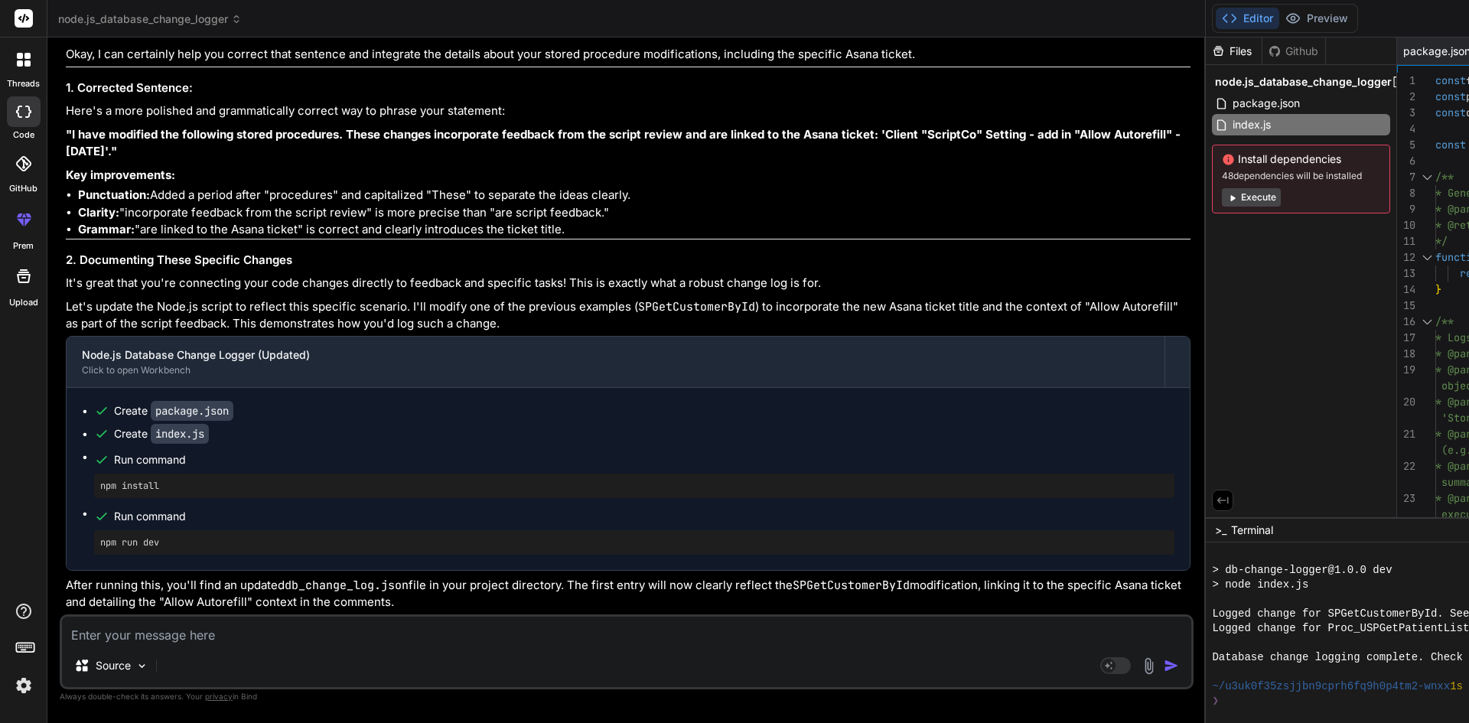
scroll to position [7597, 0]
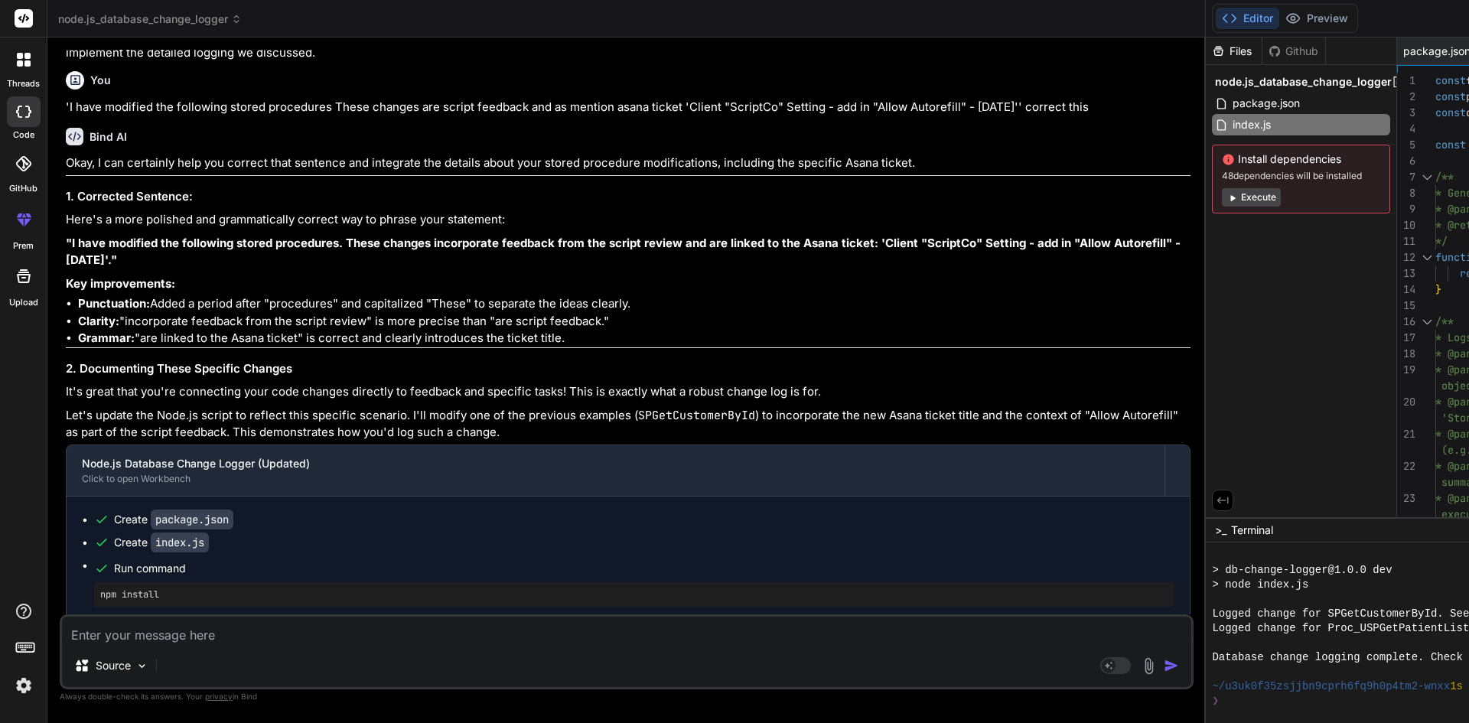
drag, startPoint x: 43, startPoint y: 58, endPoint x: 44, endPoint y: 30, distance: 28.3
click at [44, 57] on div "threads" at bounding box center [23, 63] width 47 height 53
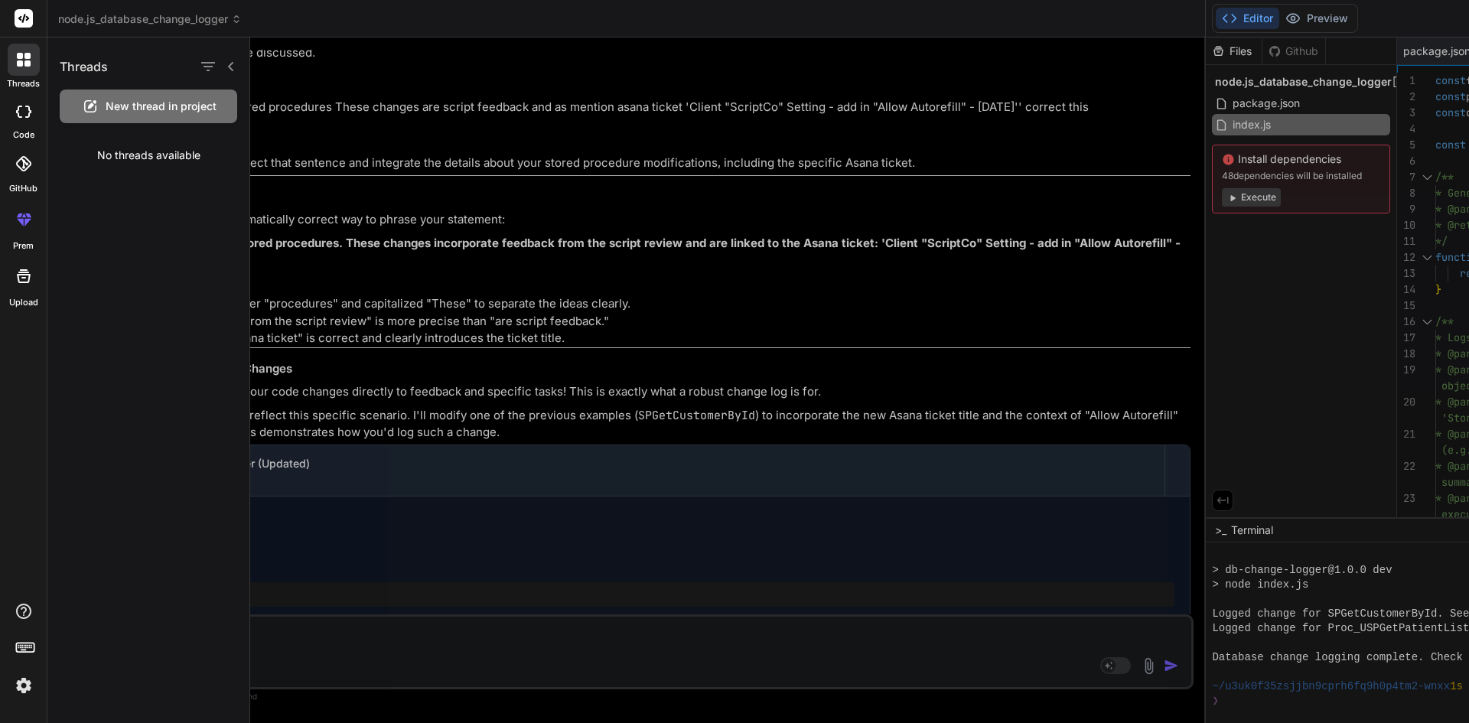
click at [152, 110] on span "New thread in project" at bounding box center [161, 106] width 111 height 15
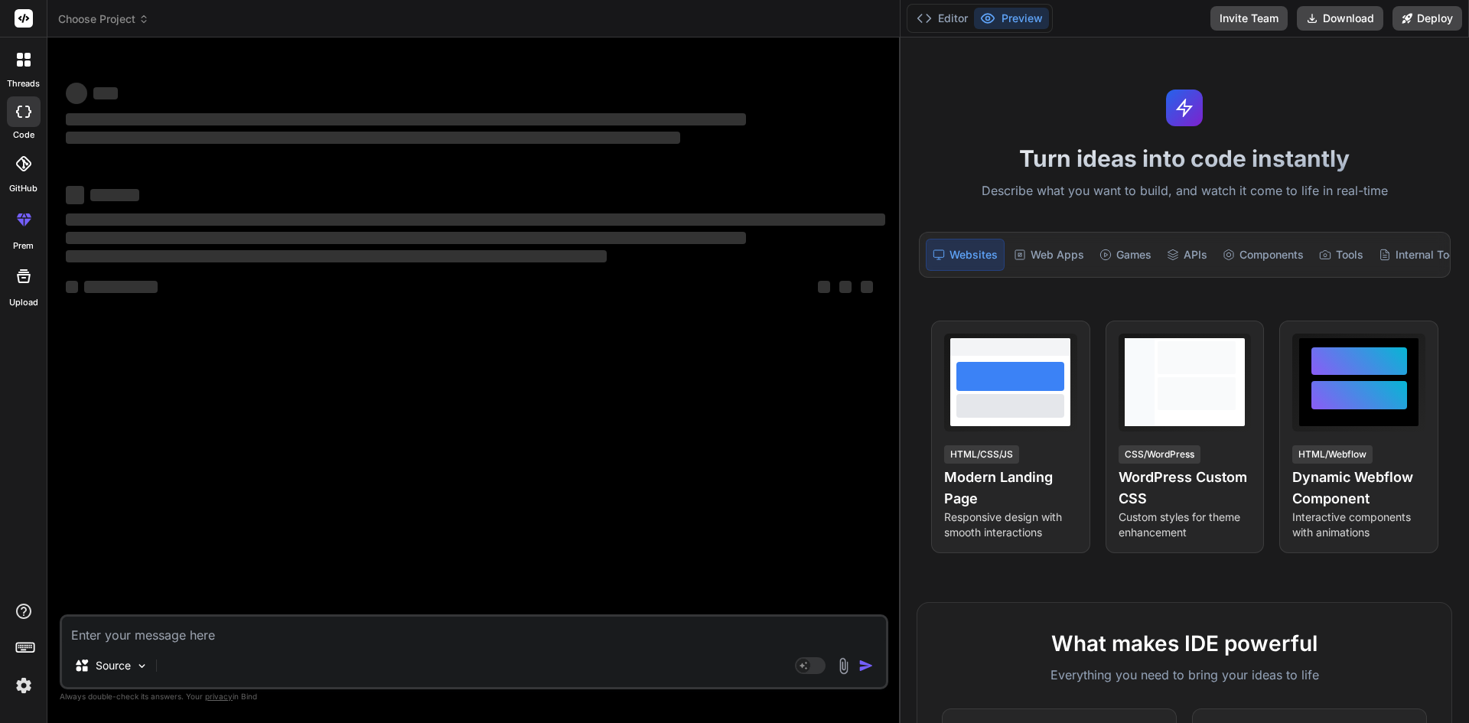
scroll to position [872, 0]
click at [205, 636] on textarea at bounding box center [474, 630] width 824 height 28
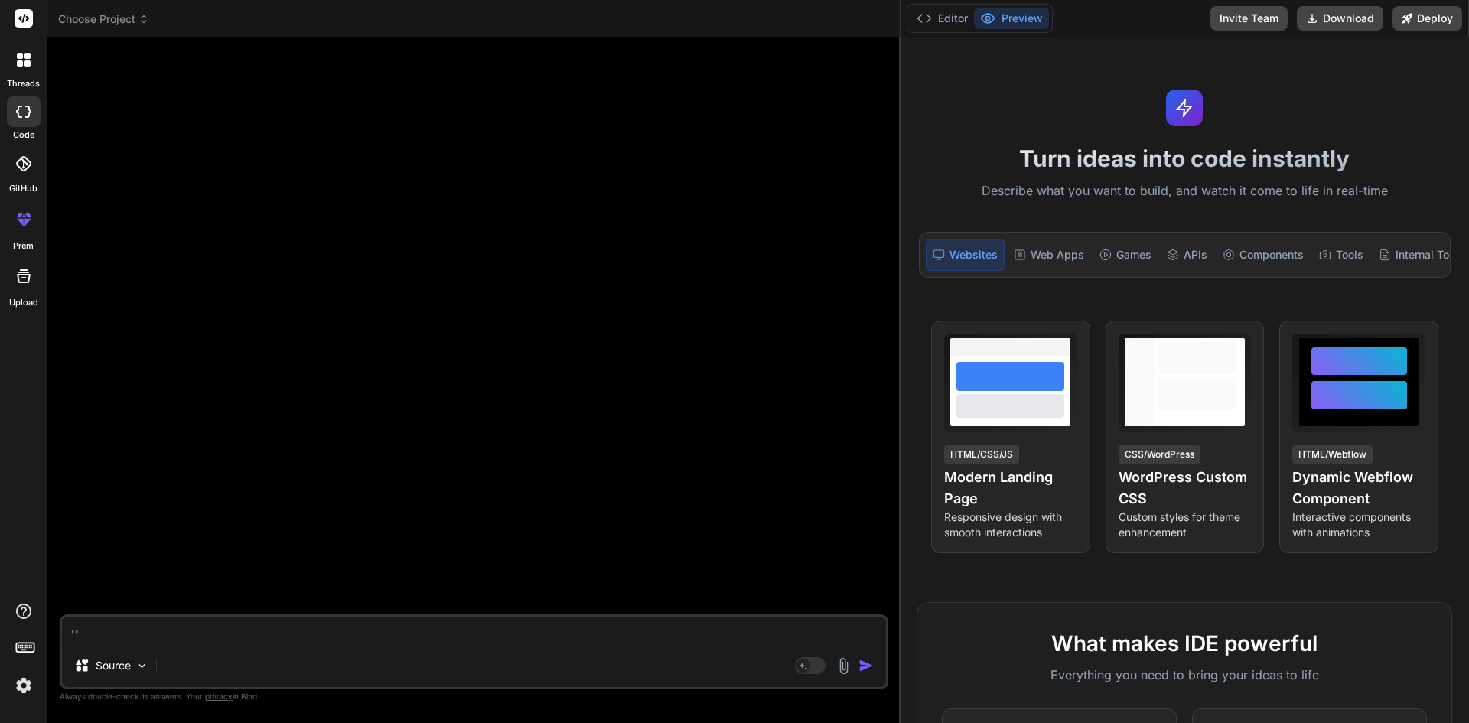
paste textarea "'I have modified the following stored procedures.these changes are related to s…"
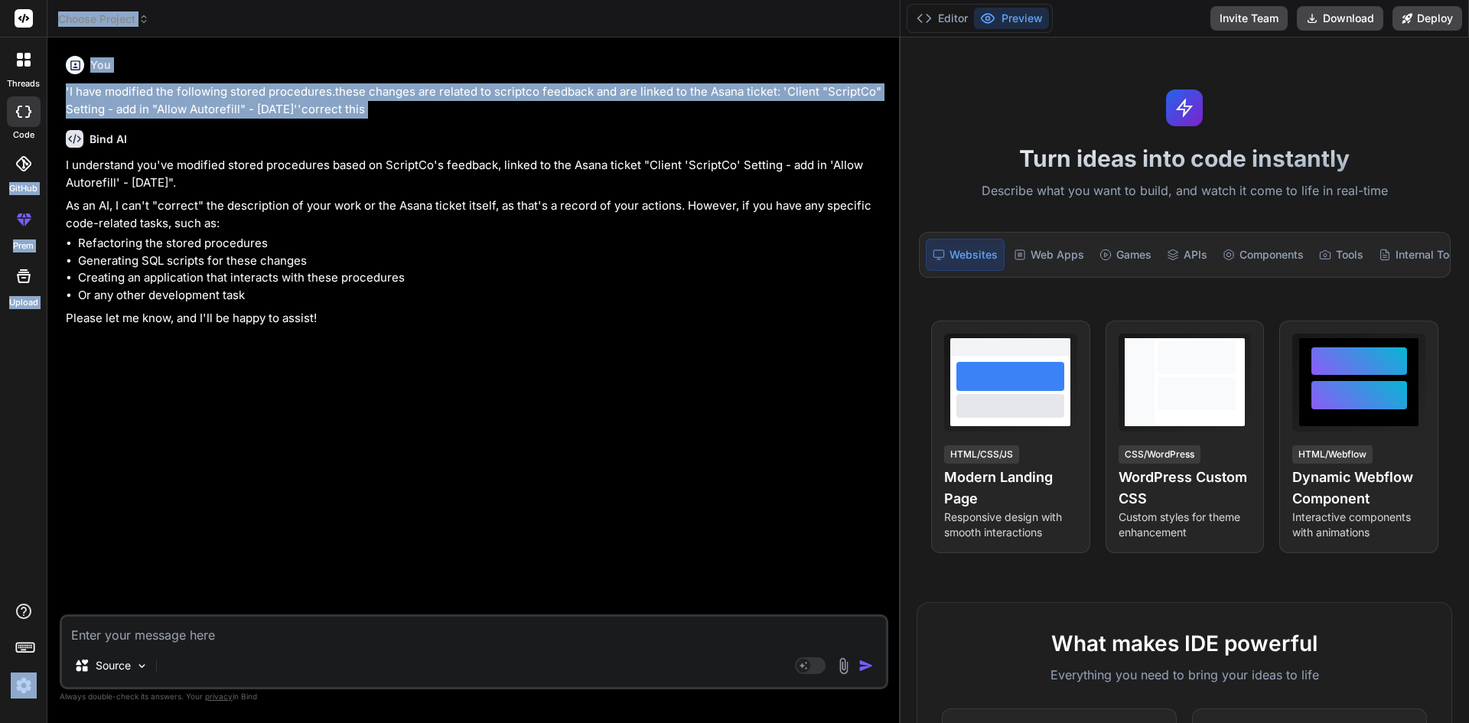
drag, startPoint x: 42, startPoint y: 143, endPoint x: 60, endPoint y: 143, distance: 18.4
click at [60, 143] on div "threads code GitHub prem Upload Choose Project Created with Pixso. Bind AI Web …" at bounding box center [734, 361] width 1469 height 723
click at [52, 56] on div "Bind AI Web Search Created with Pixso. Code Generator You 'I have modified the …" at bounding box center [473, 379] width 853 height 685
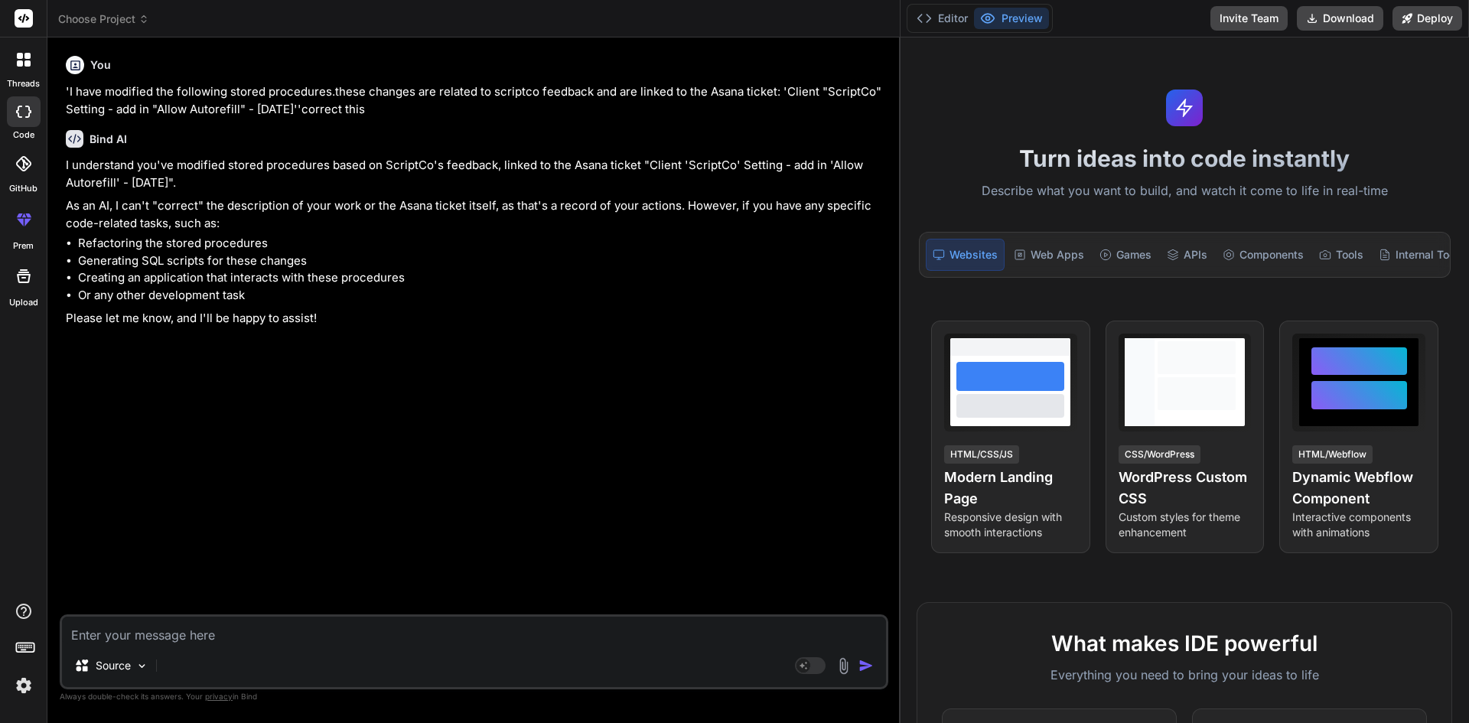
click at [24, 23] on rect at bounding box center [24, 18] width 18 height 18
click at [117, 25] on span "Choose Project" at bounding box center [103, 18] width 91 height 15
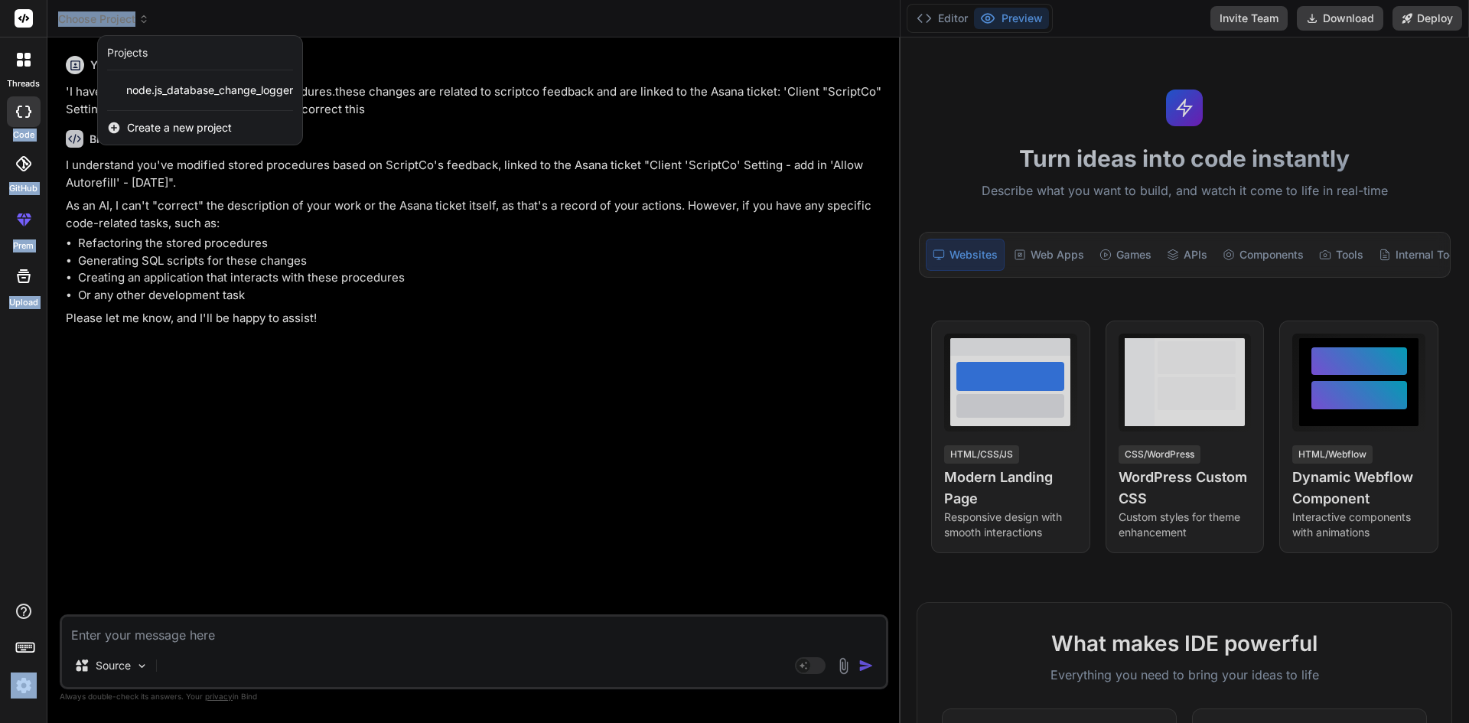
drag, startPoint x: 21, startPoint y: 111, endPoint x: 208, endPoint y: 244, distance: 229.8
click at [208, 244] on div "threads code GitHub prem Upload Choose Project Created with Pixso. Projects nod…" at bounding box center [734, 361] width 1469 height 723
click at [168, 254] on div at bounding box center [734, 361] width 1469 height 723
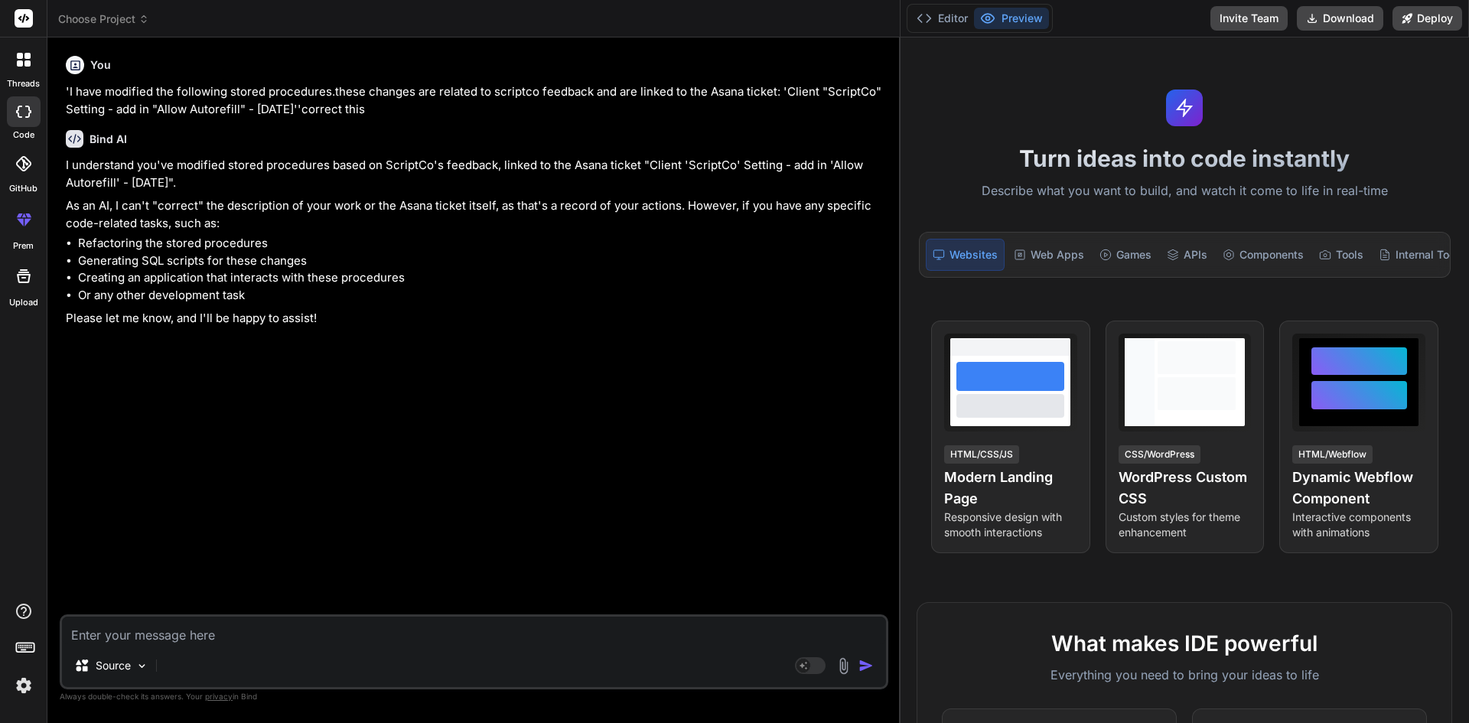
click at [20, 67] on div at bounding box center [24, 60] width 32 height 32
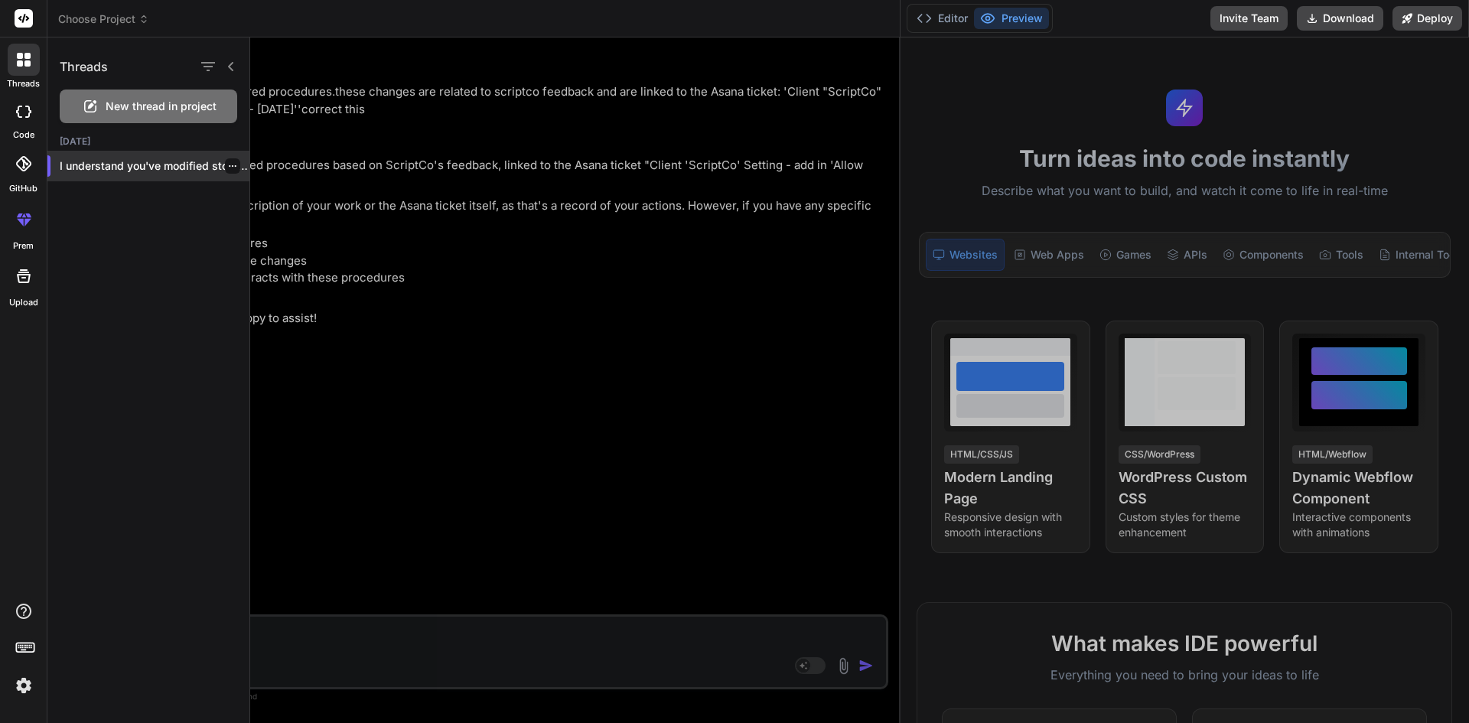
click at [230, 165] on icon "button" at bounding box center [232, 165] width 9 height 9
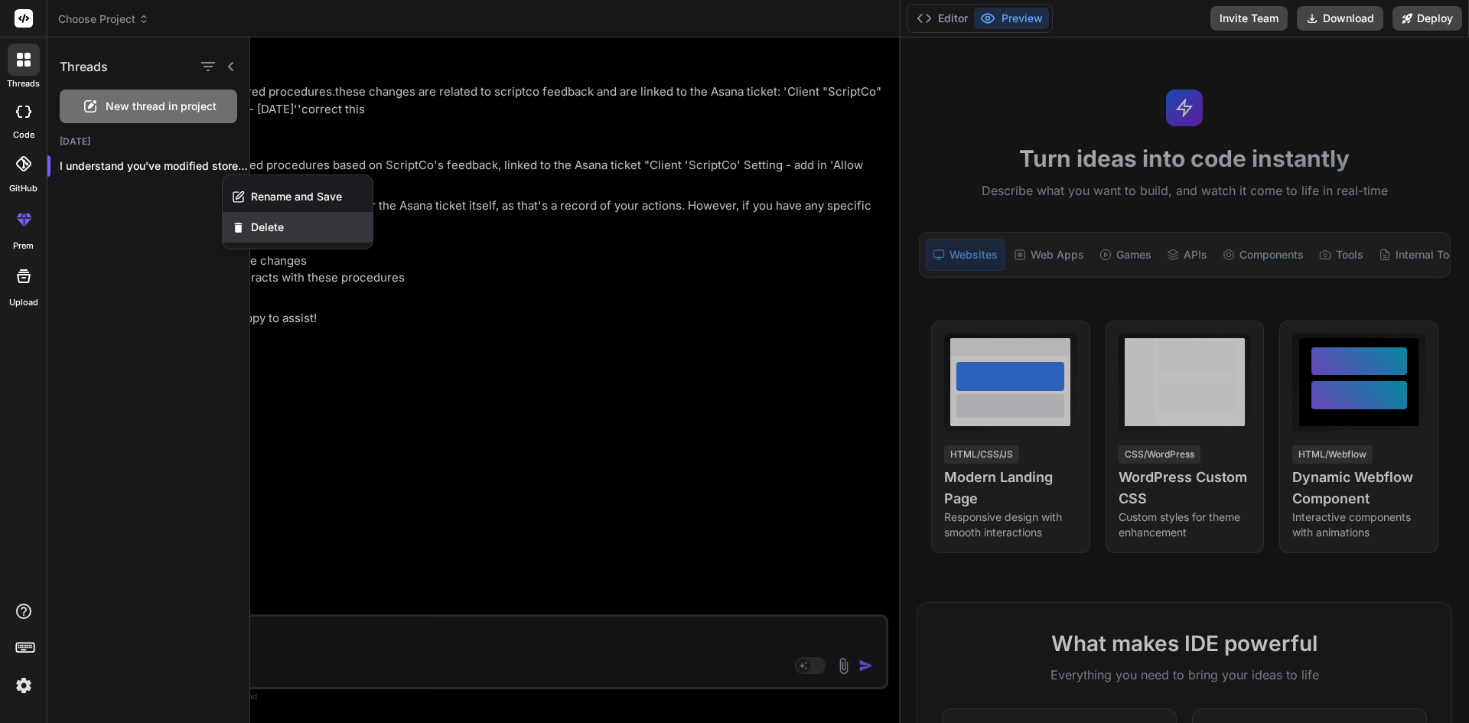
click at [282, 226] on div "Delete" at bounding box center [298, 227] width 150 height 31
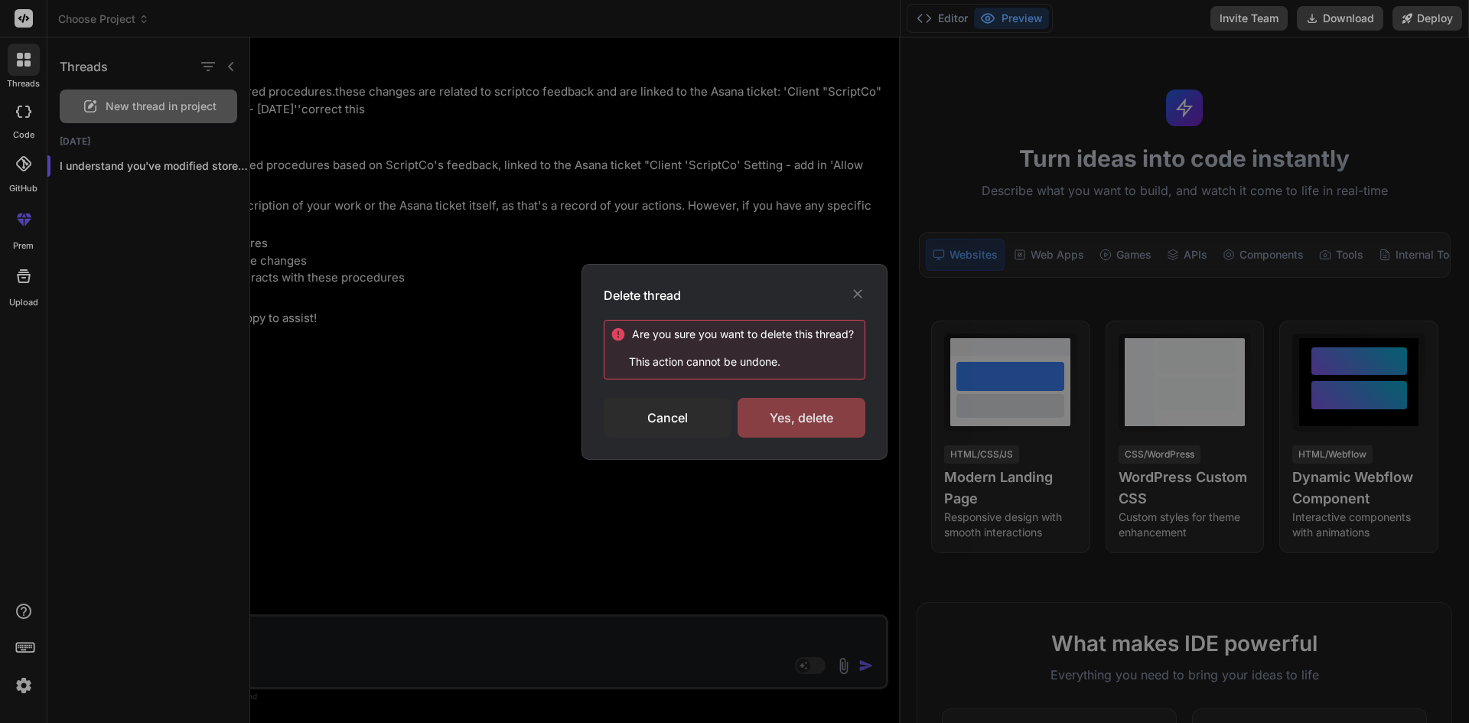
click at [818, 418] on div "Yes, delete" at bounding box center [801, 418] width 128 height 40
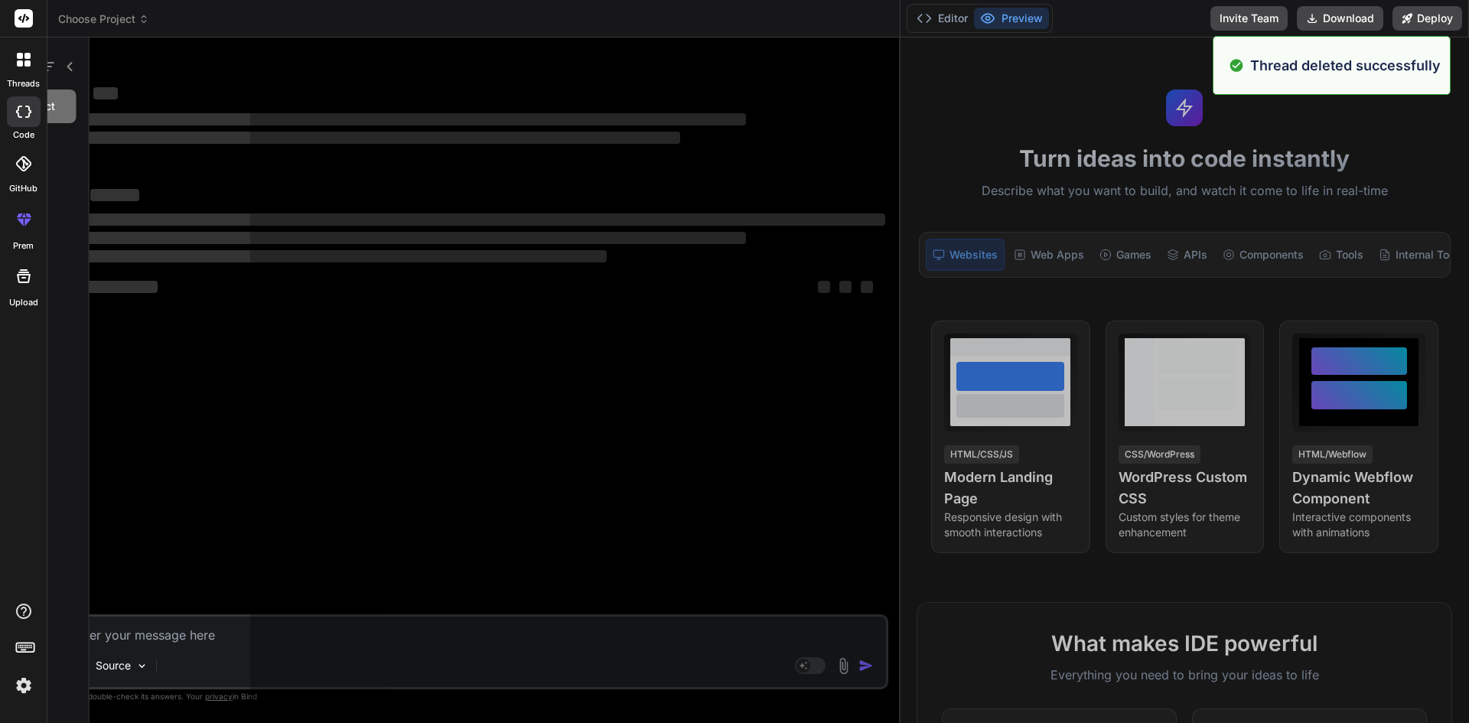
scroll to position [930, 0]
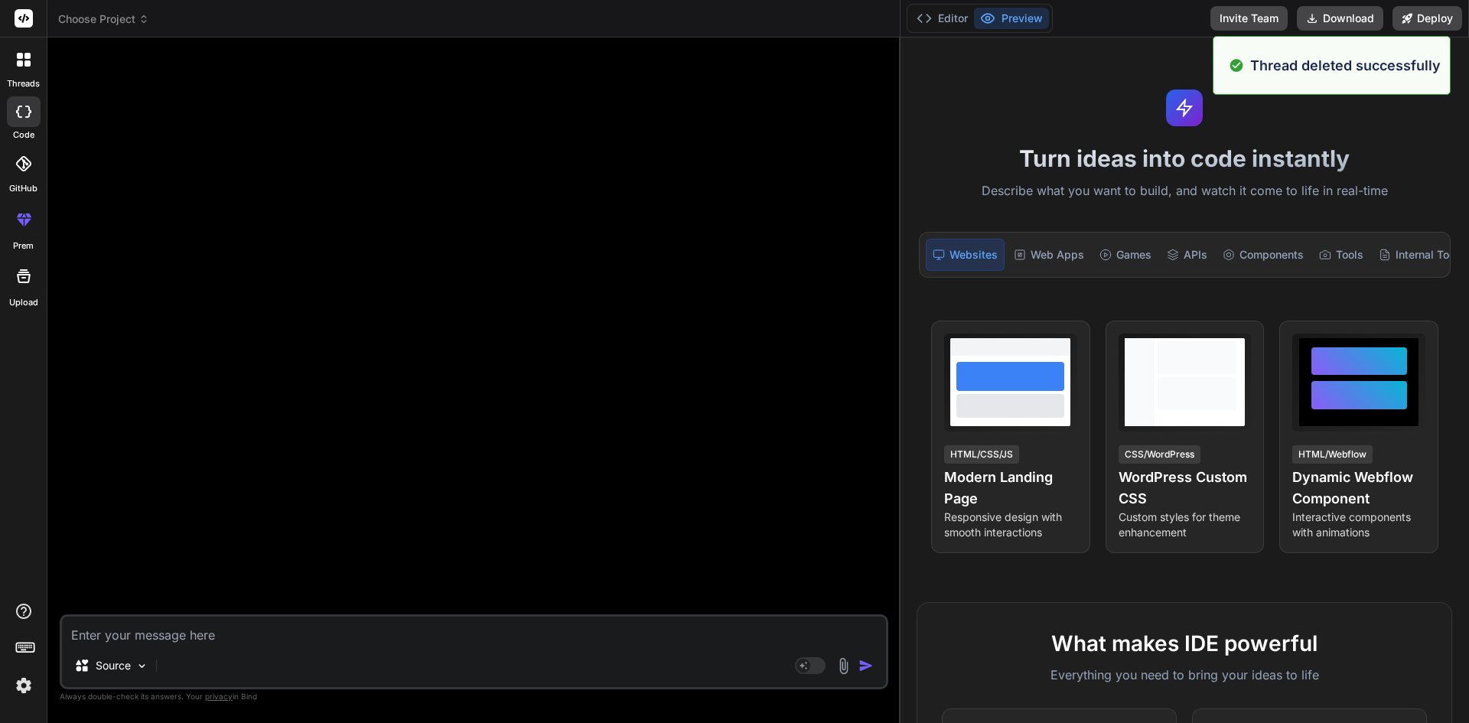
click at [318, 343] on div at bounding box center [475, 332] width 825 height 564
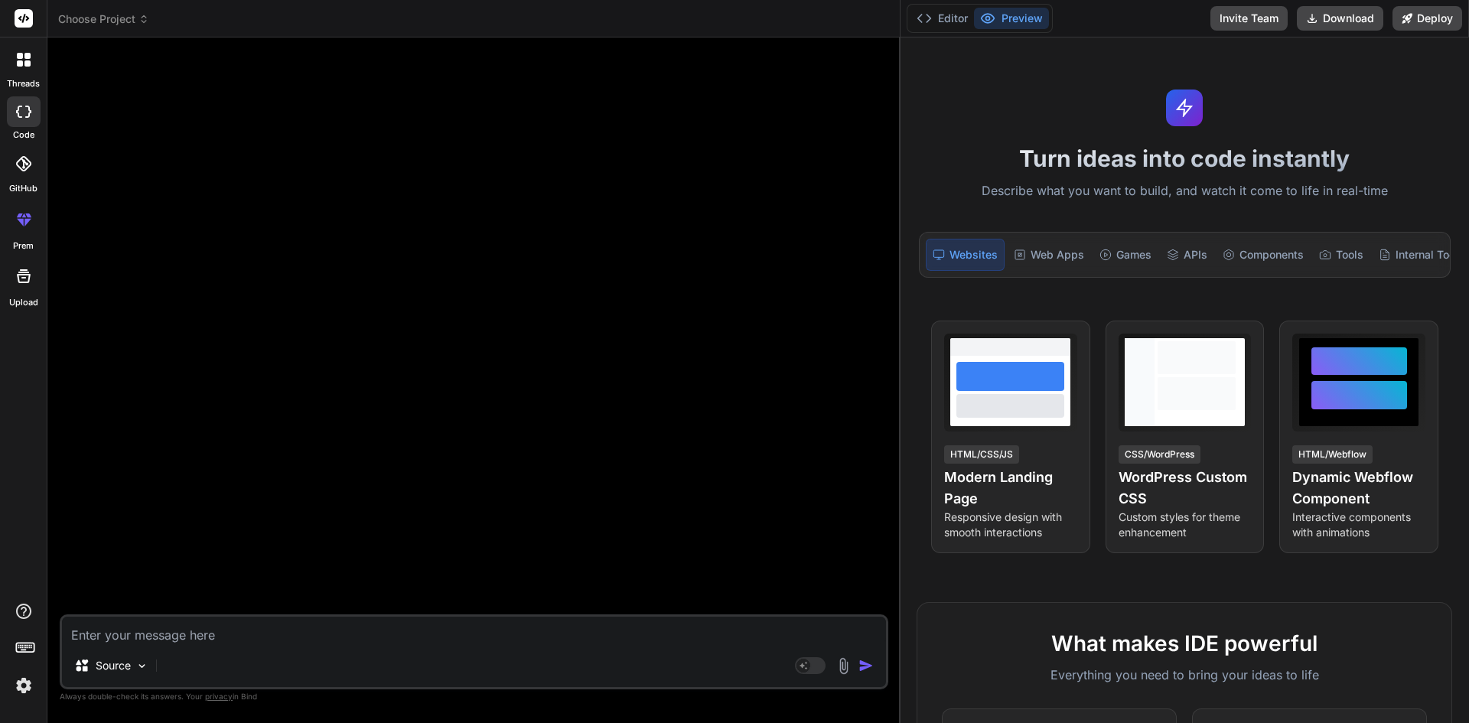
click at [29, 119] on div at bounding box center [24, 111] width 34 height 31
click at [190, 642] on textarea at bounding box center [474, 630] width 824 height 28
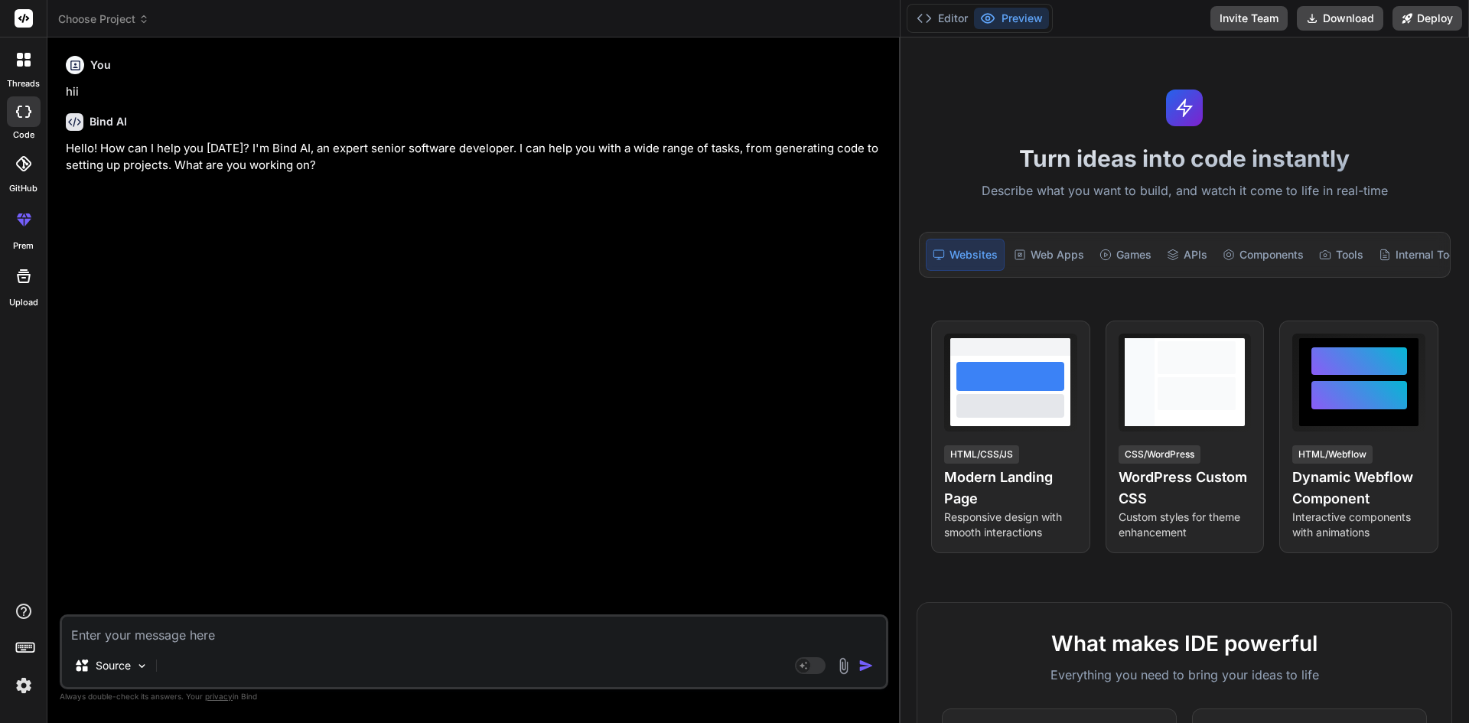
click at [207, 642] on textarea at bounding box center [474, 630] width 824 height 28
paste textarea "'I have modified the following stored procedures.these changes are related to s…"
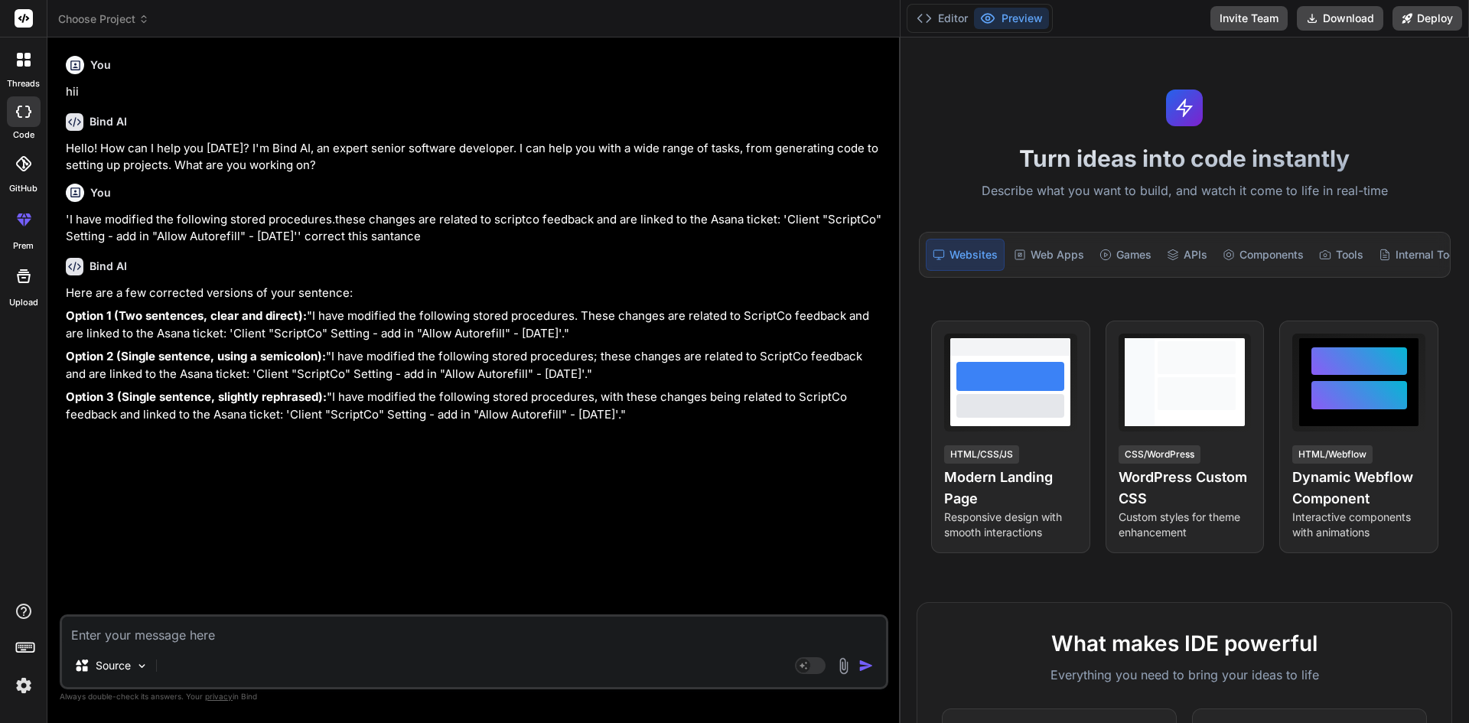
drag, startPoint x: 306, startPoint y: 347, endPoint x: 72, endPoint y: 331, distance: 234.6
click at [72, 331] on p "Option 1 (Two sentences, clear and direct): "I have modified the following stor…" at bounding box center [475, 324] width 819 height 34
copy p "I have modified the following stored procedures. These changes are related to S…"
click at [253, 255] on div "Bind AI Here are a few corrected versions of your sentence: Option 1 (Two sente…" at bounding box center [475, 335] width 819 height 178
click at [327, 90] on p "hii" at bounding box center [475, 92] width 819 height 18
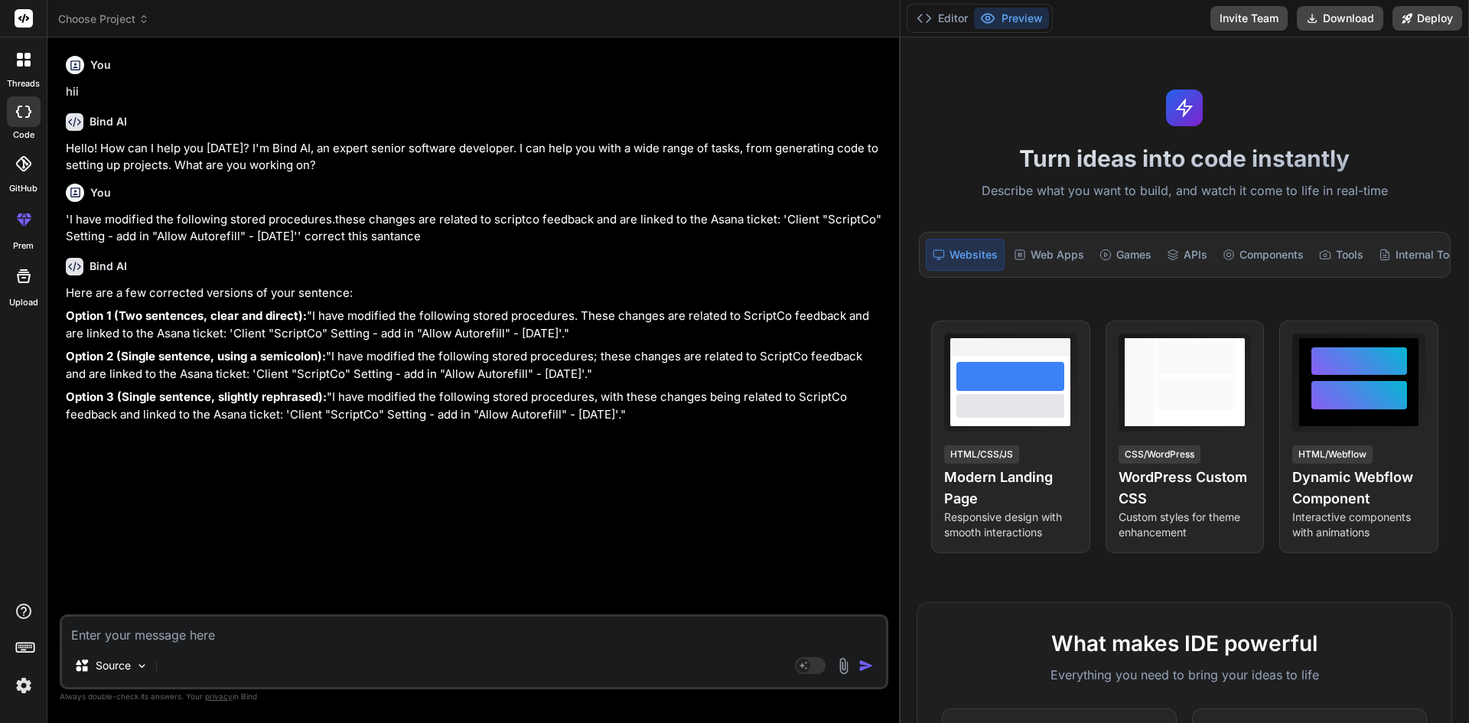
click at [702, 209] on div "You 'I have modified the following stored procedures.these changes are related …" at bounding box center [475, 211] width 819 height 68
click at [299, 624] on textarea at bounding box center [474, 630] width 824 height 28
paste textarea " I have added a new field for the client in the ScriptCo settings section. Thi…"
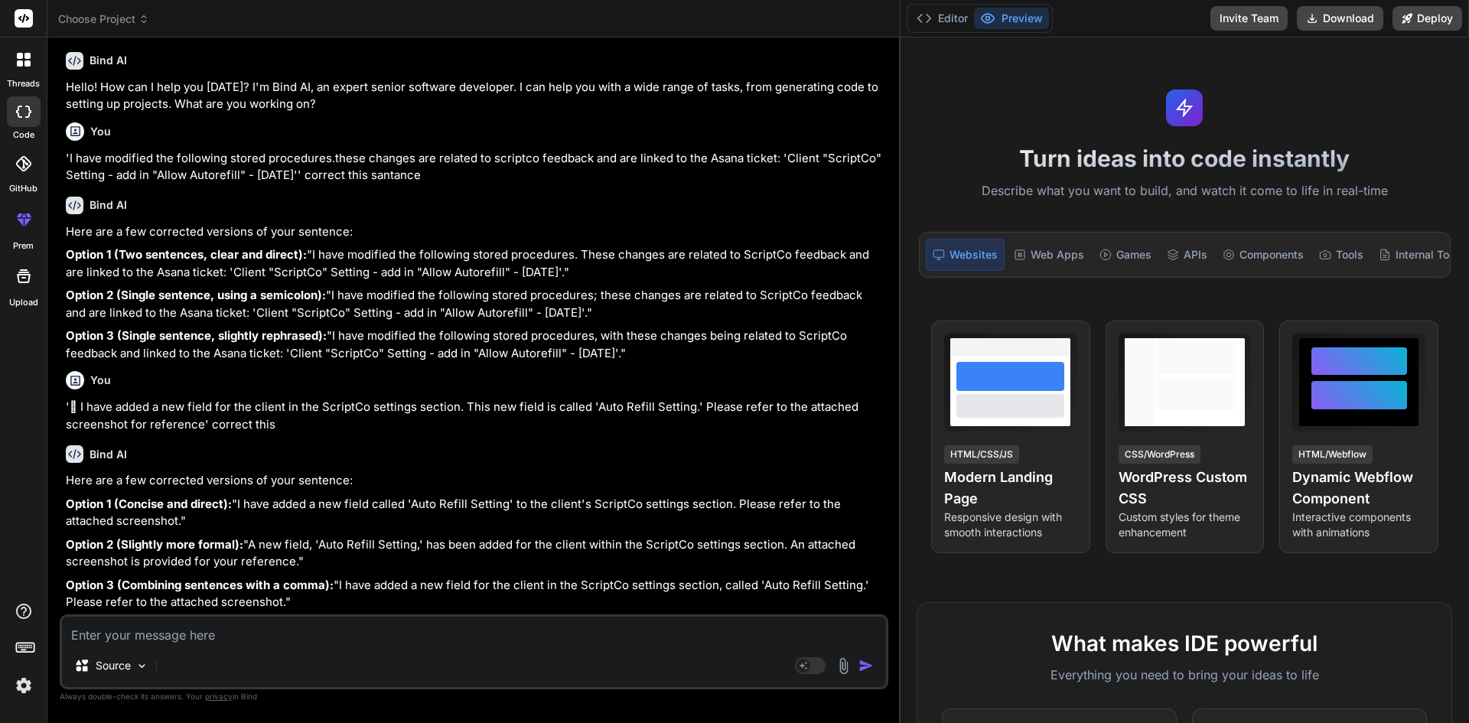
scroll to position [130, 0]
click at [579, 501] on p "Option 1 (Concise and direct): "I have added a new field called 'Auto Refill Se…" at bounding box center [475, 513] width 819 height 34
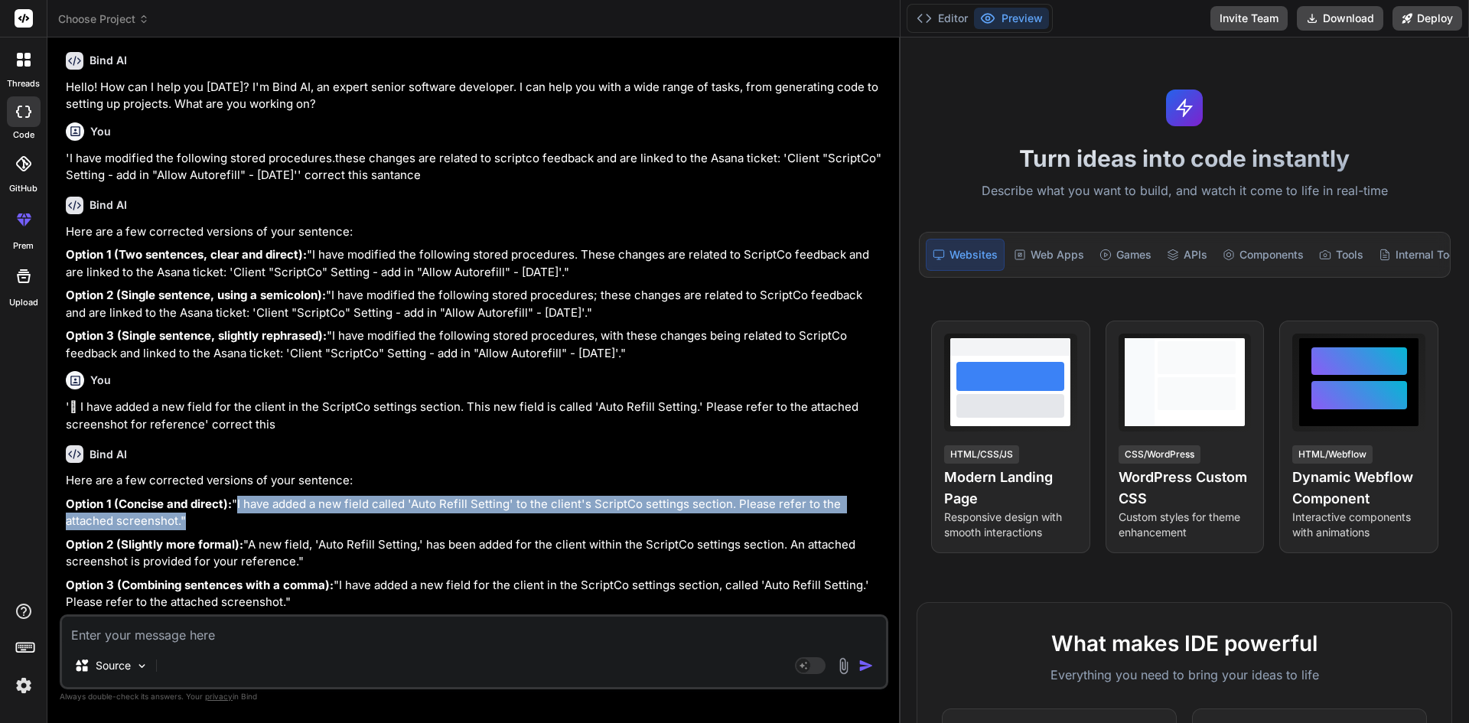
click at [579, 501] on p "Option 1 (Concise and direct): "I have added a new field called 'Auto Refill Se…" at bounding box center [475, 513] width 819 height 34
copy div ""I have added a new field called 'Auto Refill Setting' to the client's ScriptCo…"
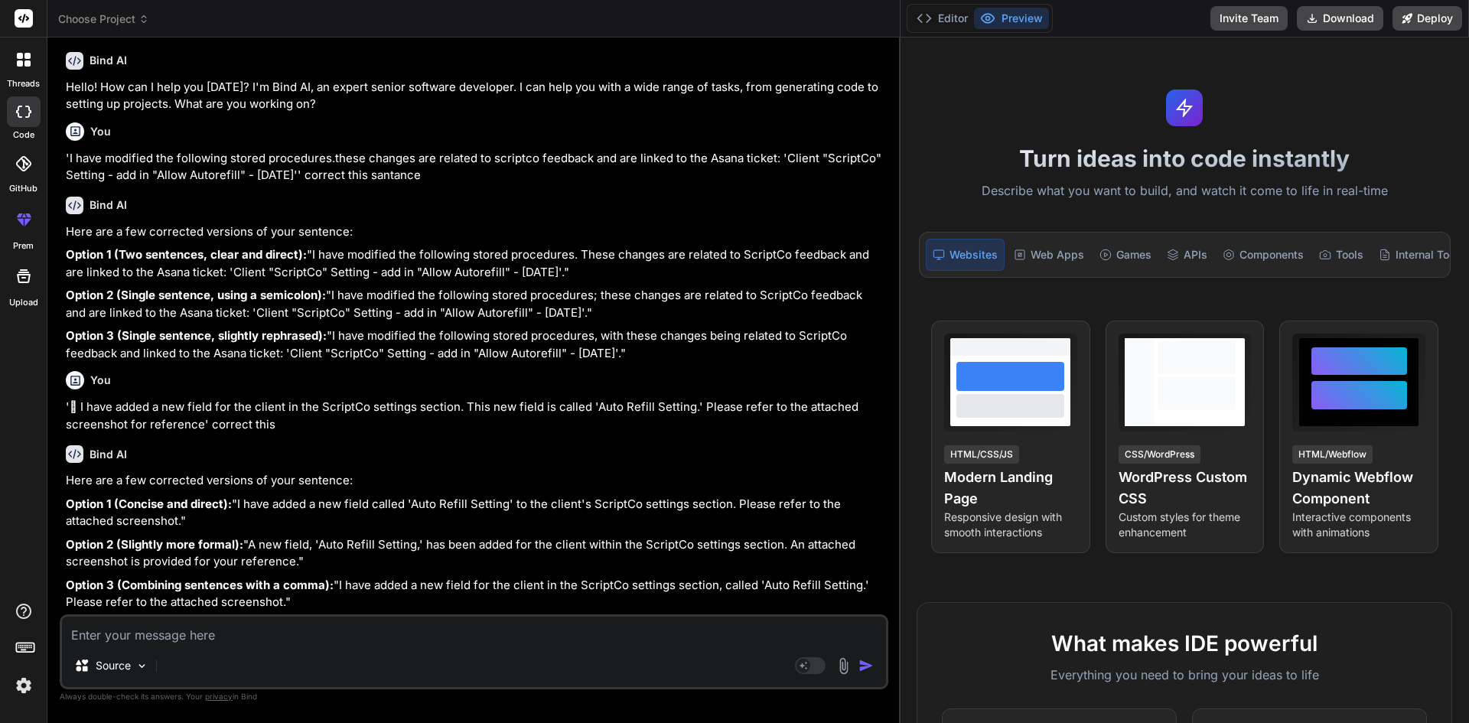
click at [461, 634] on textarea at bounding box center [474, 630] width 824 height 28
paste textarea " The auto refill field has also been integrated into the [URL][DOMAIN_NAME] an…"
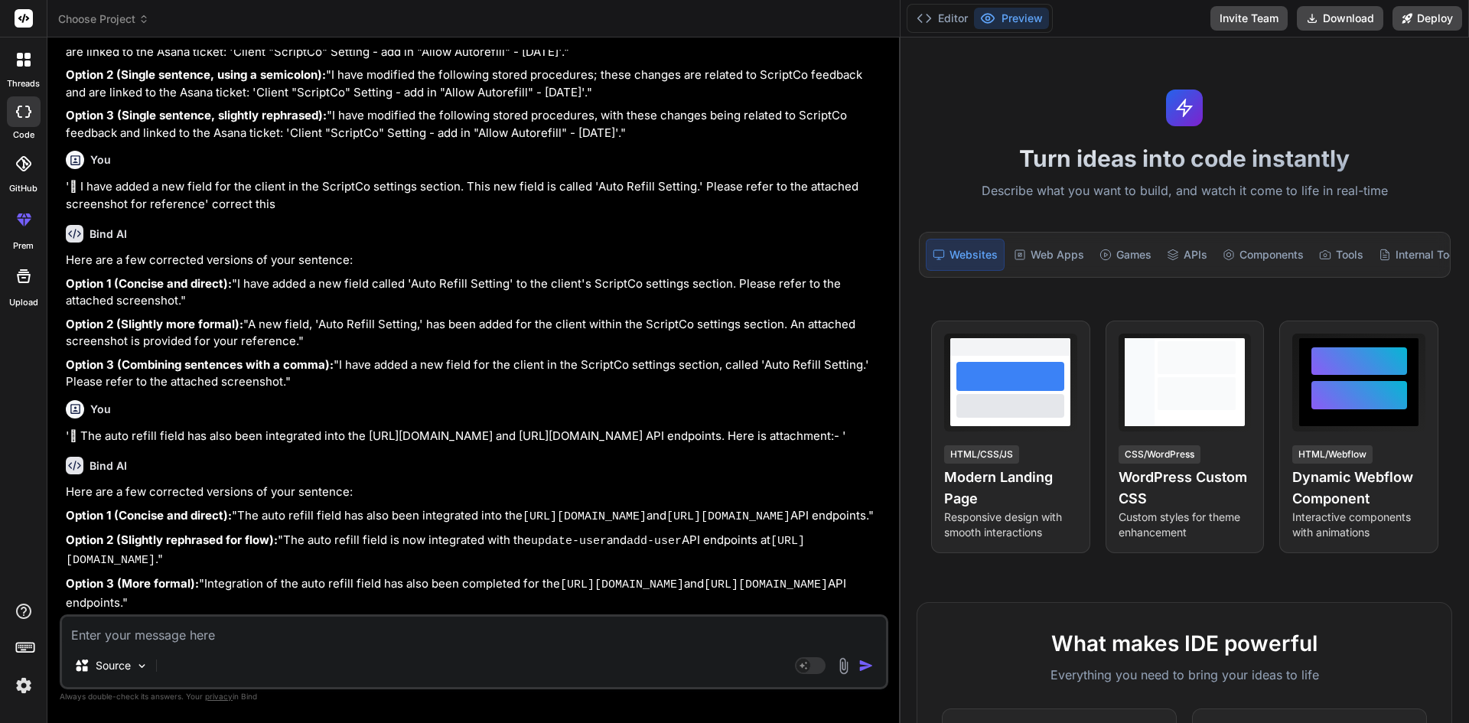
scroll to position [413, 0]
click at [441, 428] on p "' The auto refill field has also been integrated into the [URL][DOMAIN_NAME] a…" at bounding box center [475, 437] width 819 height 18
